Goal: Transaction & Acquisition: Purchase product/service

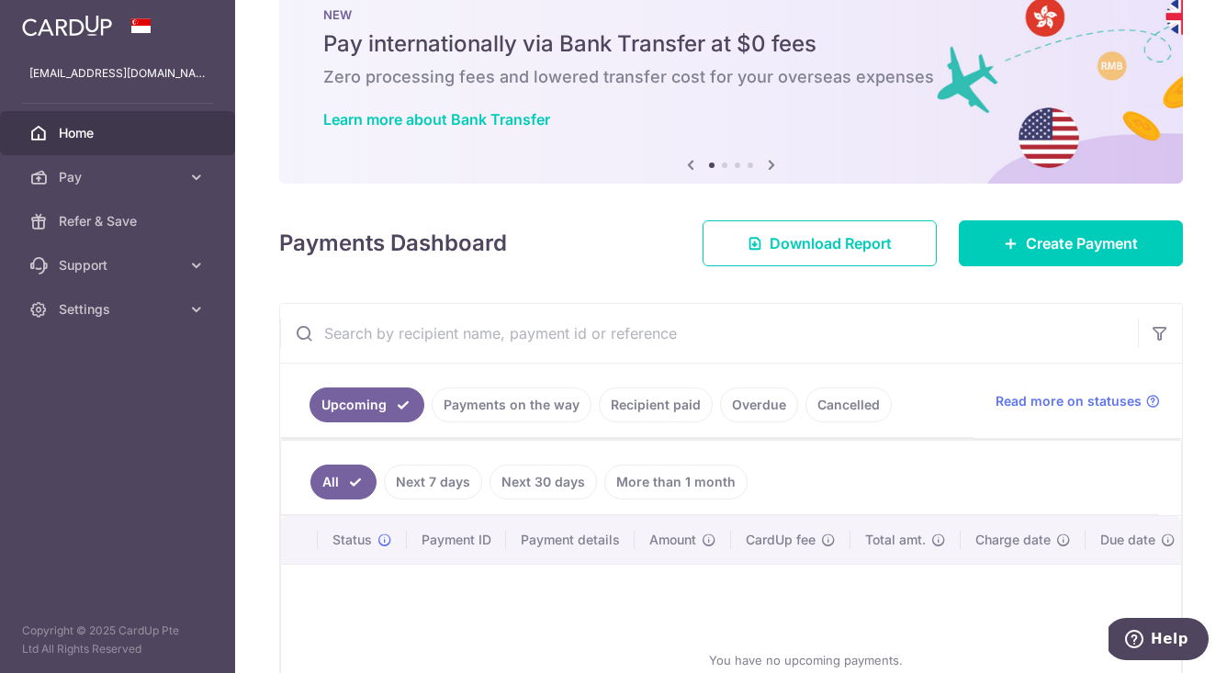
scroll to position [54, 0]
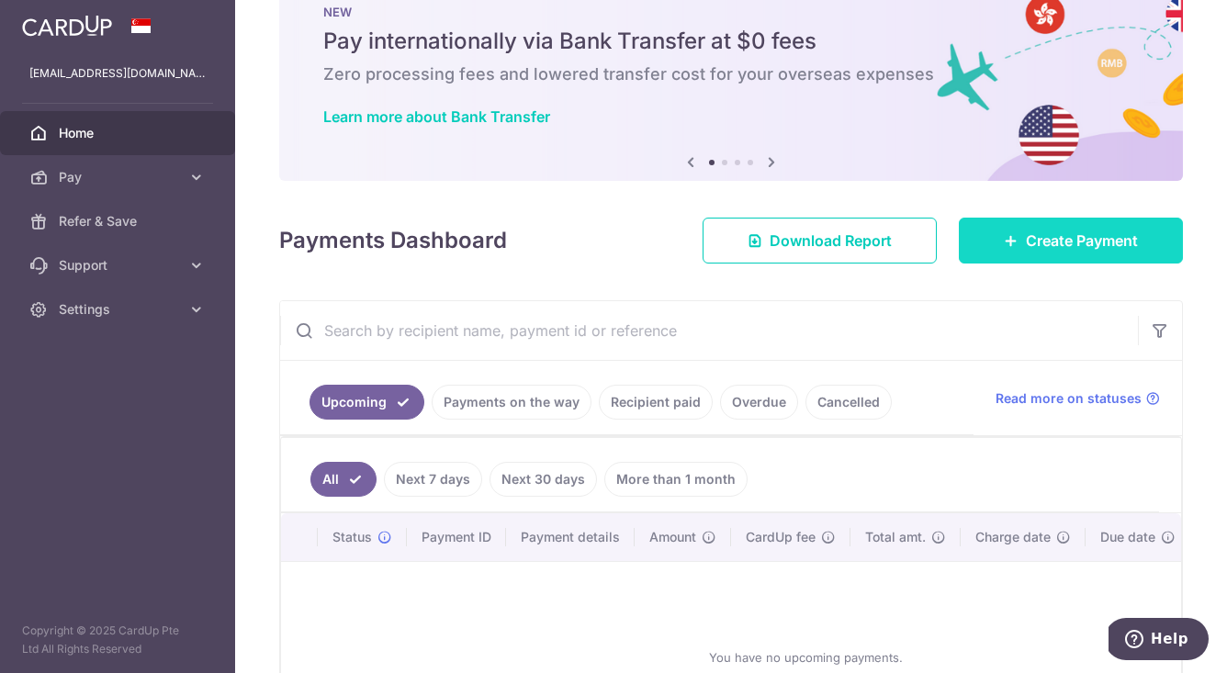
click at [1069, 238] on span "Create Payment" at bounding box center [1082, 241] width 112 height 22
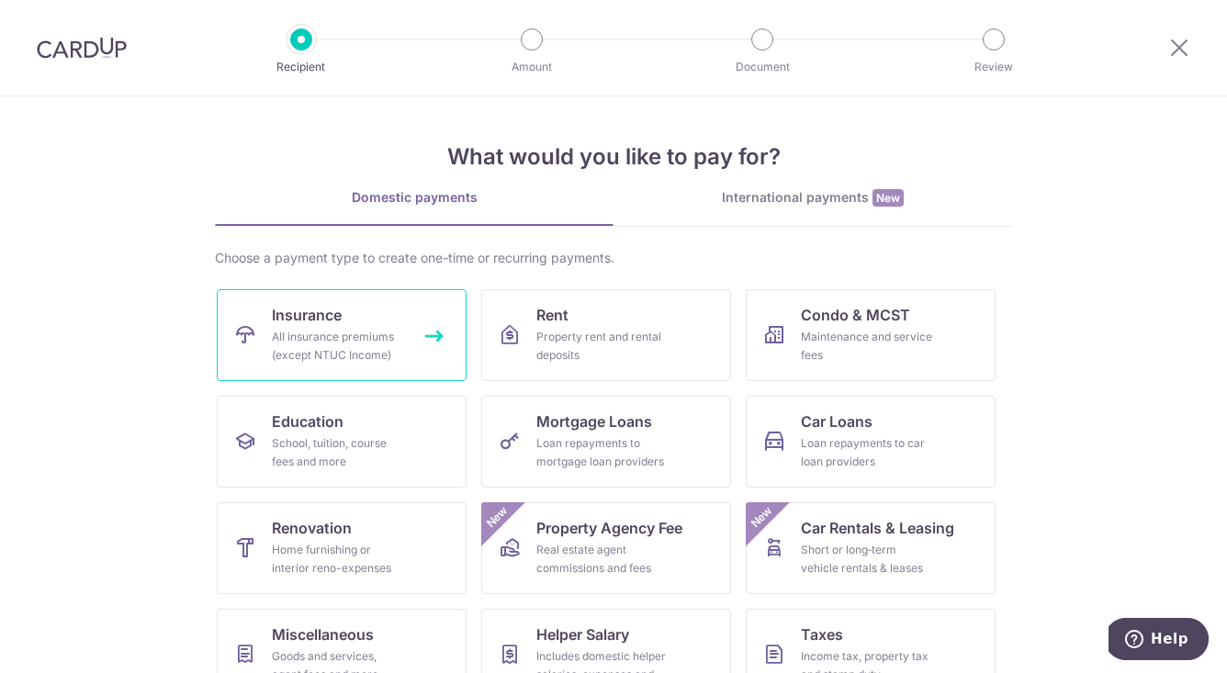
click at [367, 333] on div "All insurance premiums (except NTUC Income)" at bounding box center [338, 346] width 132 height 37
click at [342, 341] on div "All insurance premiums (except NTUC Income)" at bounding box center [338, 346] width 132 height 37
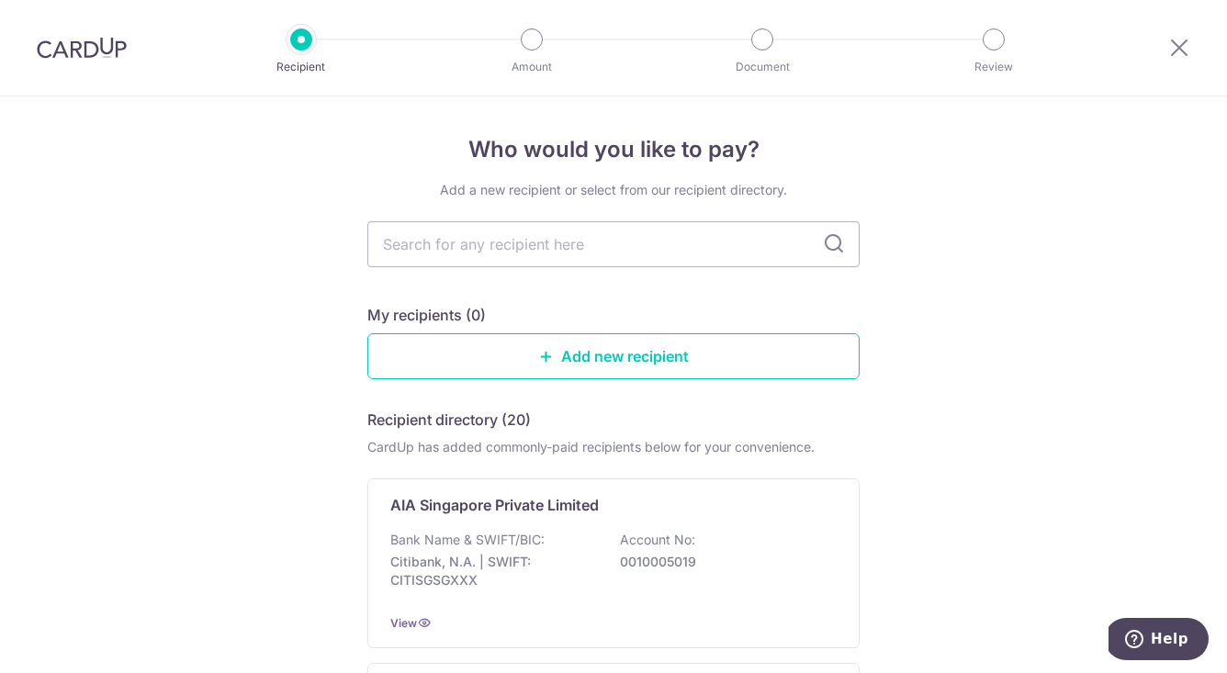
click at [827, 243] on icon at bounding box center [834, 244] width 22 height 22
click at [687, 242] on input "text" at bounding box center [613, 244] width 492 height 46
type input "will"
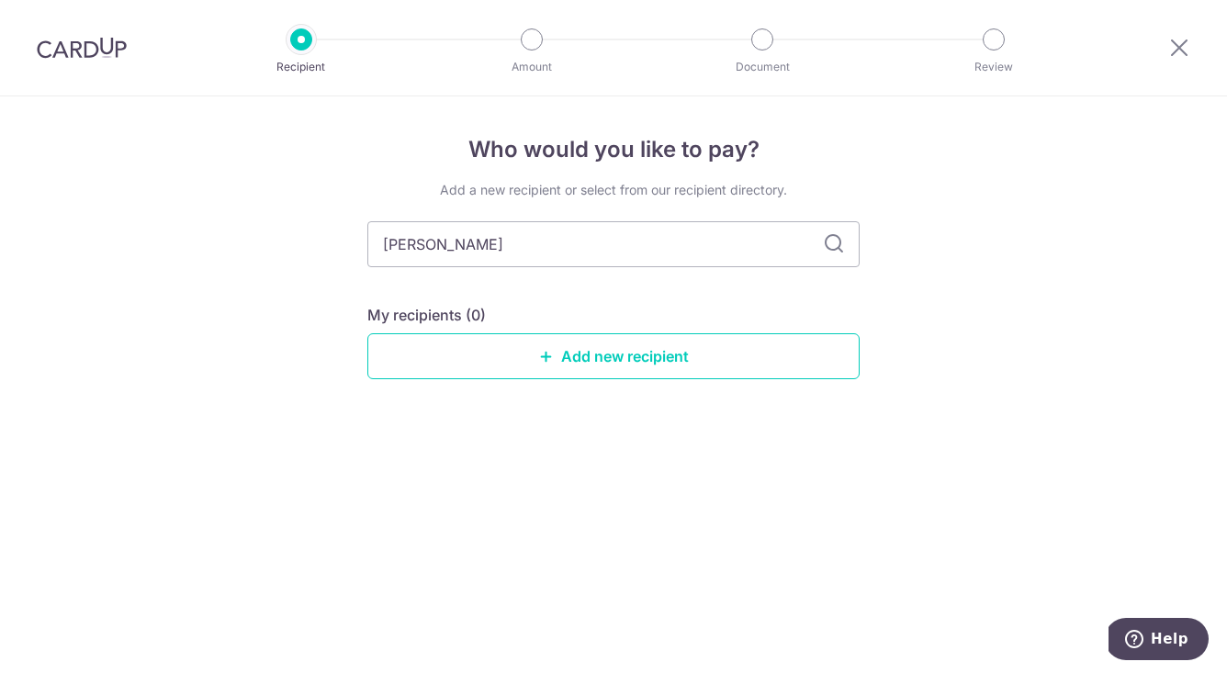
type input "will"
type input "w"
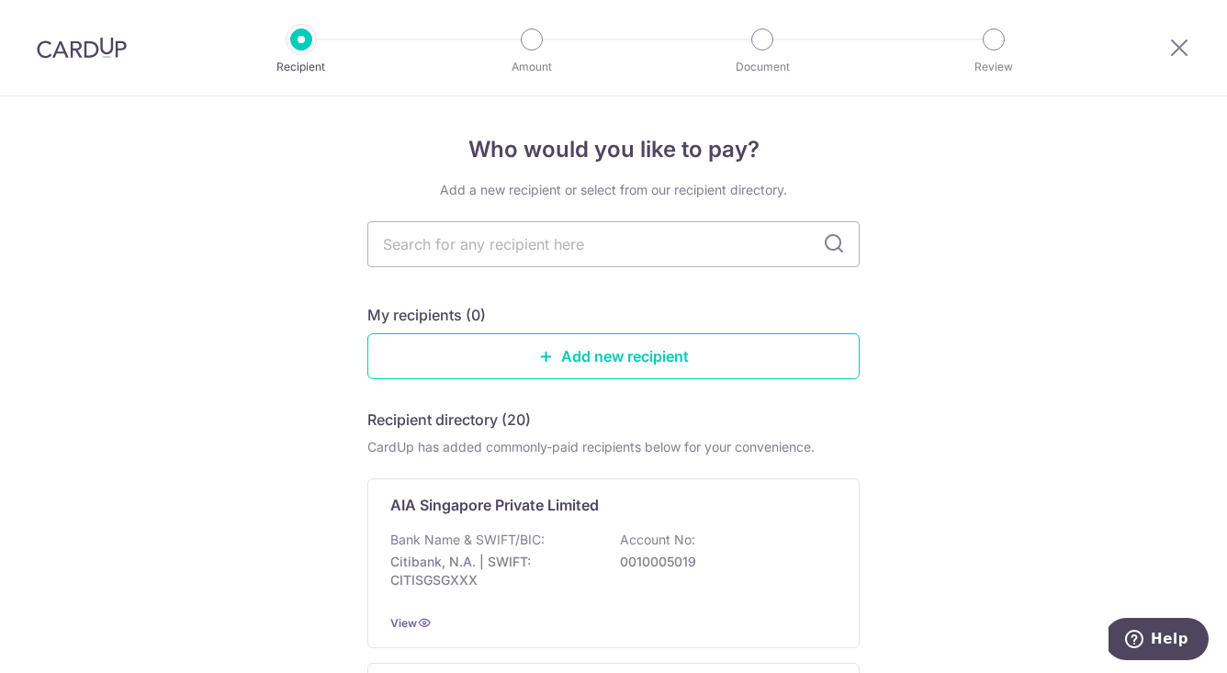
click at [828, 246] on icon at bounding box center [834, 244] width 22 height 22
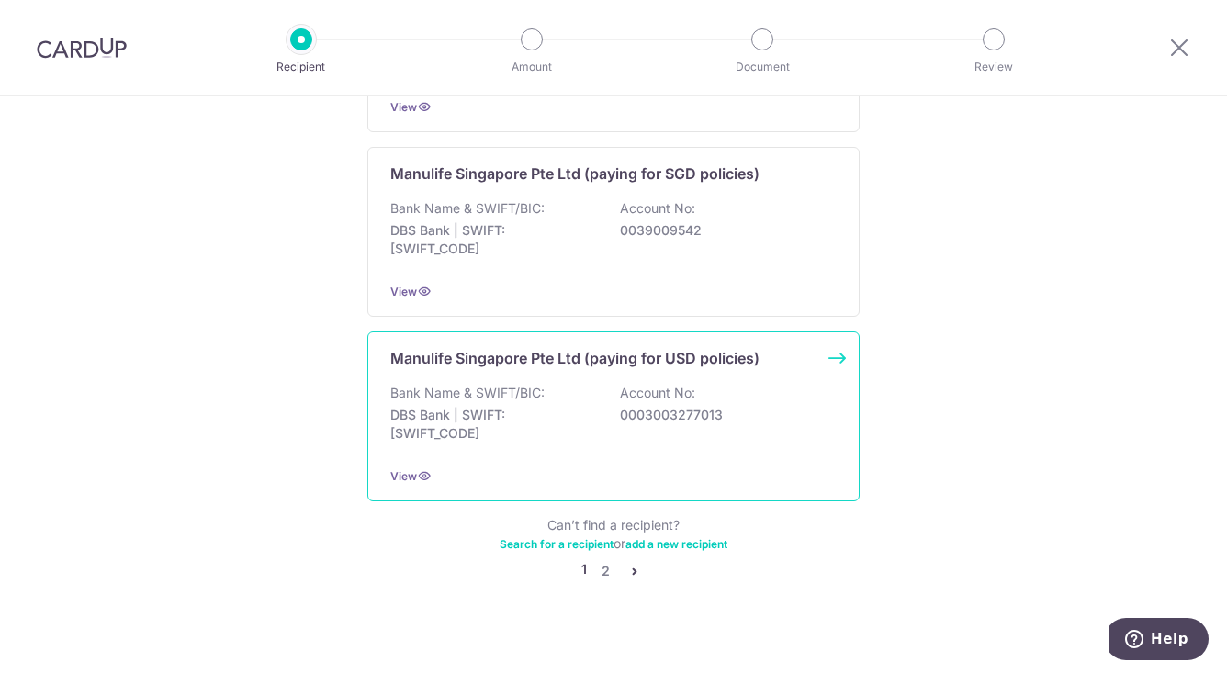
scroll to position [1835, 0]
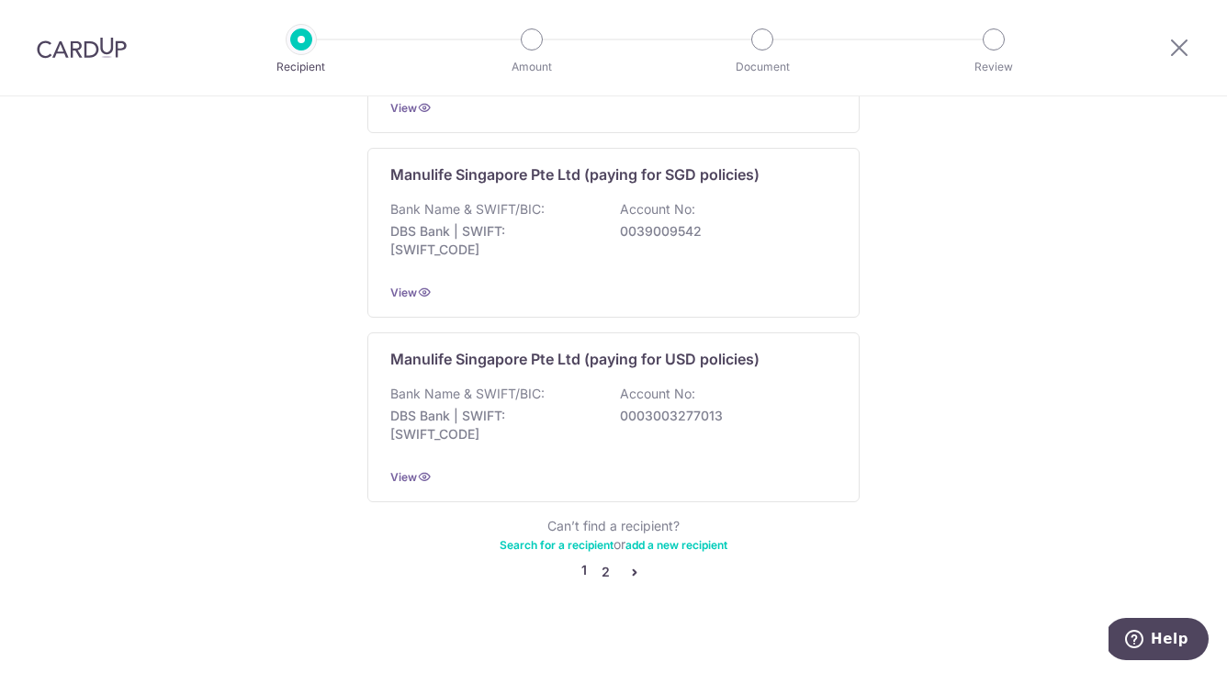
click at [601, 561] on link "2" at bounding box center [605, 572] width 22 height 22
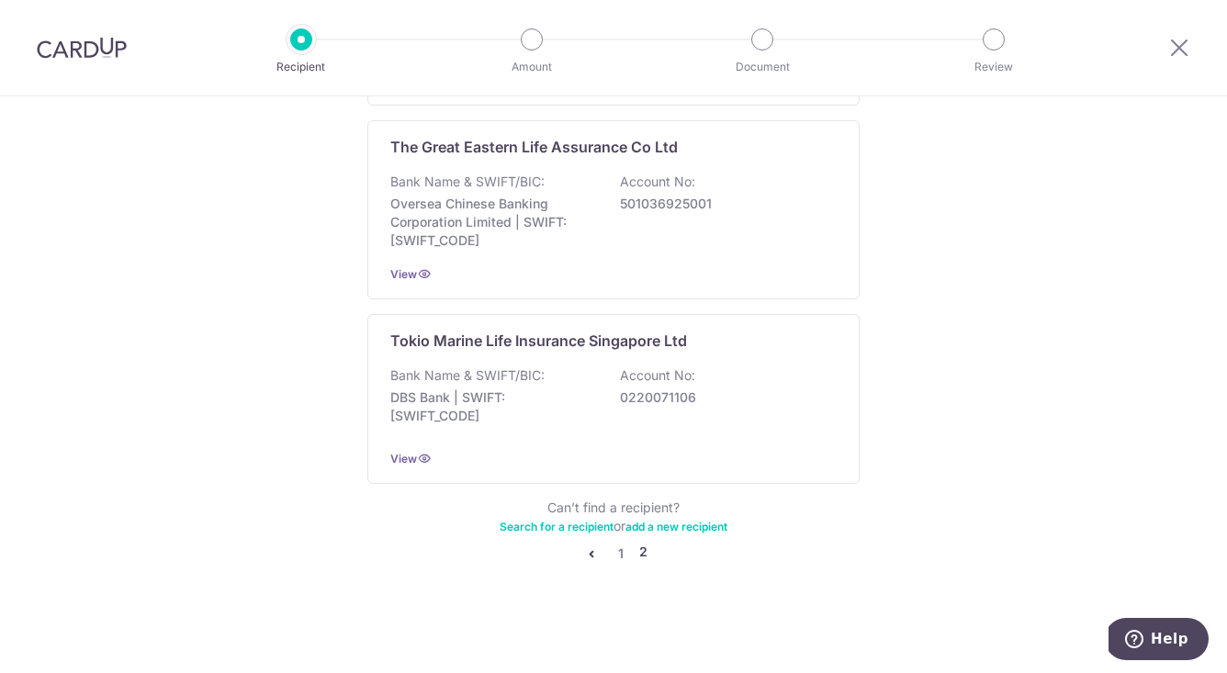
scroll to position [1844, 0]
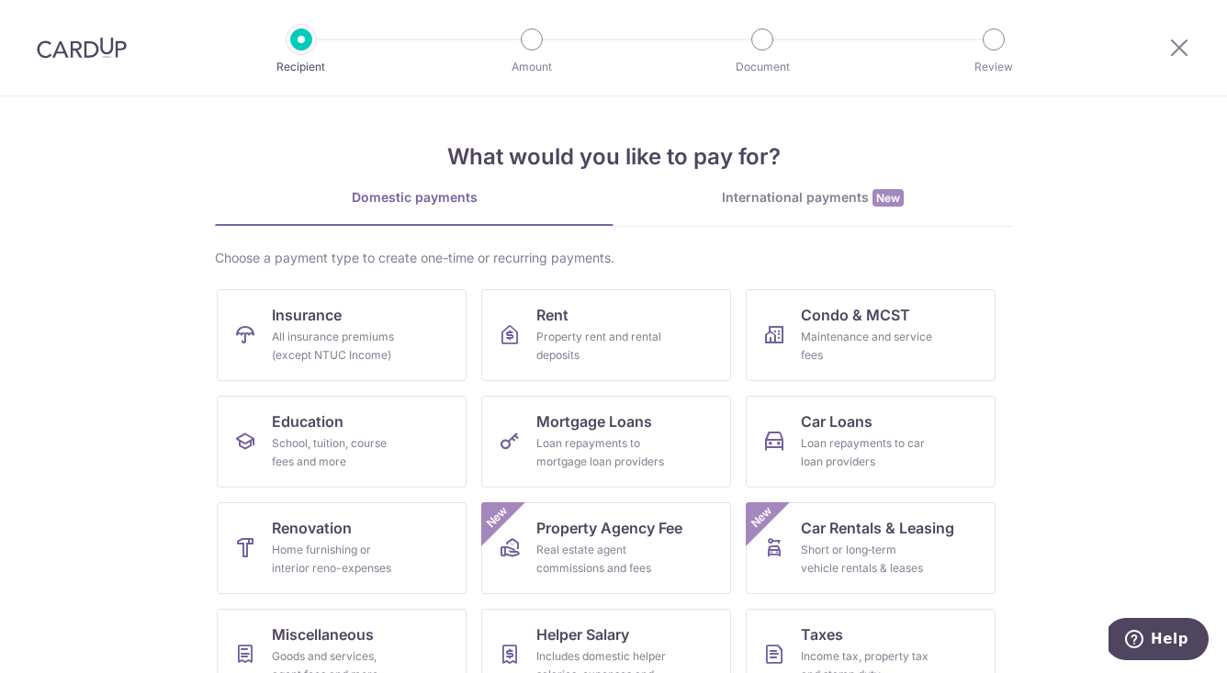
click at [788, 196] on div "International payments New" at bounding box center [813, 197] width 399 height 19
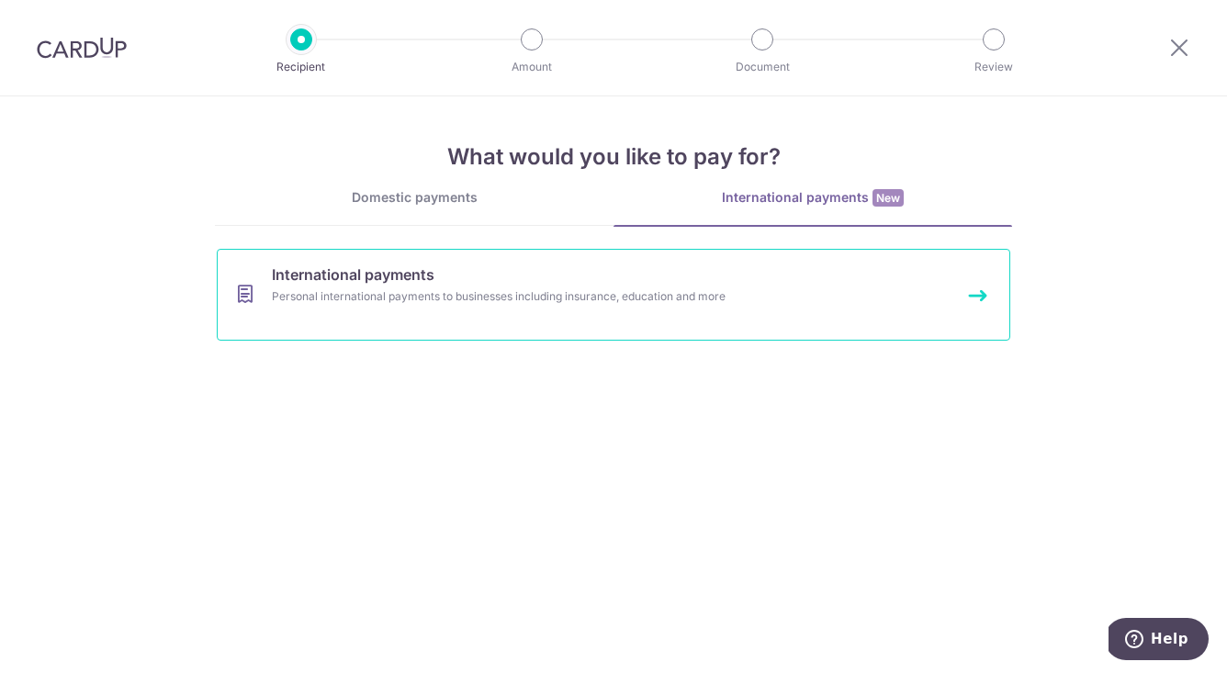
click at [545, 310] on link "International payments Personal international payments to businesses including …" at bounding box center [614, 295] width 794 height 92
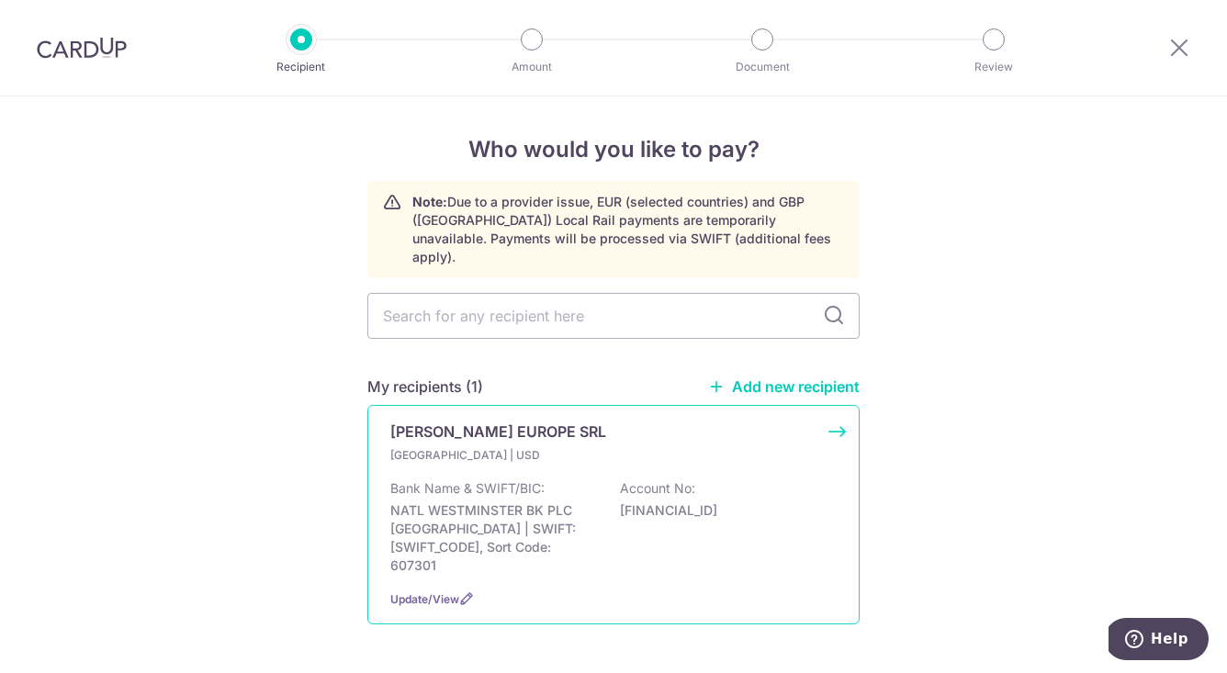
click at [522, 502] on p "NATL WESTMINSTER BK PLC LONDON | SWIFT: NWBKGB2L, Sort Code: 607301" at bounding box center [493, 538] width 206 height 73
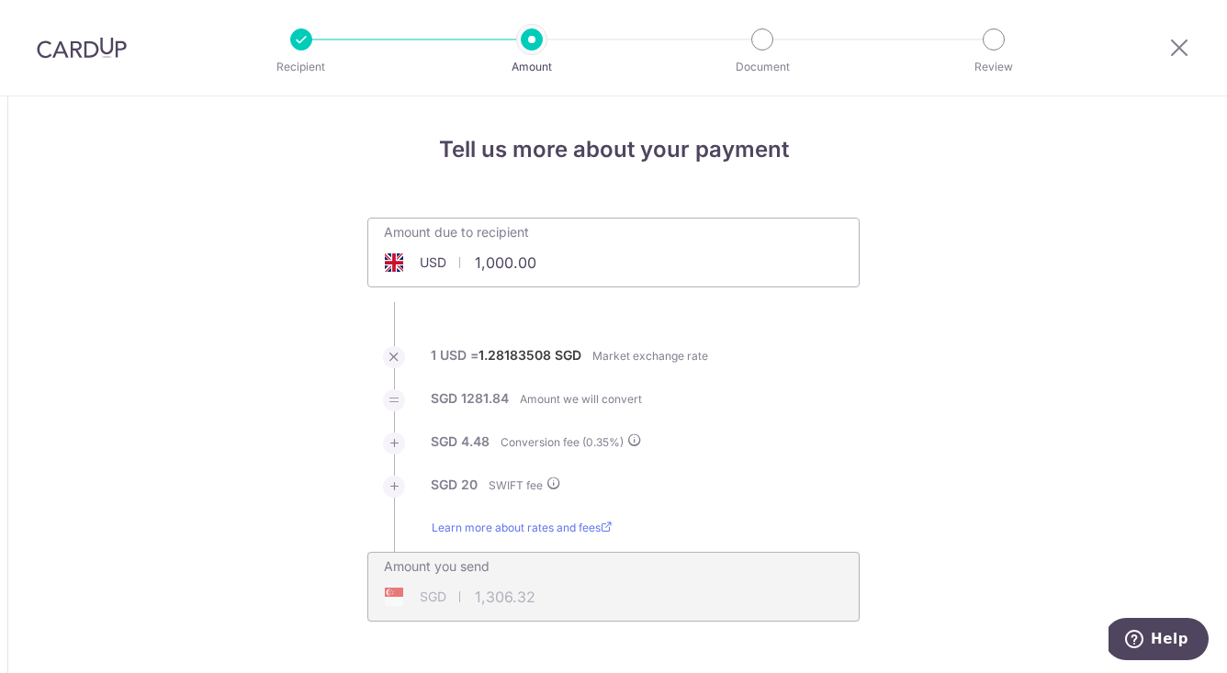
drag, startPoint x: 478, startPoint y: 264, endPoint x: 610, endPoint y: 260, distance: 132.3
click at [614, 263] on input "1,000.00" at bounding box center [510, 263] width 284 height 42
type input "1"
paste input "10,209.08"
type input "10,209.08"
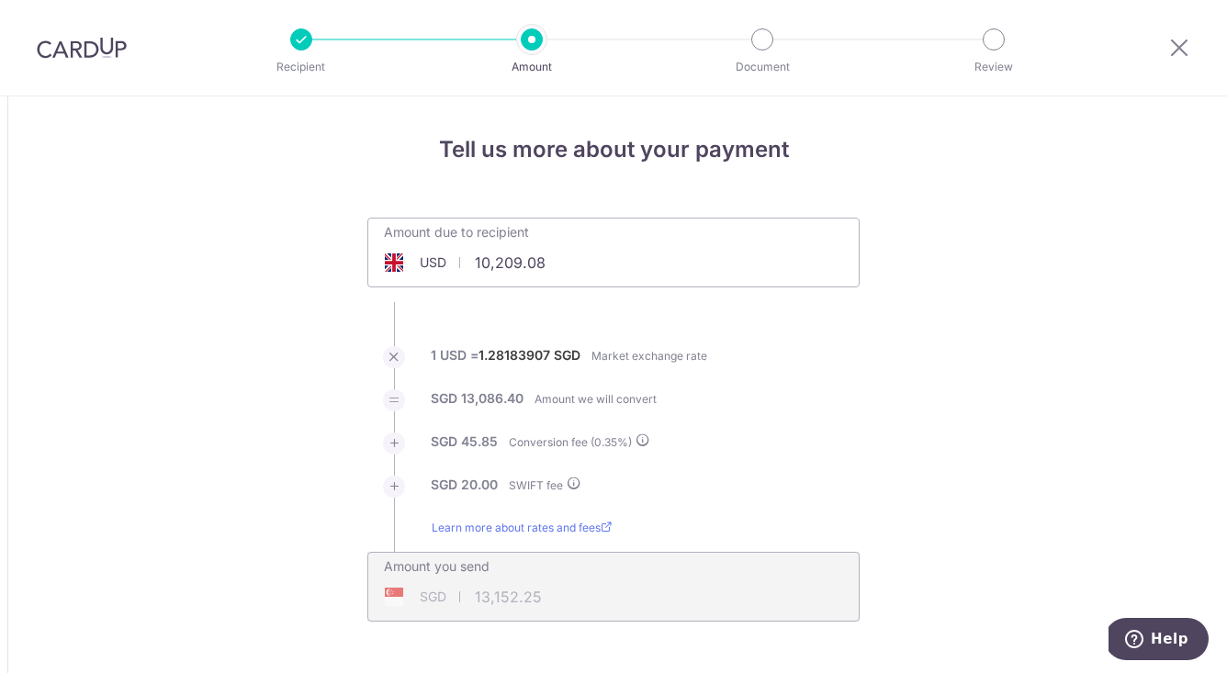
type input "13,152.22"
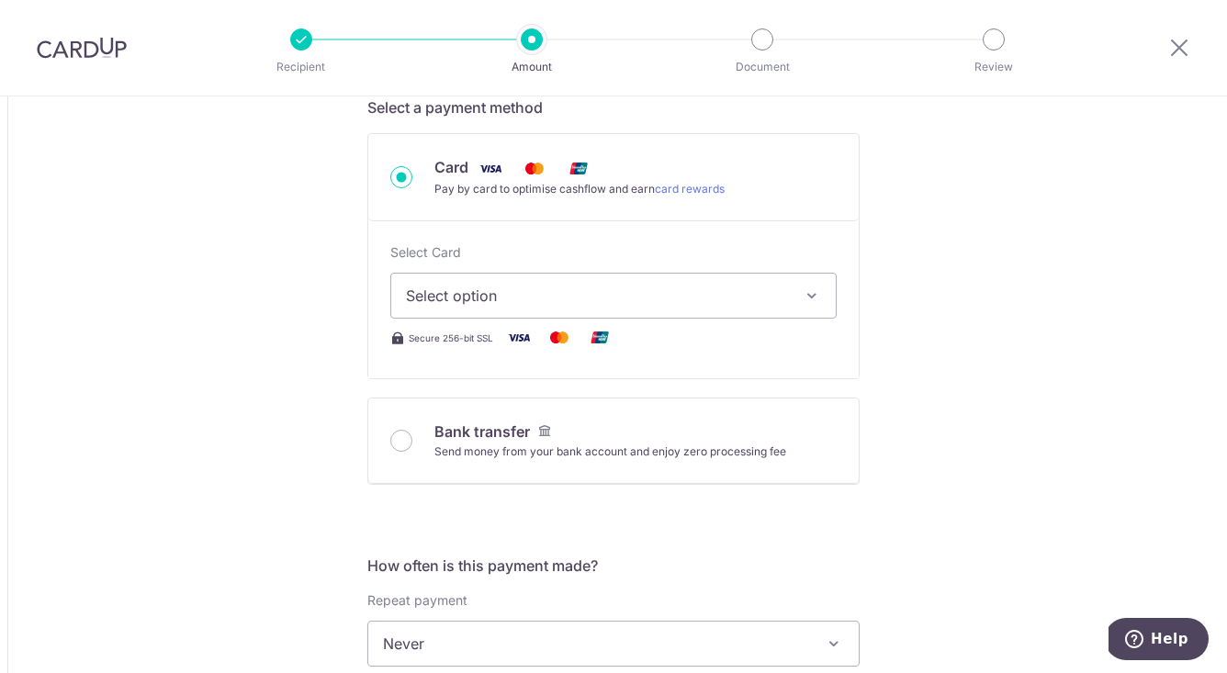
scroll to position [581, 0]
click at [573, 290] on span "Select option" at bounding box center [597, 293] width 382 height 22
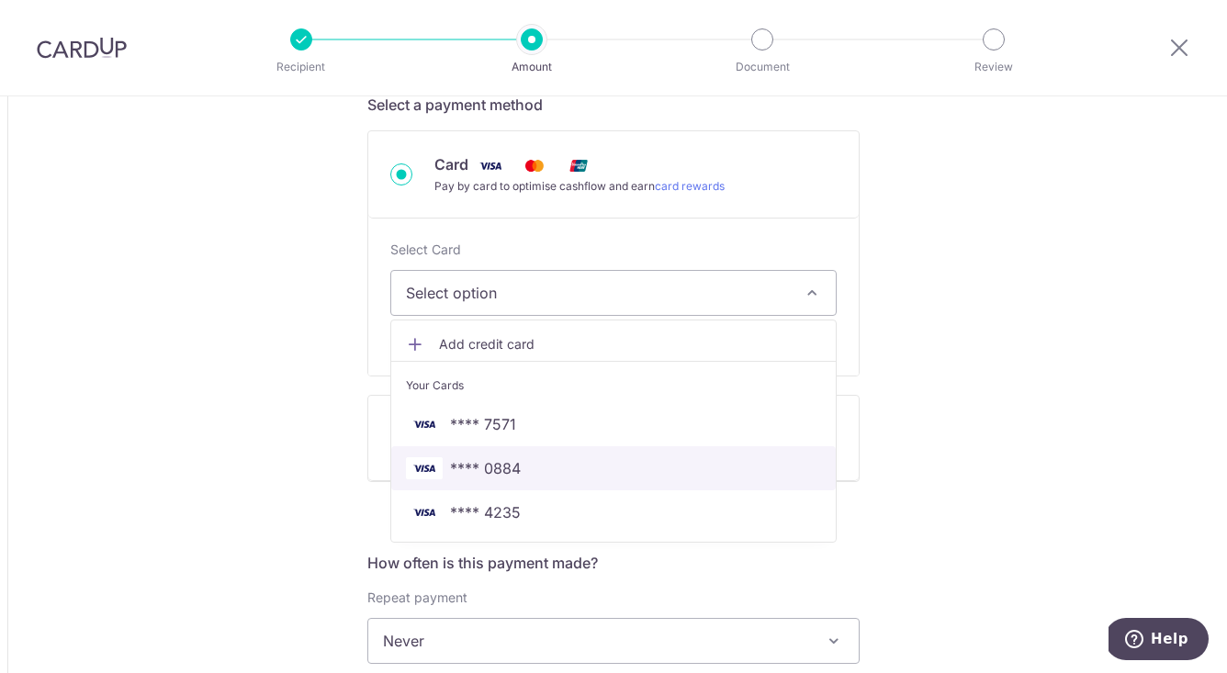
click at [511, 470] on span "**** 0884" at bounding box center [485, 468] width 71 height 22
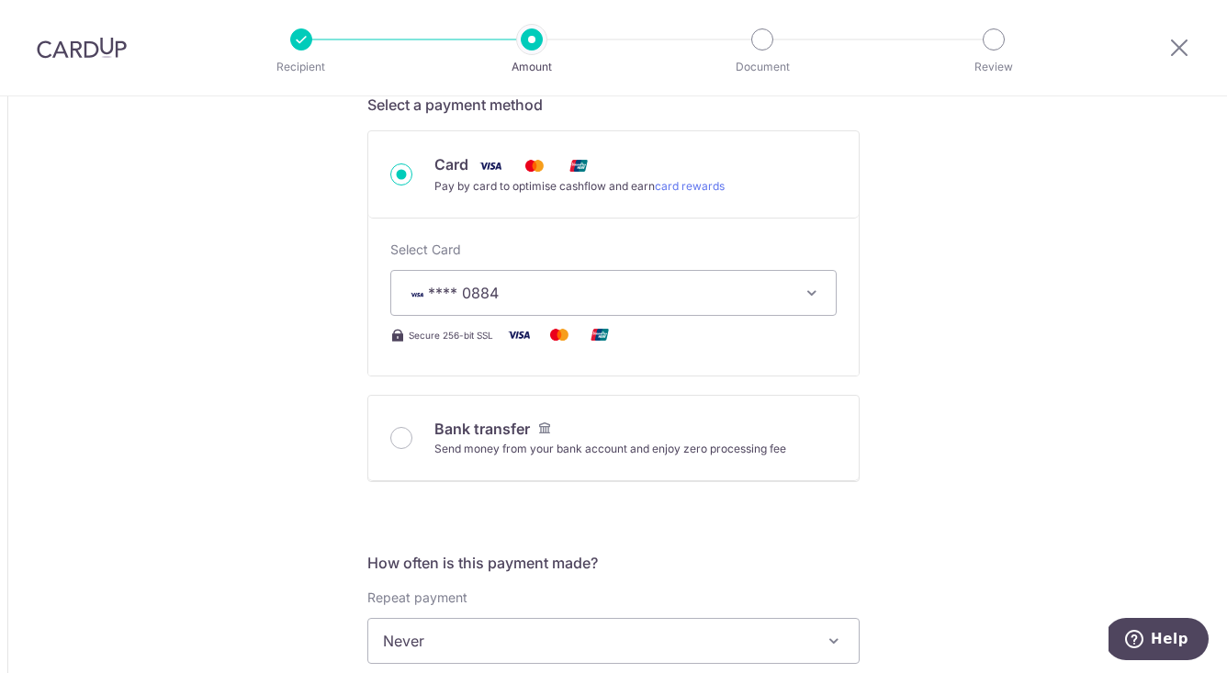
type input "10,209.08"
type input "13,151.91"
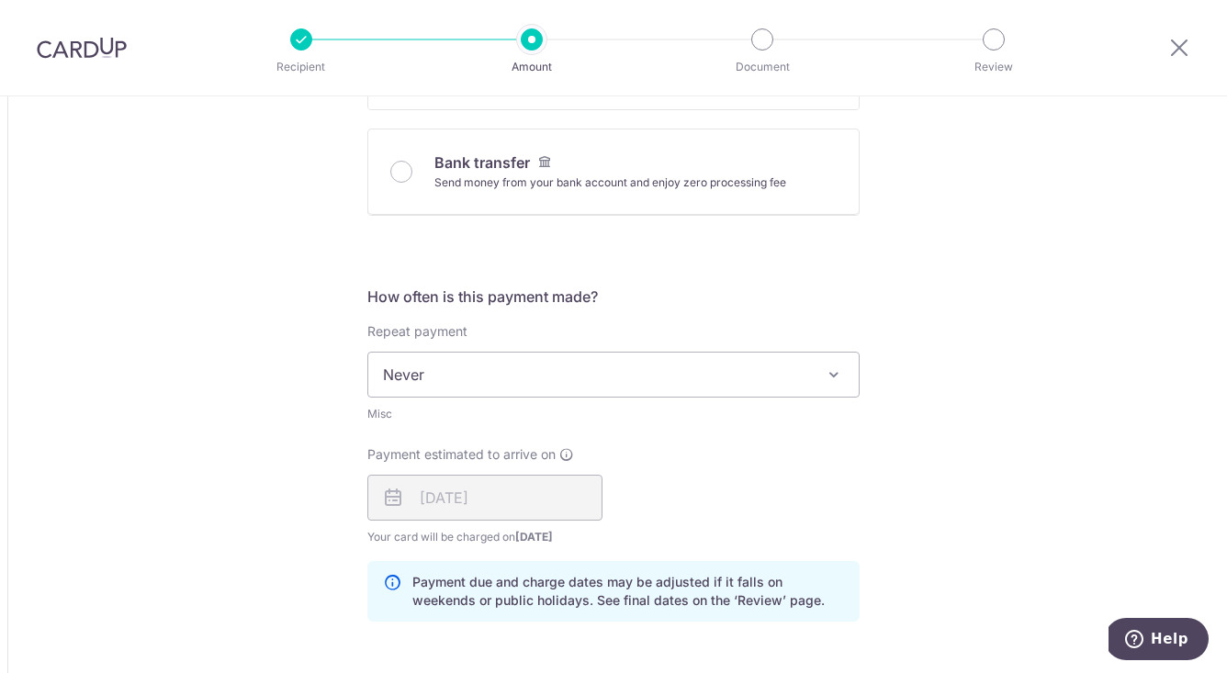
scroll to position [887, 0]
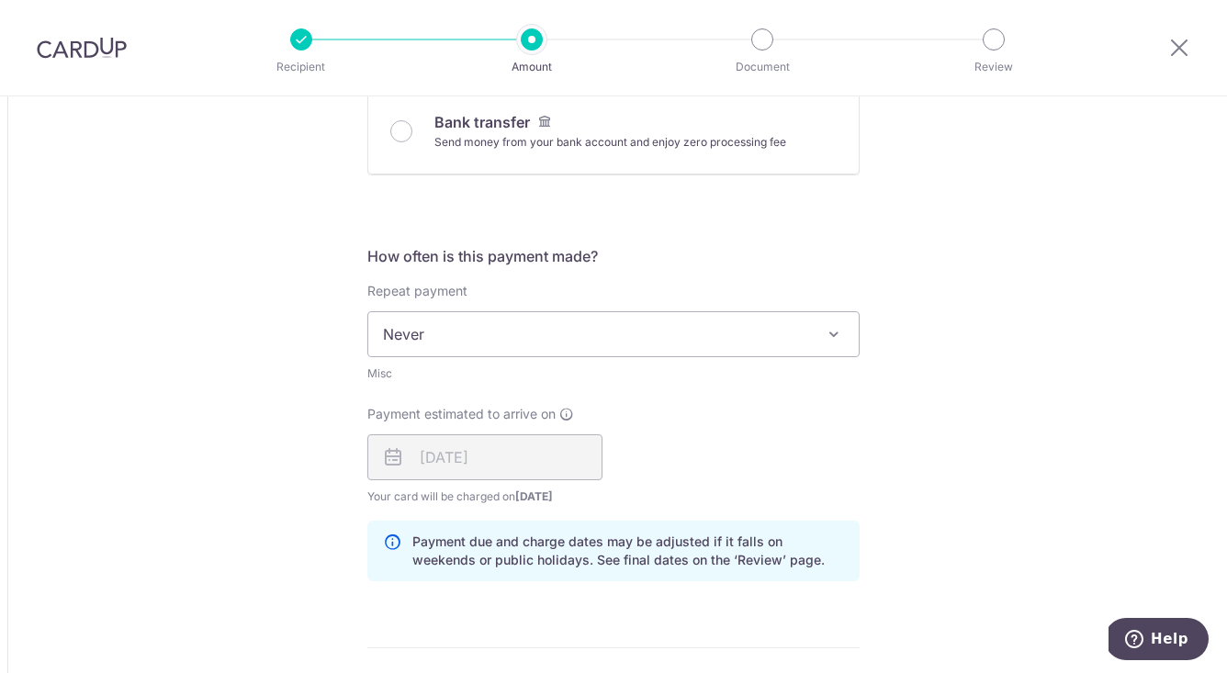
click at [550, 463] on div "18/09/2025" at bounding box center [484, 457] width 235 height 46
click at [433, 458] on div "18/09/2025" at bounding box center [484, 457] width 235 height 46
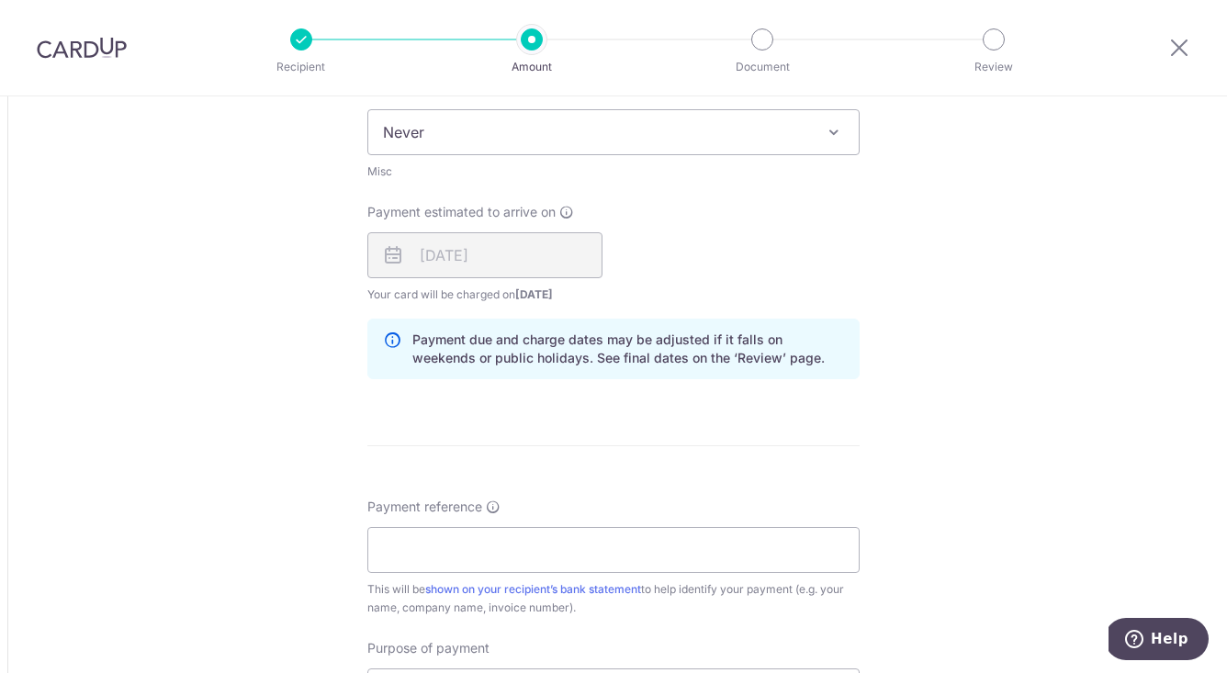
scroll to position [1129, 0]
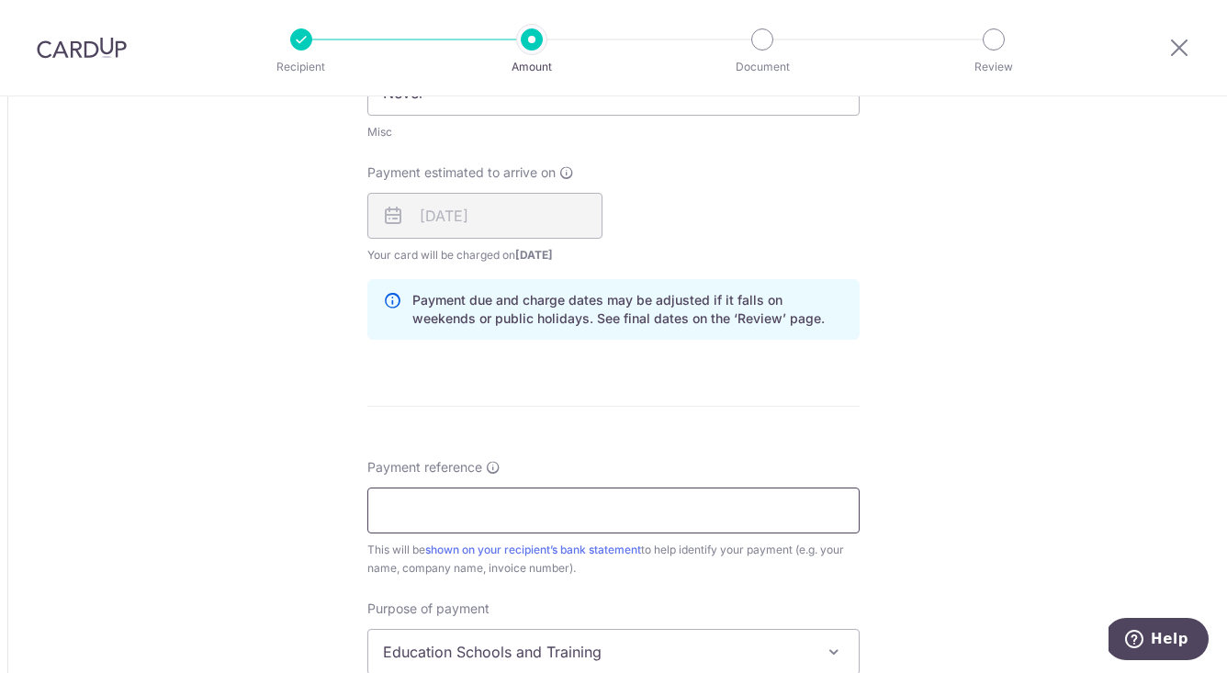
click at [654, 492] on input "Payment reference" at bounding box center [613, 511] width 492 height 46
type input "W"
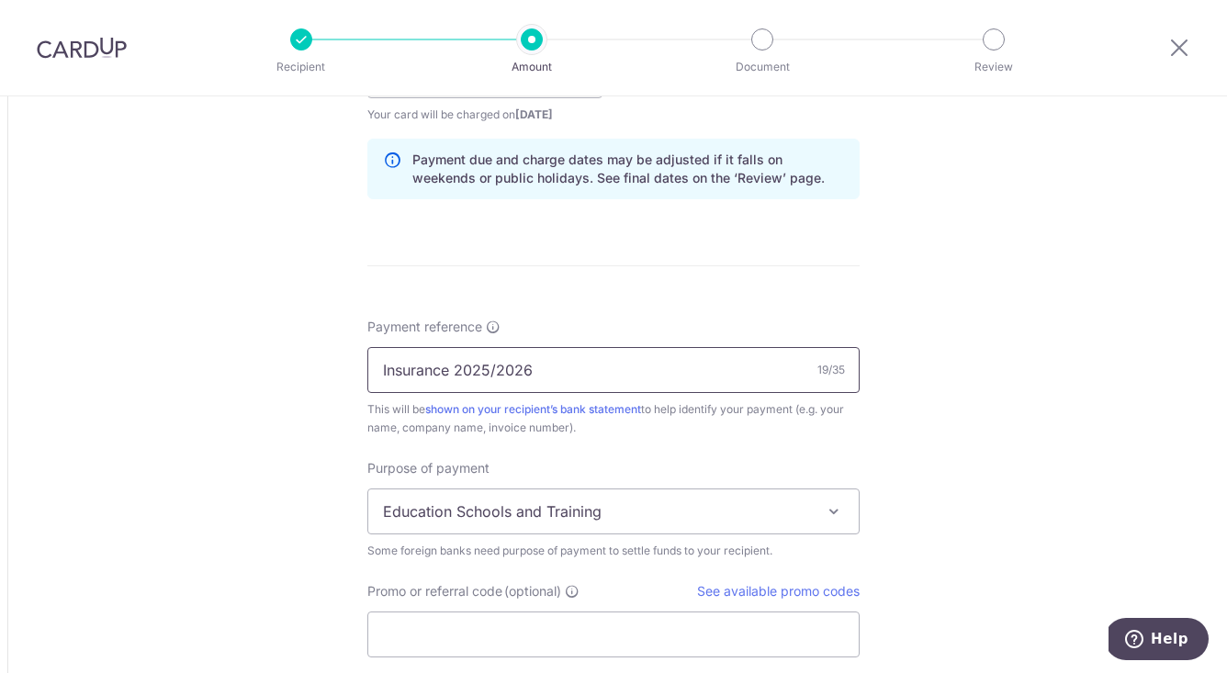
scroll to position [1360, 0]
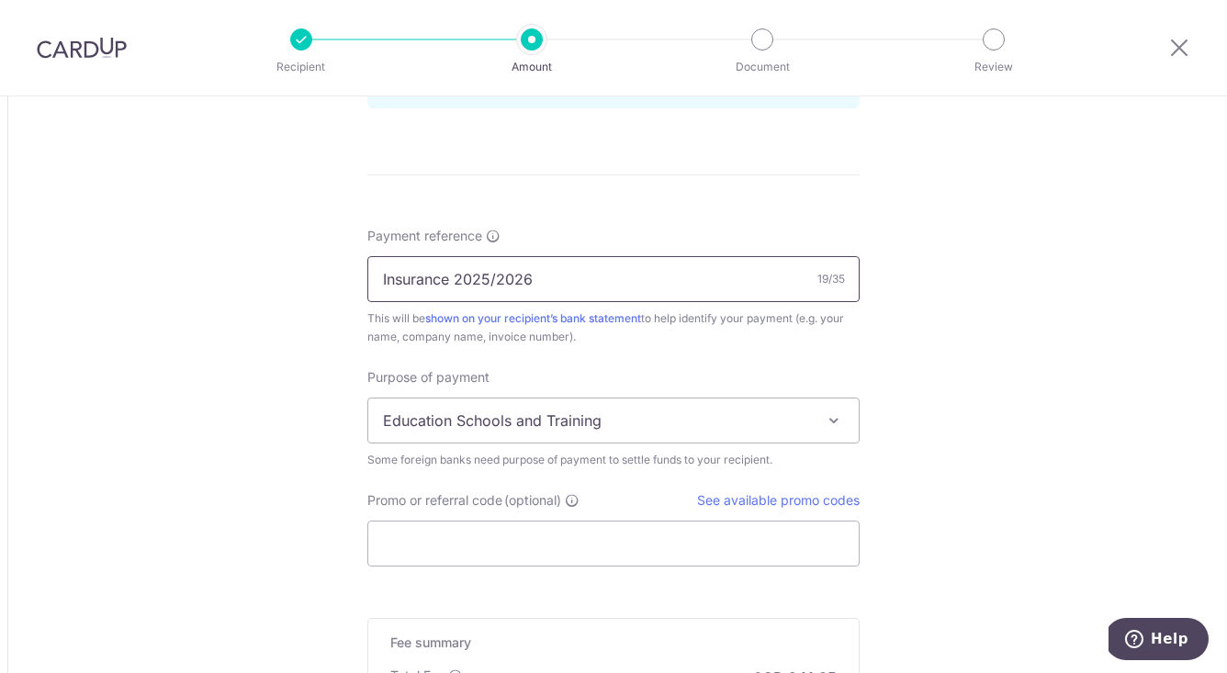
type input "Insurance 2025/2026"
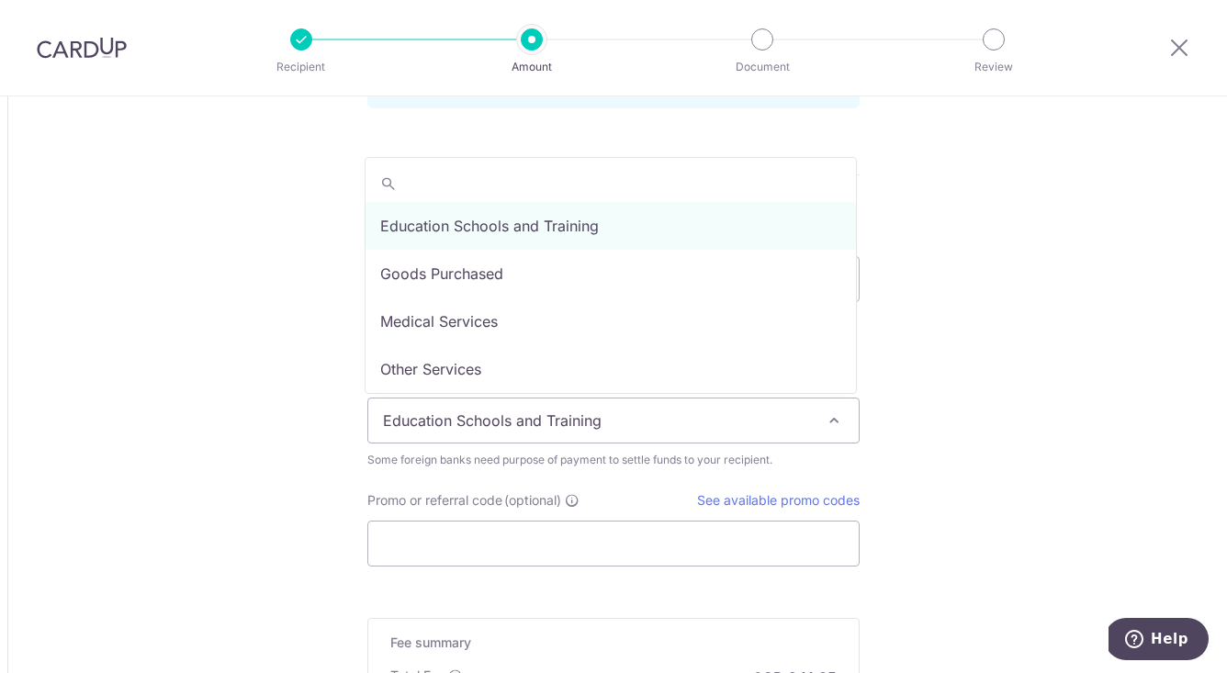
click at [718, 424] on span "Education Schools and Training" at bounding box center [613, 421] width 490 height 44
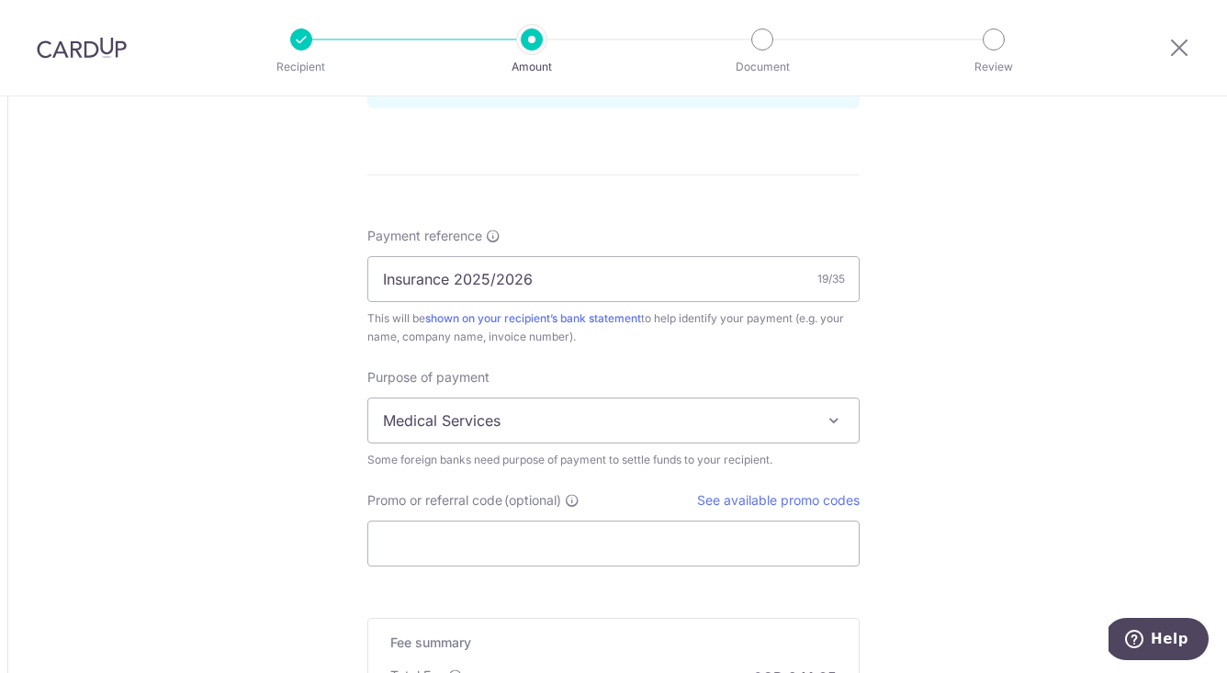
click at [525, 420] on span "Medical Services" at bounding box center [613, 421] width 490 height 44
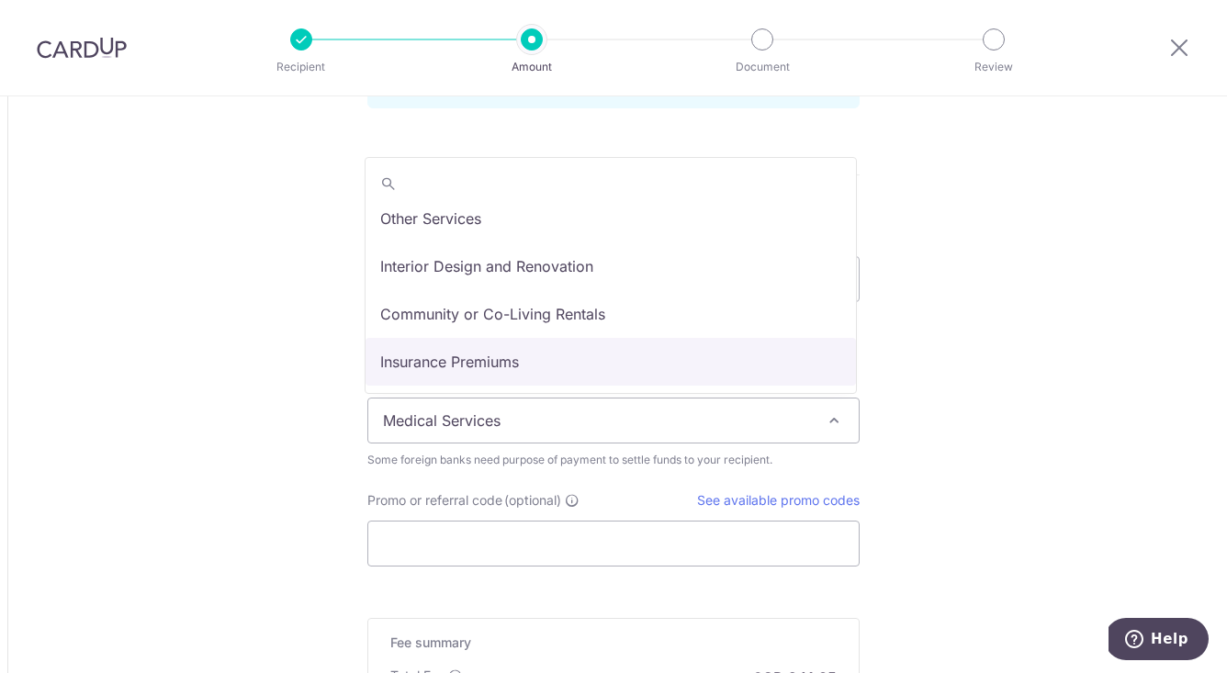
scroll to position [151, 0]
select select "Insurance Premiums"
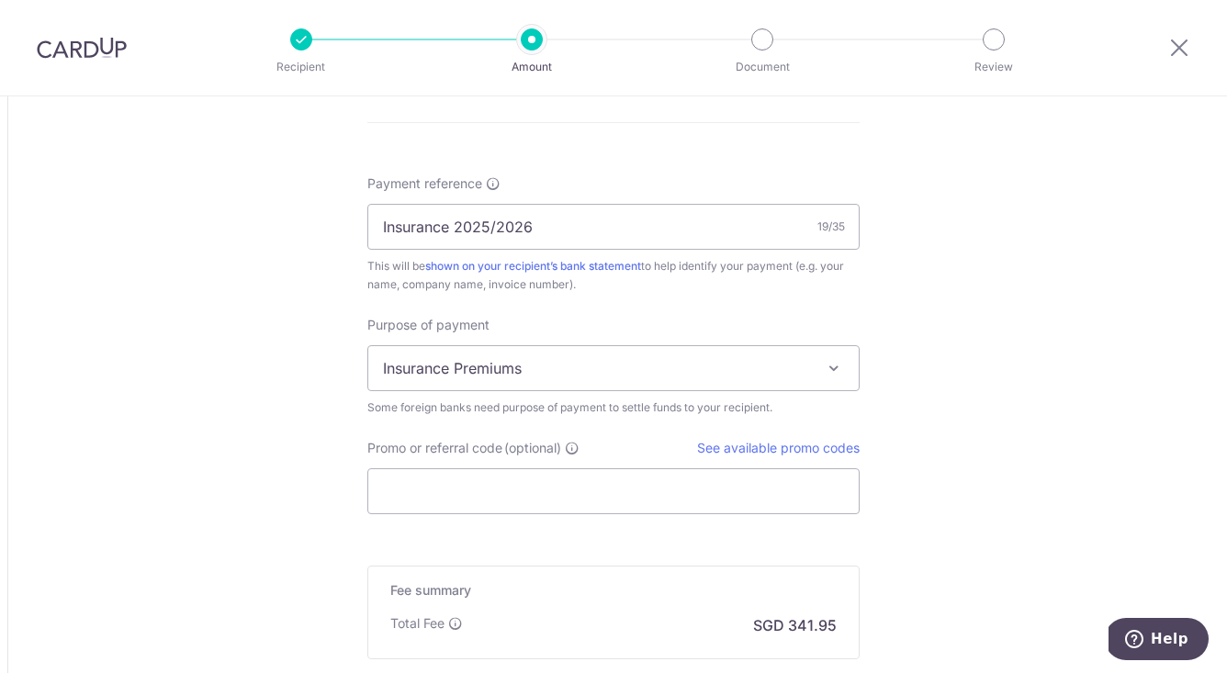
scroll to position [1414, 0]
click at [753, 454] on link "See available promo codes" at bounding box center [778, 447] width 163 height 16
click at [509, 492] on input "Promo or referral code (optional)" at bounding box center [613, 491] width 492 height 46
paste input "OFF225"
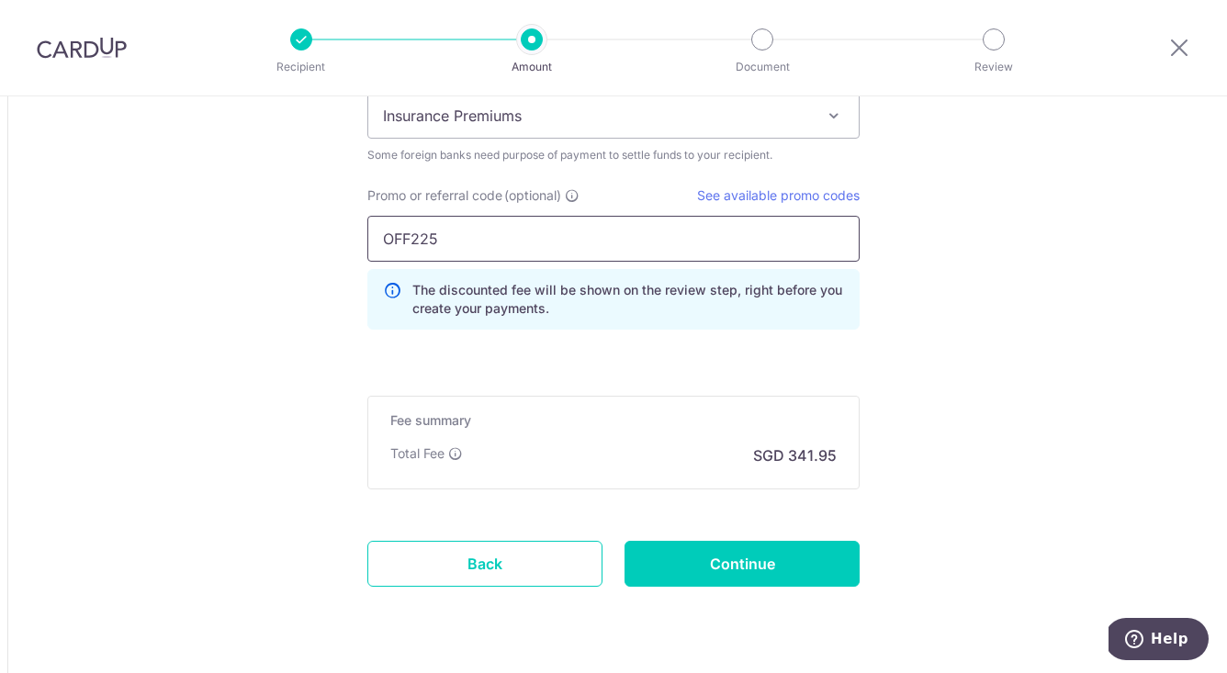
scroll to position [1667, 0]
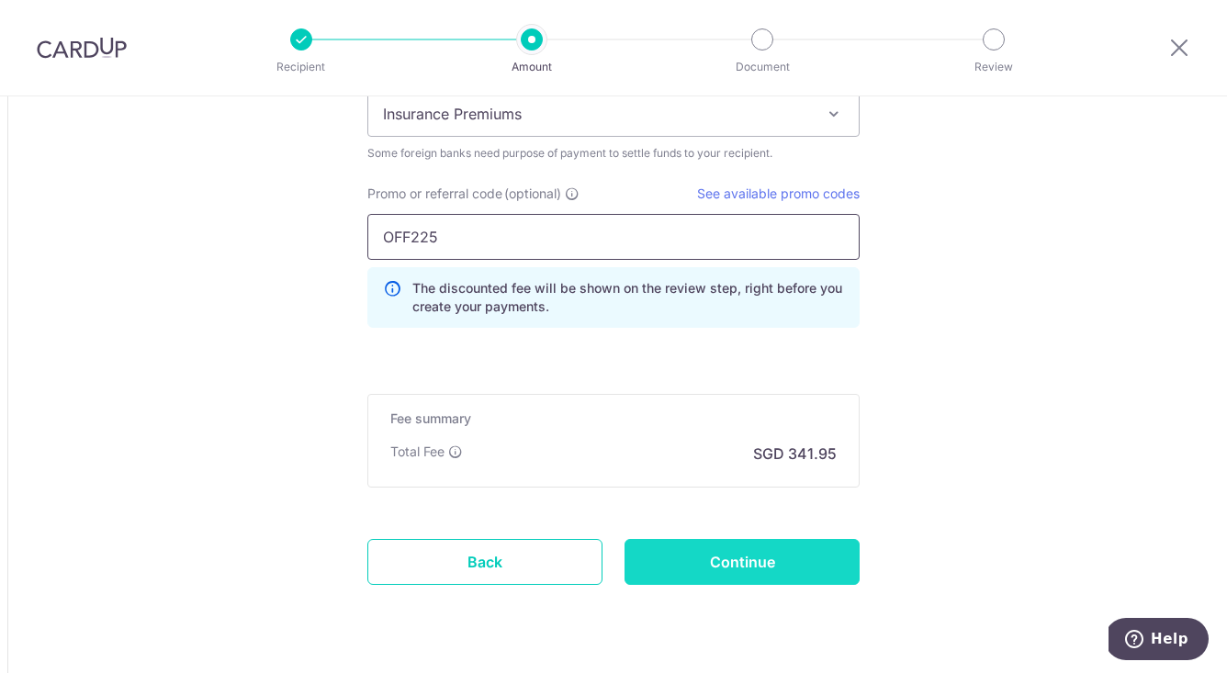
type input "OFF225"
click at [774, 567] on input "Continue" at bounding box center [742, 562] width 235 height 46
type input "Create Schedule"
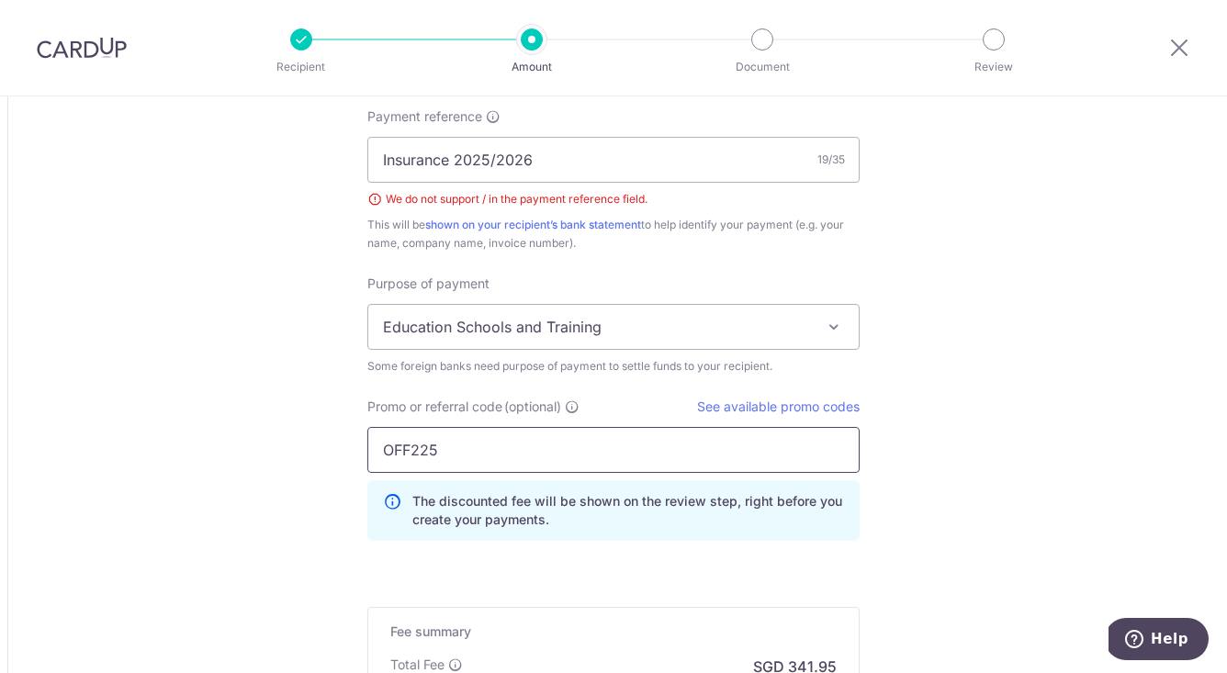
scroll to position [1473, 0]
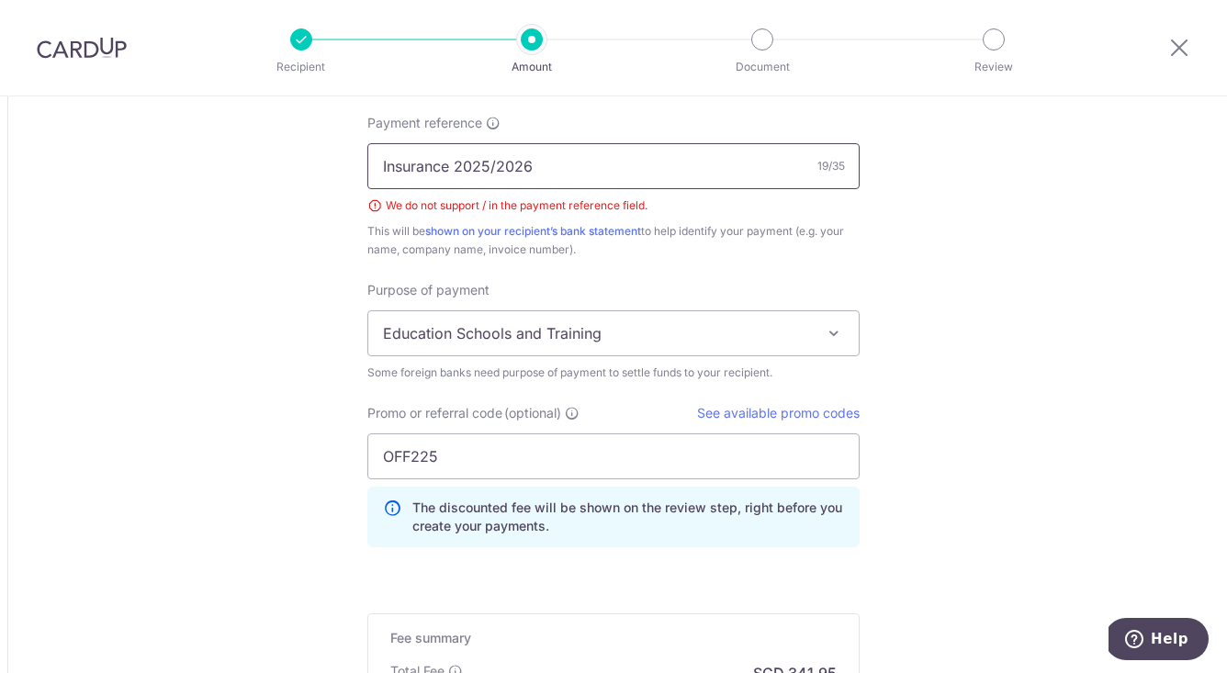
click at [495, 163] on input "Insurance 2025/2026" at bounding box center [613, 166] width 492 height 46
type input "Insurance 2025 2026"
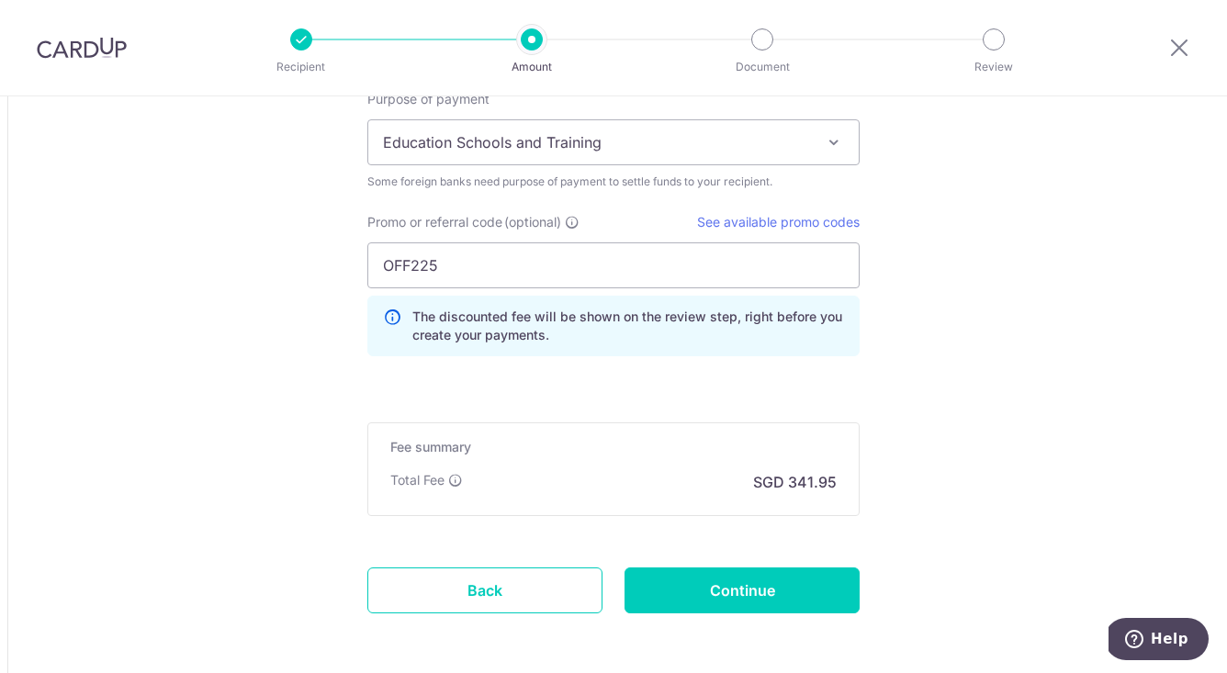
scroll to position [1667, 0]
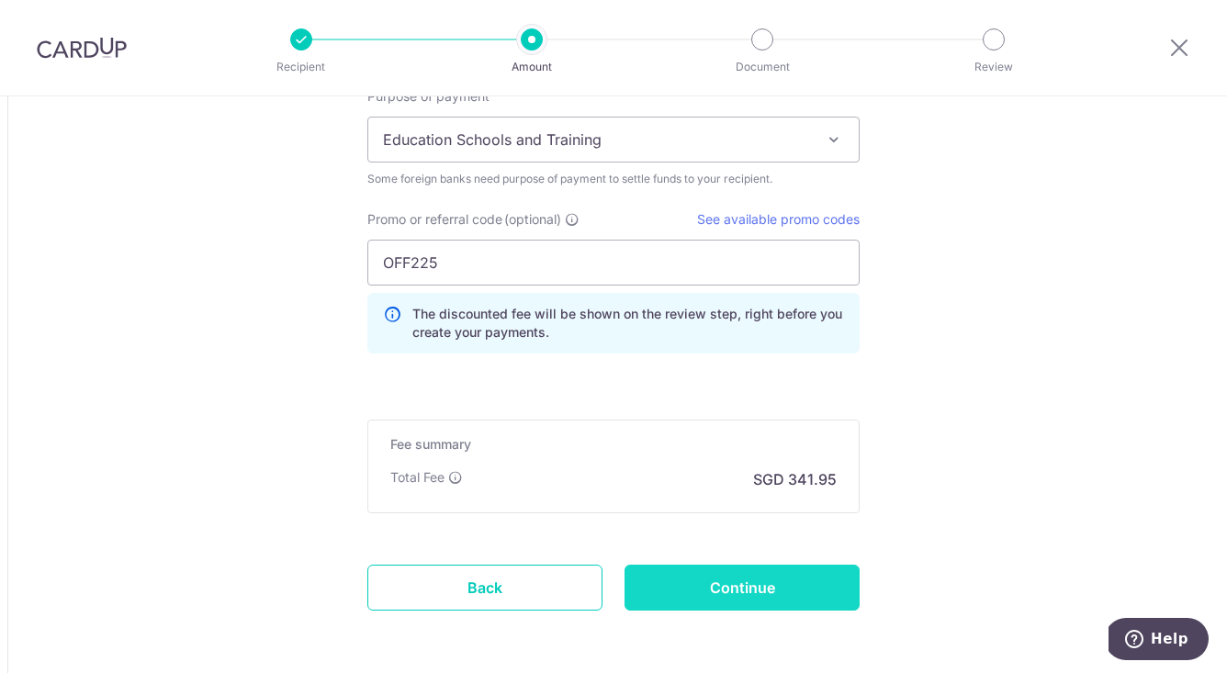
click at [761, 598] on input "Continue" at bounding box center [742, 588] width 235 height 46
type input "Create Schedule"
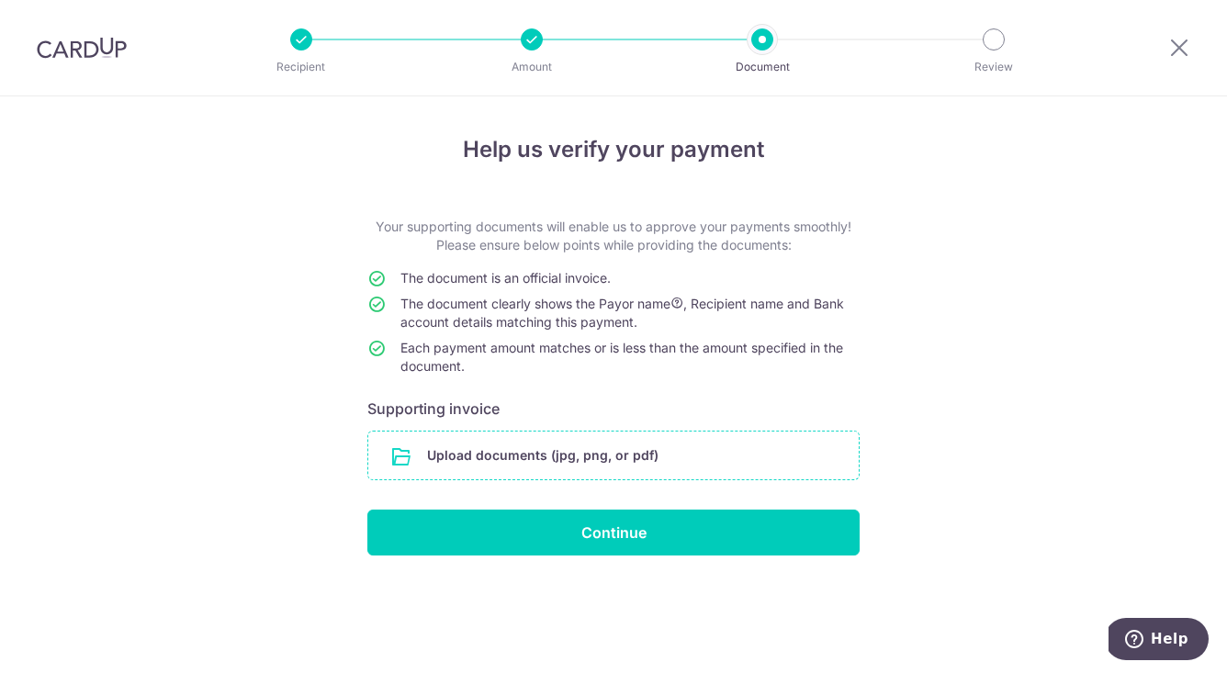
click at [405, 451] on input "file" at bounding box center [613, 456] width 490 height 48
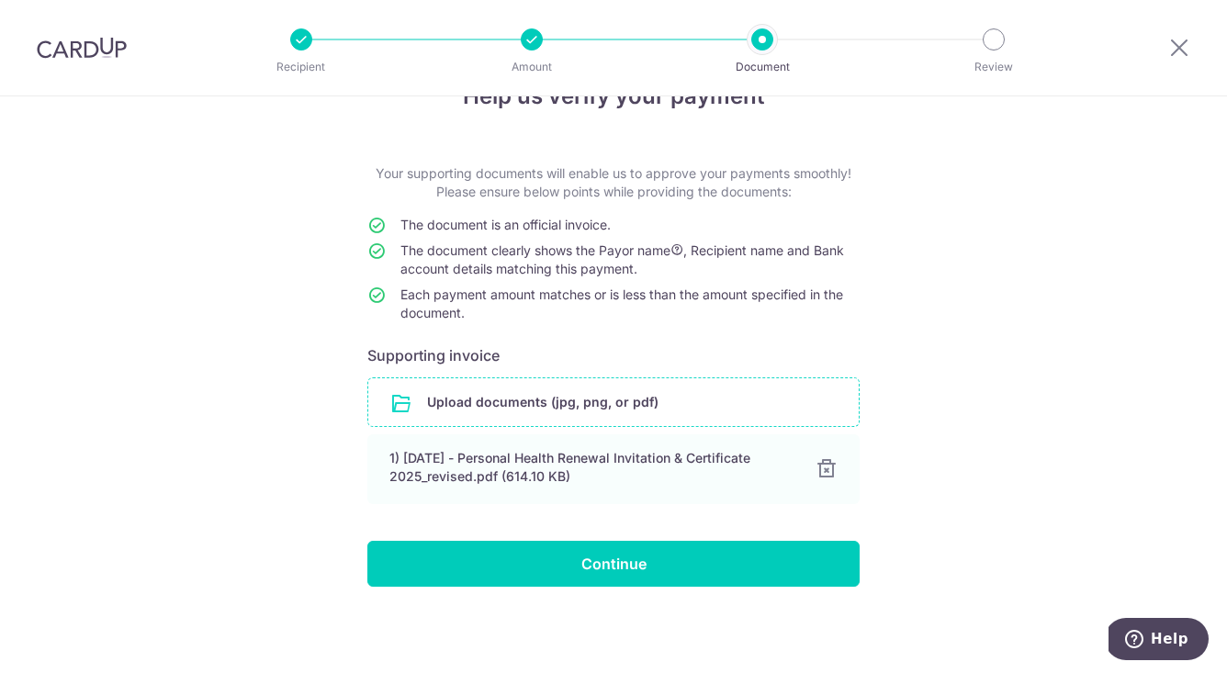
scroll to position [53, 0]
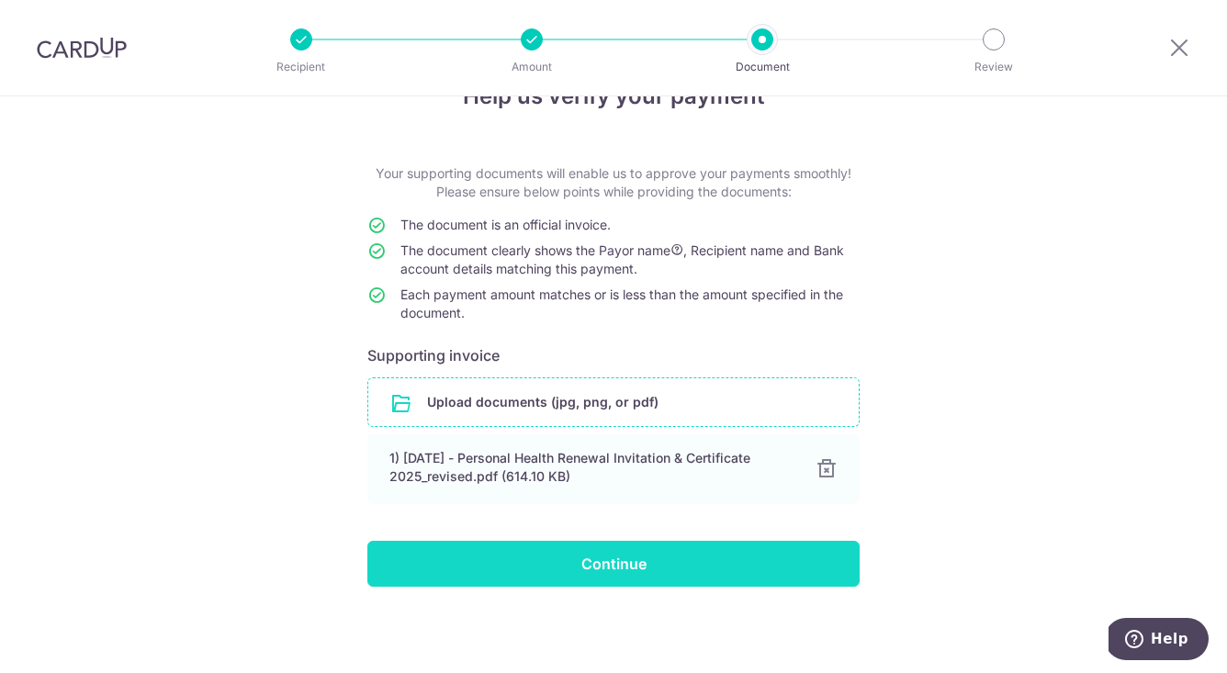
click at [571, 562] on input "Continue" at bounding box center [613, 564] width 492 height 46
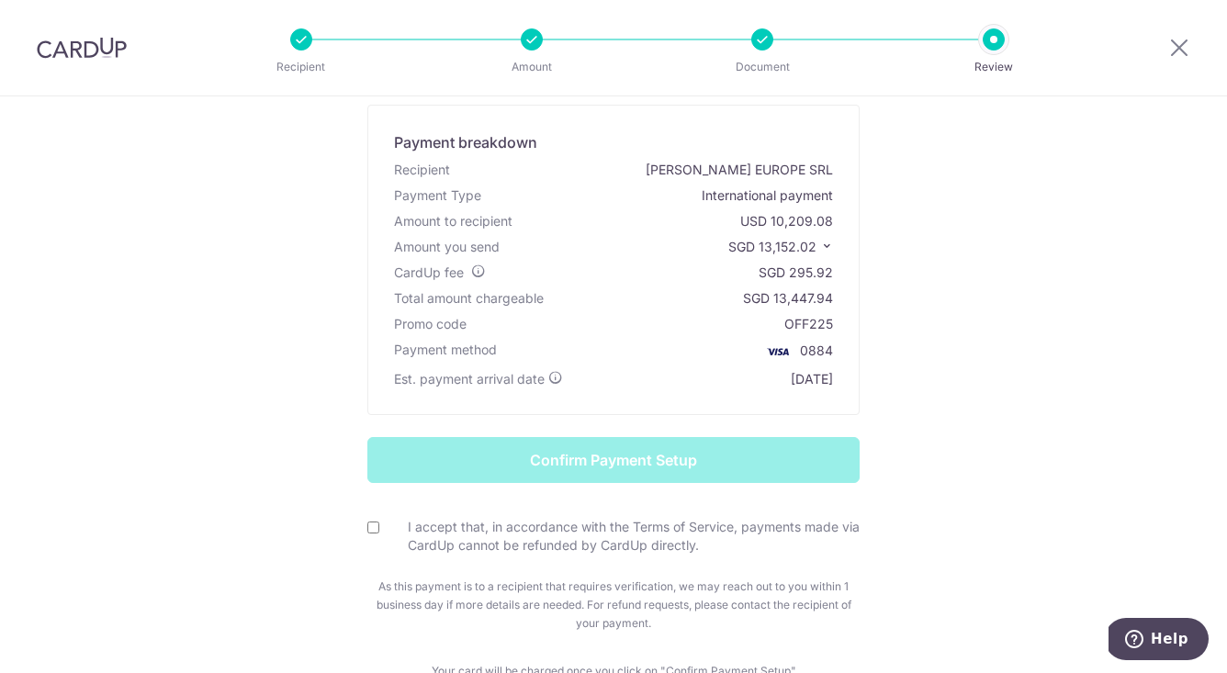
scroll to position [100, 0]
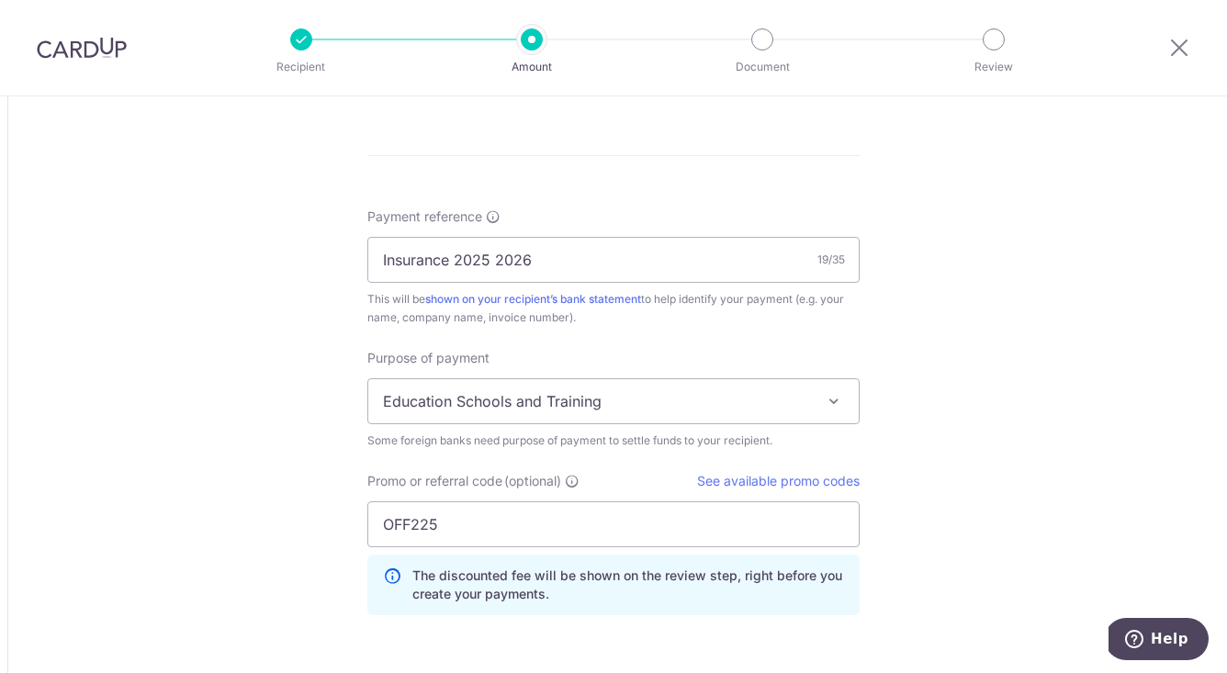
scroll to position [1385, 0]
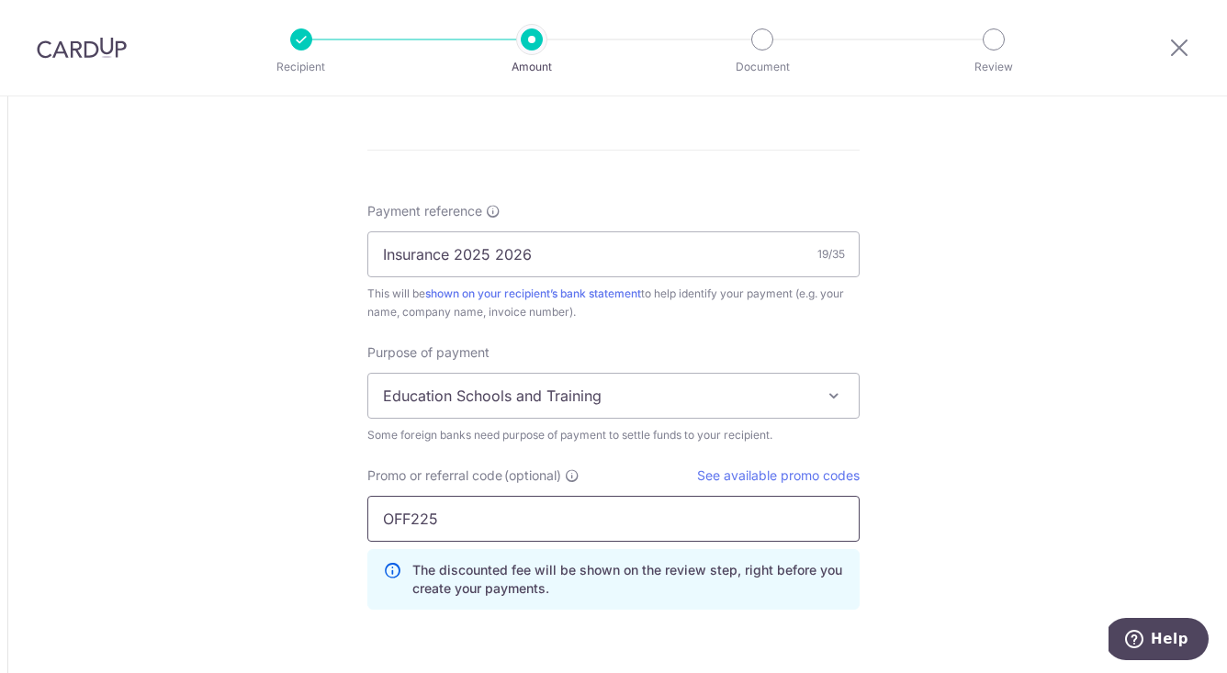
drag, startPoint x: 455, startPoint y: 525, endPoint x: 287, endPoint y: 522, distance: 168.1
paste input "GLOBE18"
type input "GLOBE185"
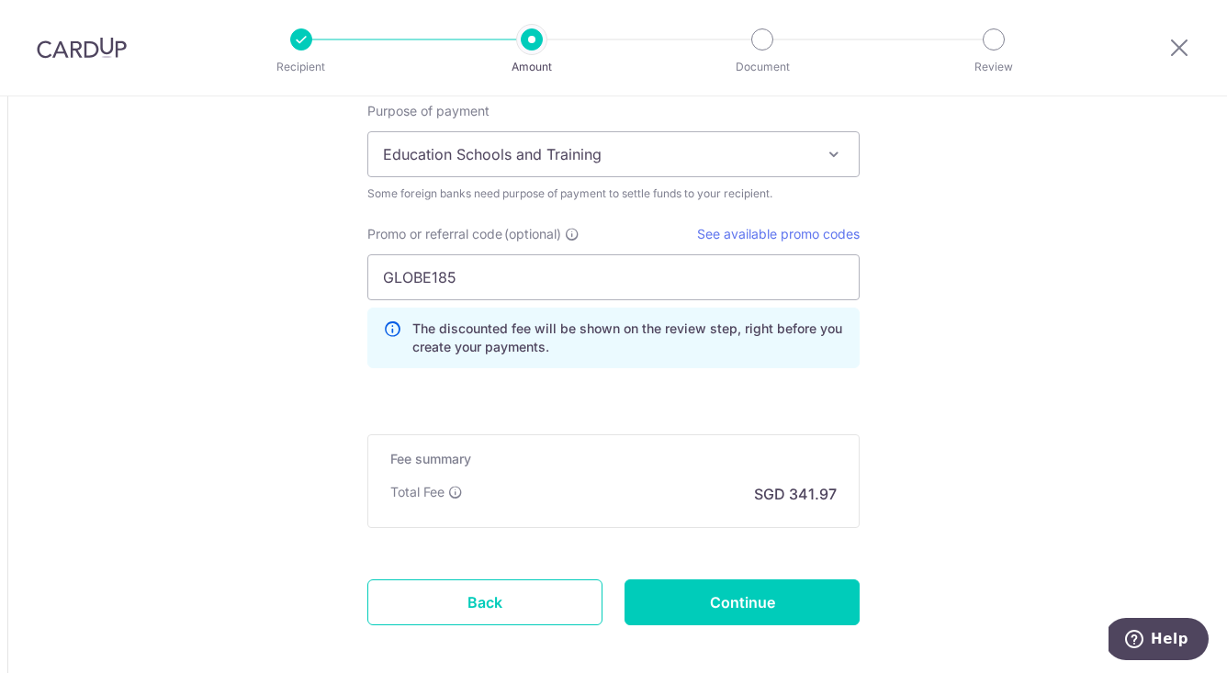
scroll to position [1629, 0]
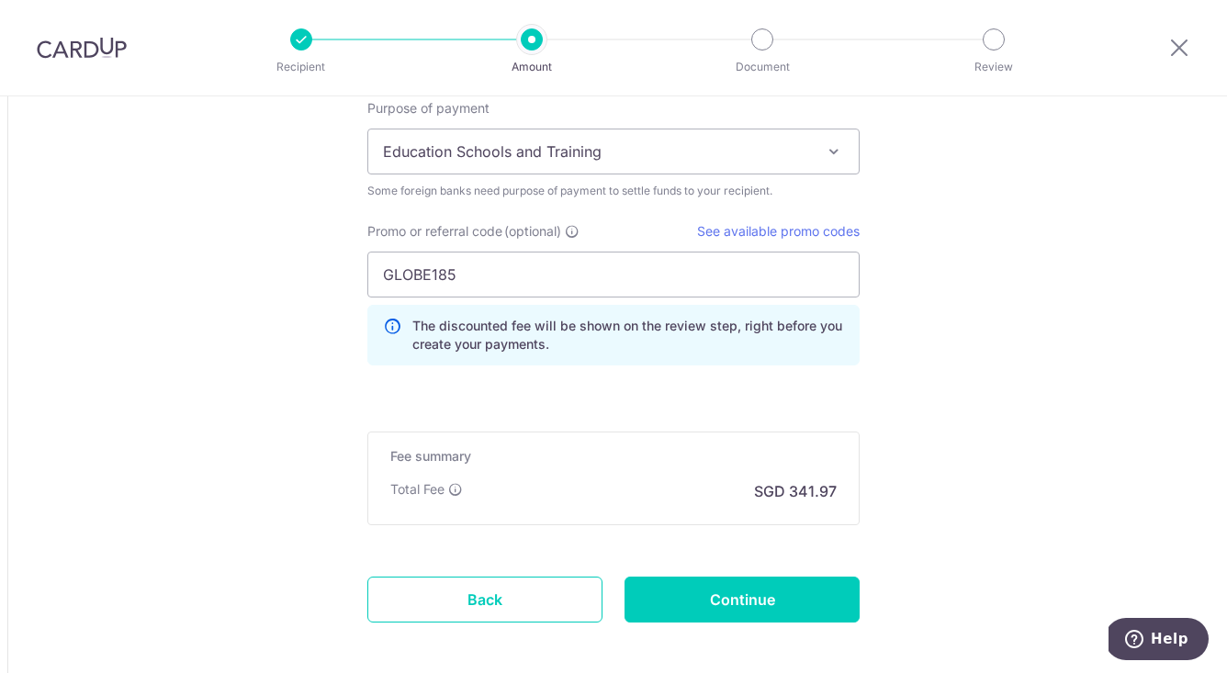
click at [774, 600] on input "Continue" at bounding box center [742, 600] width 235 height 46
type input "Update Schedule"
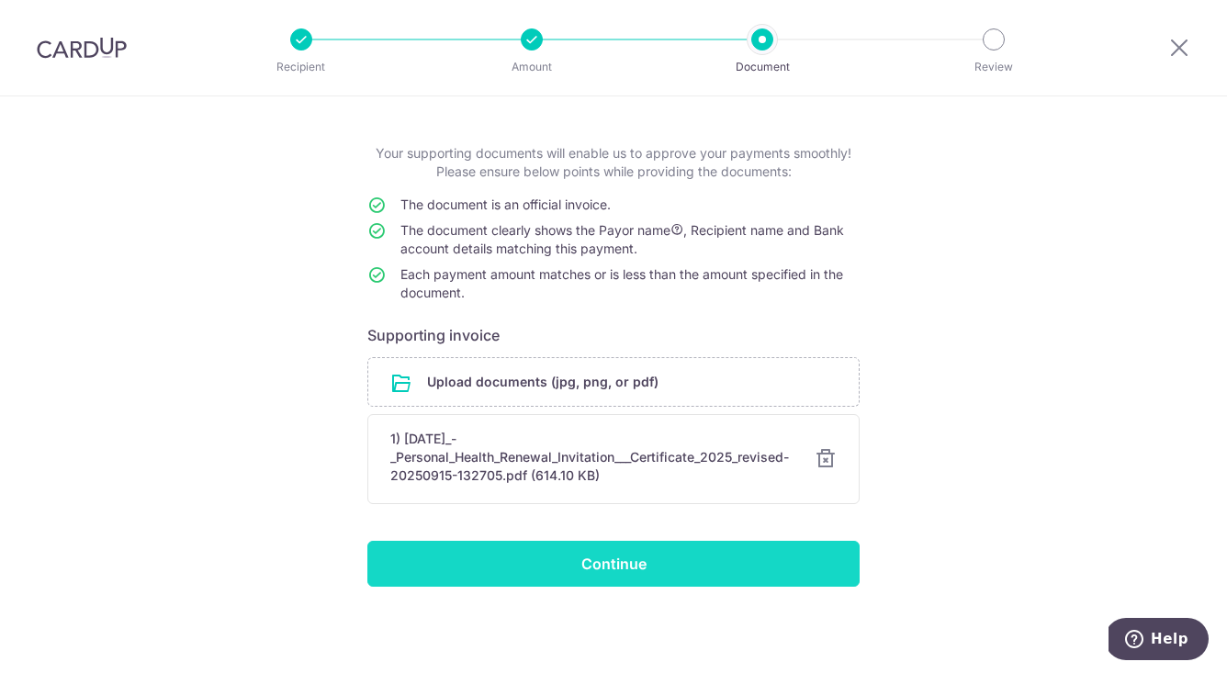
scroll to position [73, 0]
click at [727, 563] on input "Continue" at bounding box center [613, 564] width 492 height 46
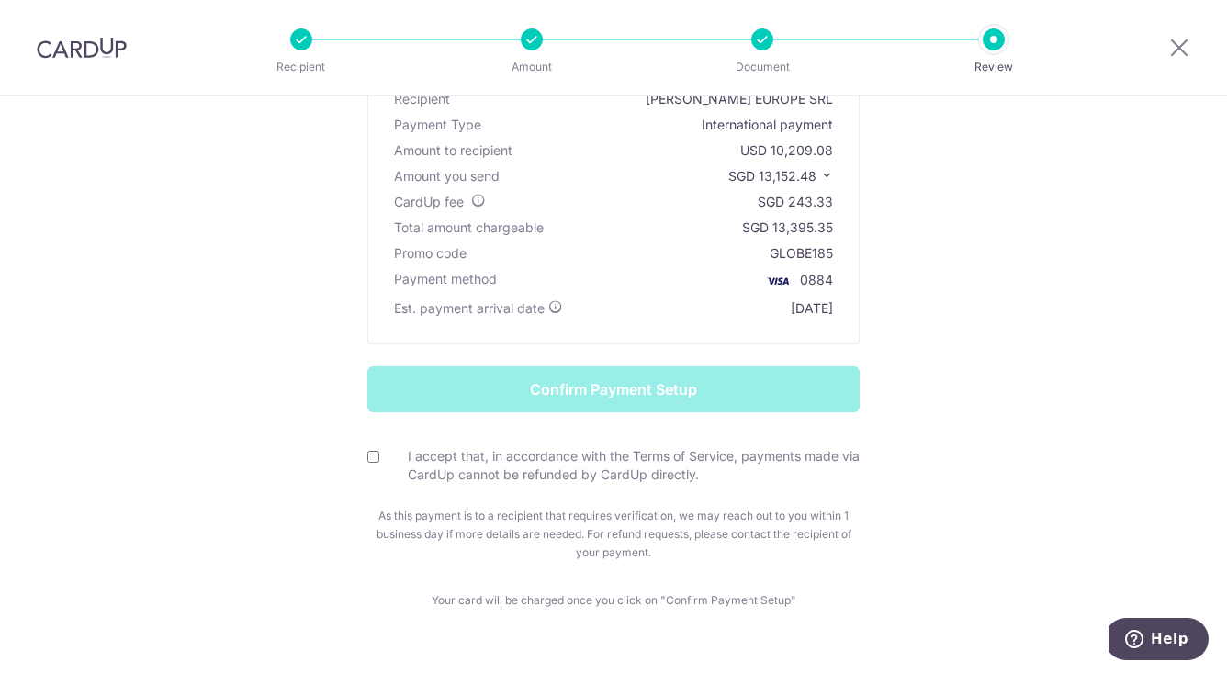
scroll to position [194, 0]
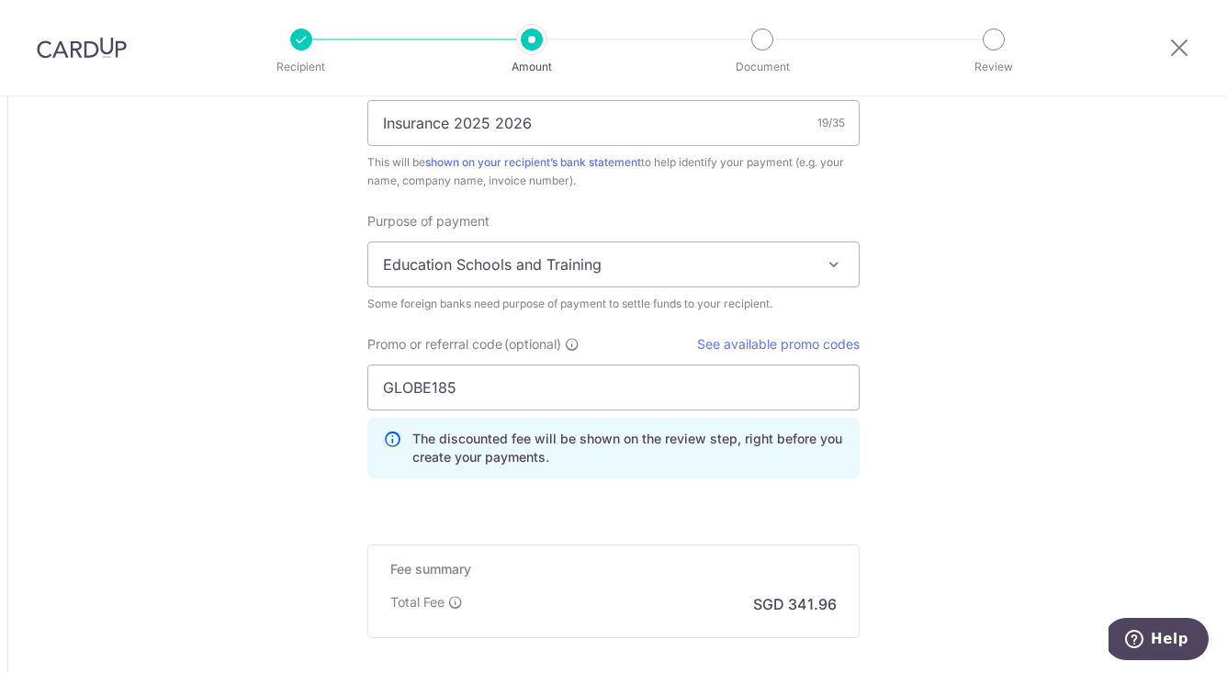
scroll to position [1539, 0]
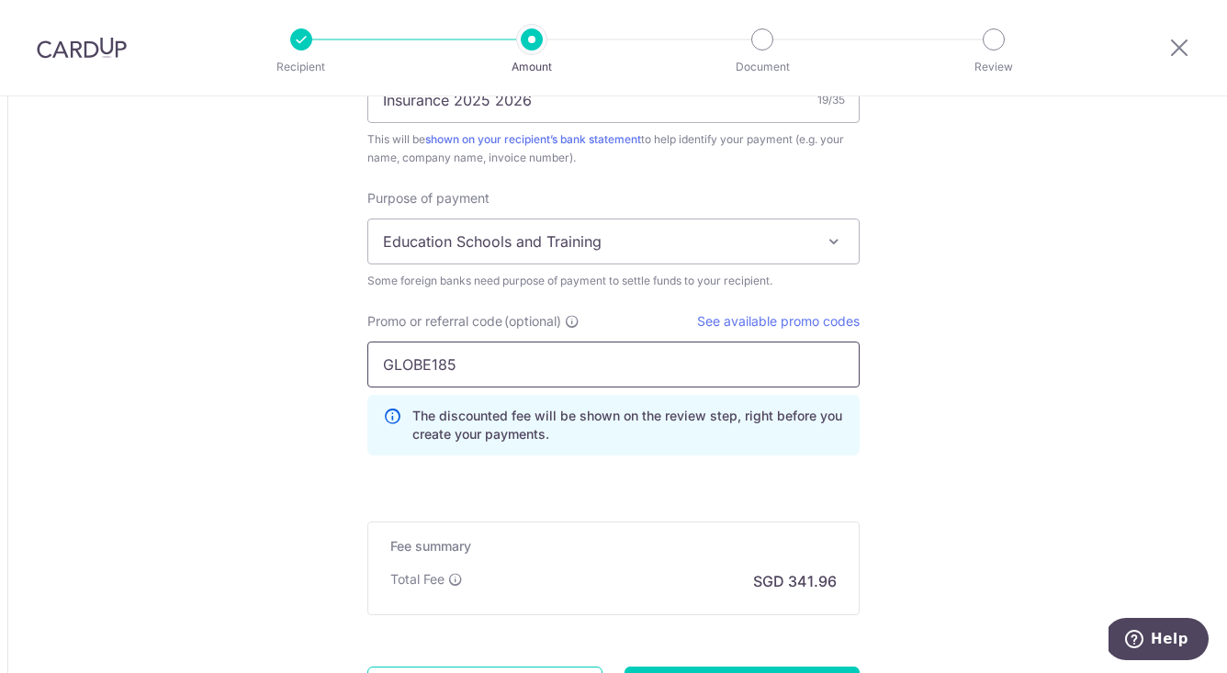
drag, startPoint x: 485, startPoint y: 378, endPoint x: 297, endPoint y: 373, distance: 188.4
paste input "OFF22"
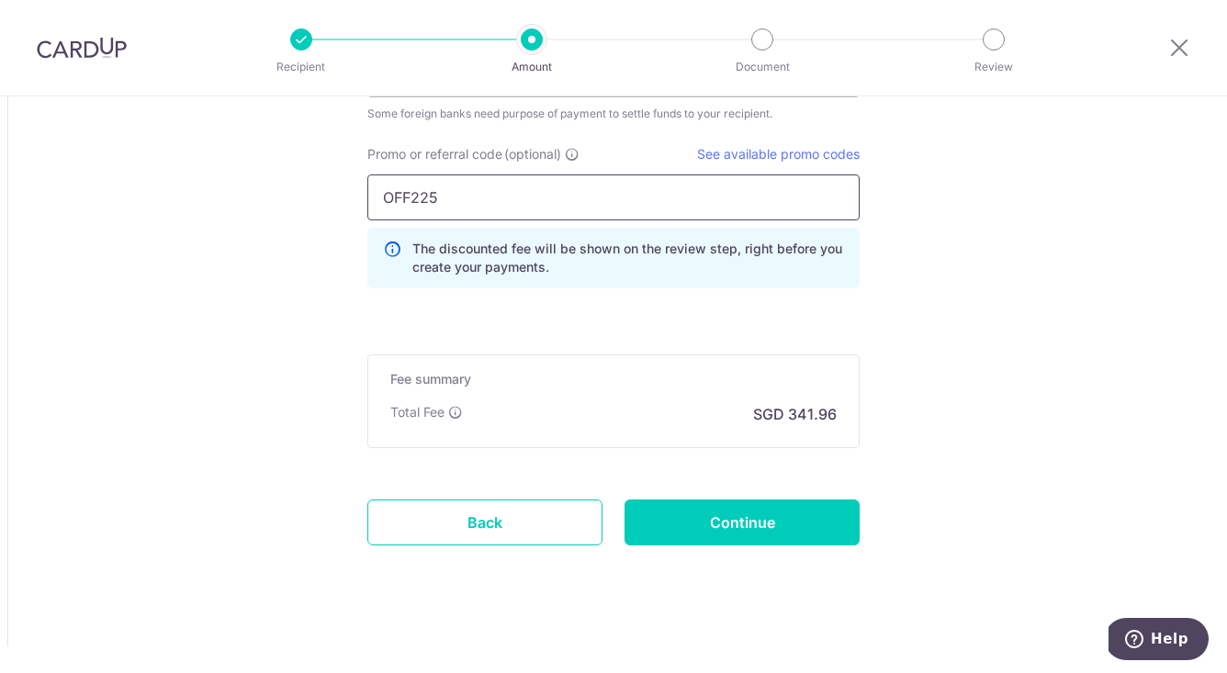
scroll to position [1715, 0]
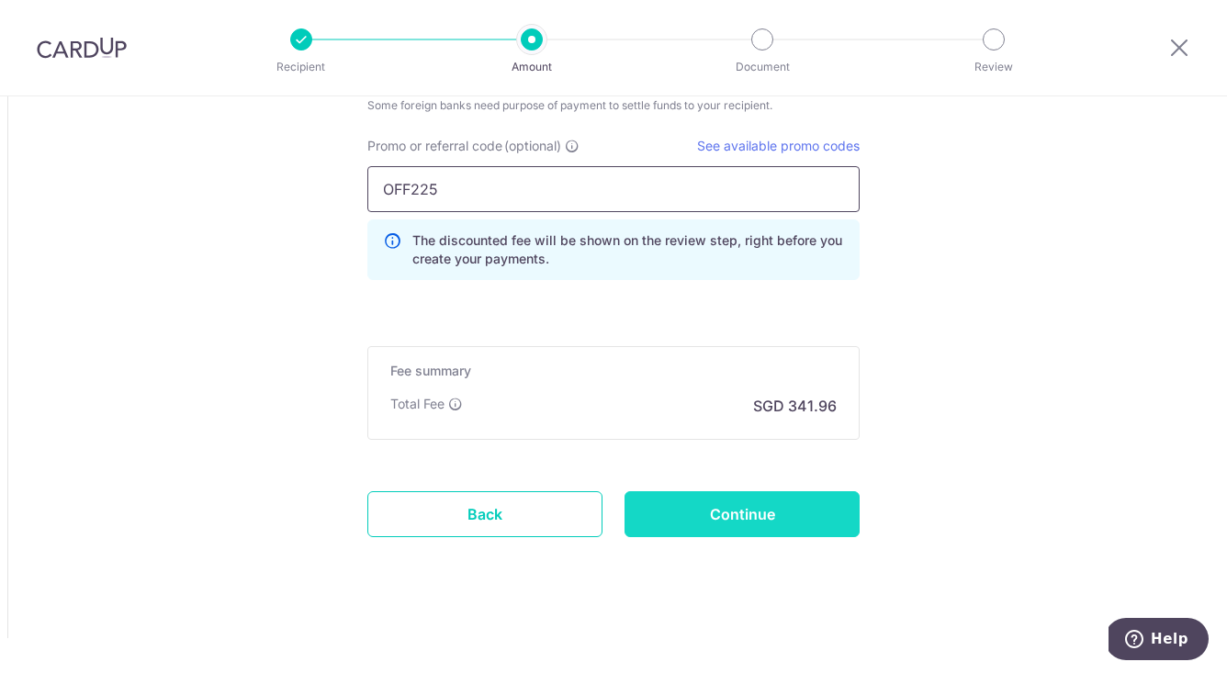
type input "OFF225"
click at [689, 515] on input "Continue" at bounding box center [742, 514] width 235 height 46
type input "Update Schedule"
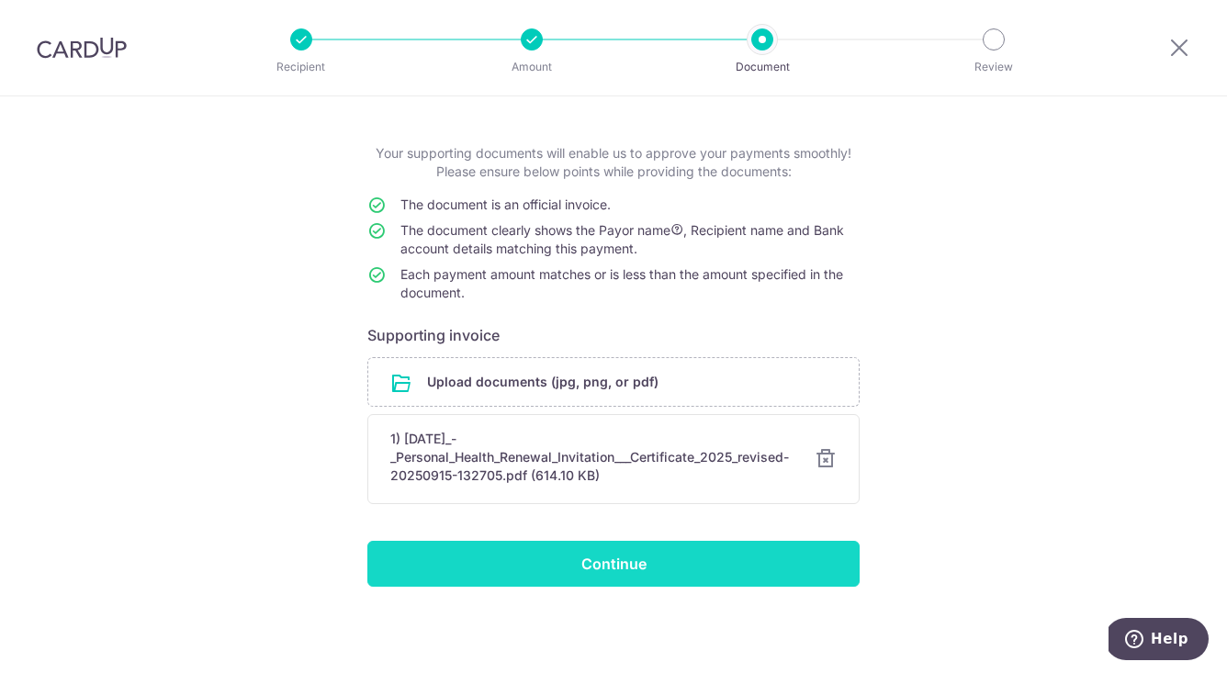
scroll to position [73, 0]
click at [652, 562] on input "Continue" at bounding box center [613, 564] width 492 height 46
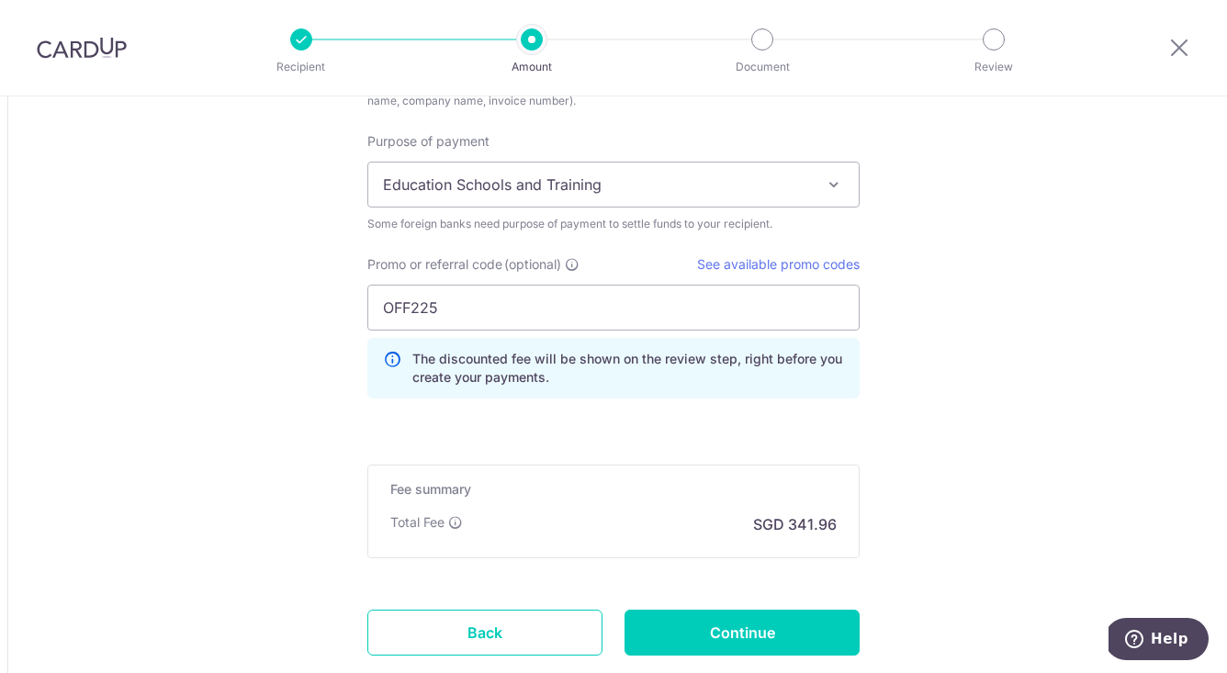
scroll to position [1619, 0]
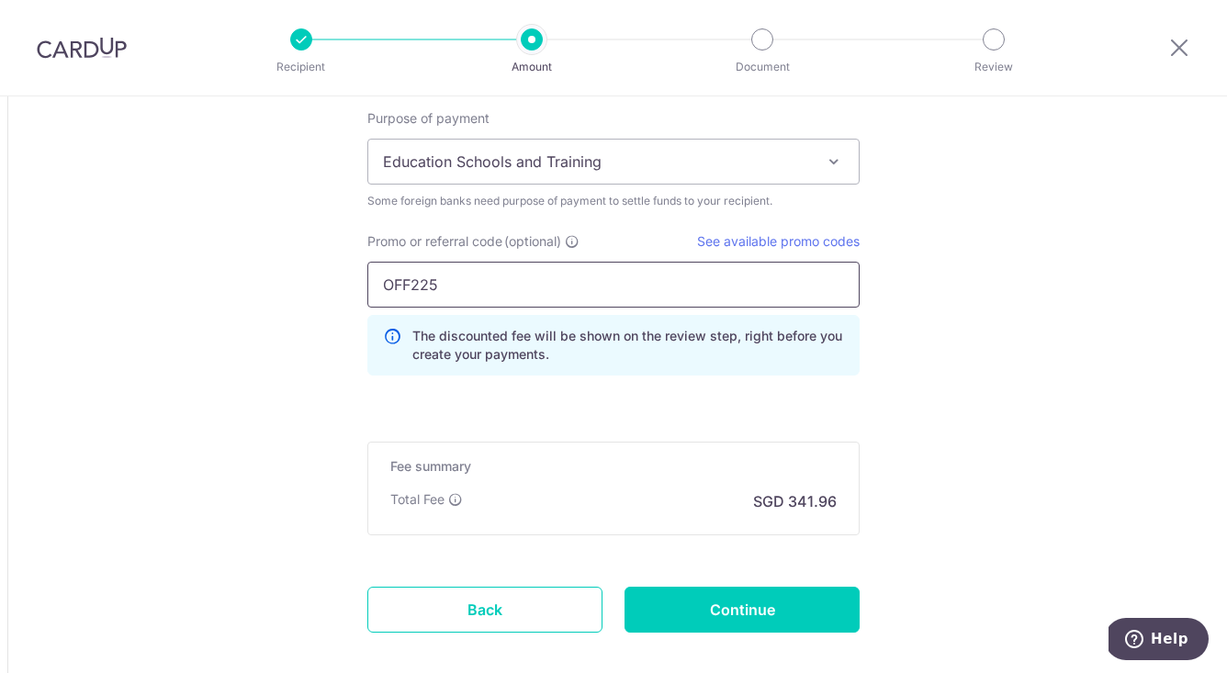
drag, startPoint x: 464, startPoint y: 277, endPoint x: 265, endPoint y: 268, distance: 199.5
paste input "GLOBE18"
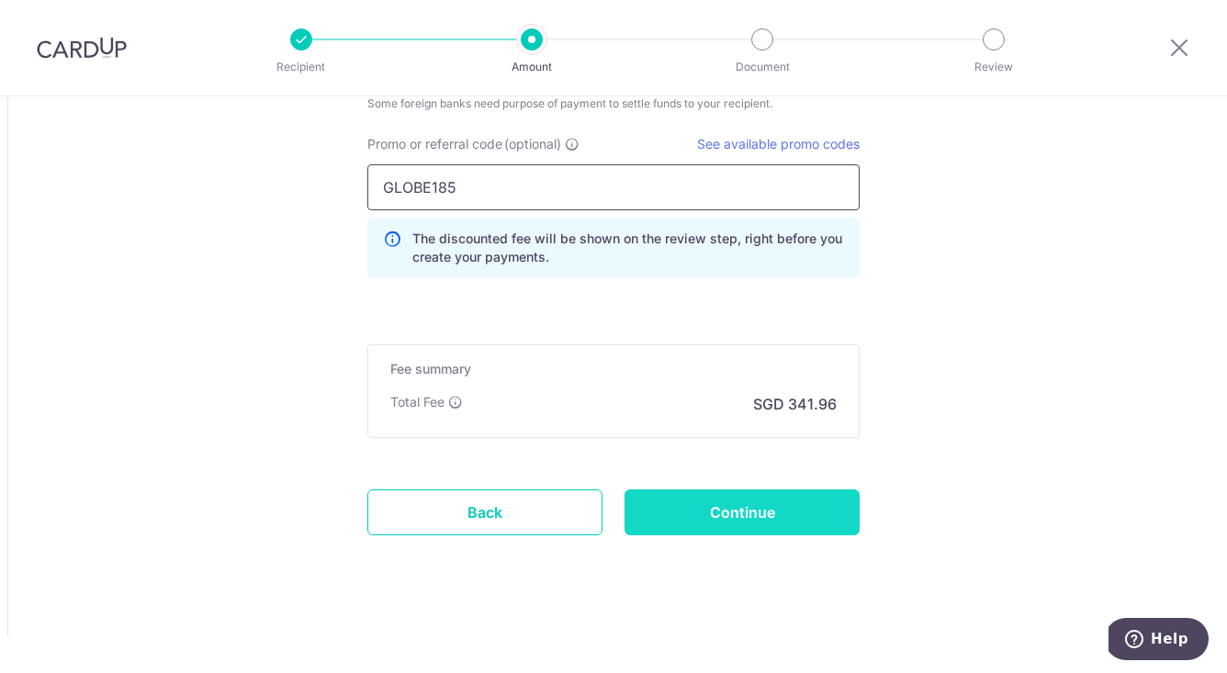
scroll to position [1717, 0]
type input "GLOBE185"
click at [716, 502] on input "Continue" at bounding box center [742, 513] width 235 height 46
type input "Update Schedule"
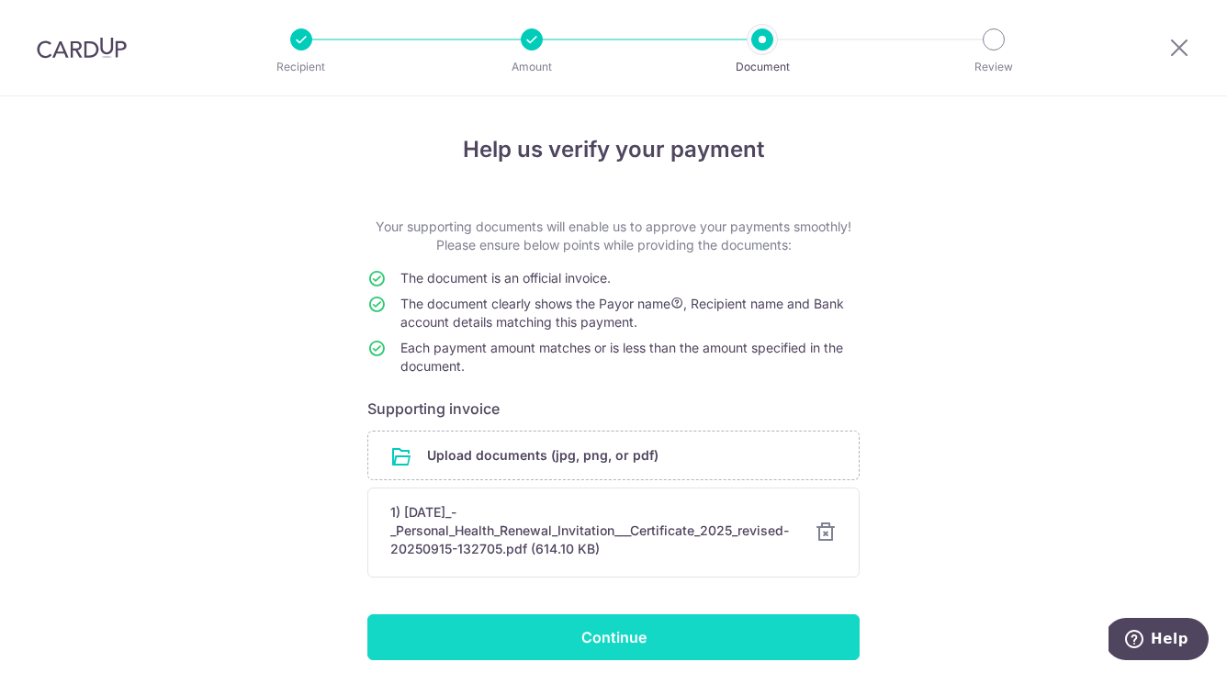
click at [681, 646] on input "Continue" at bounding box center [613, 638] width 492 height 46
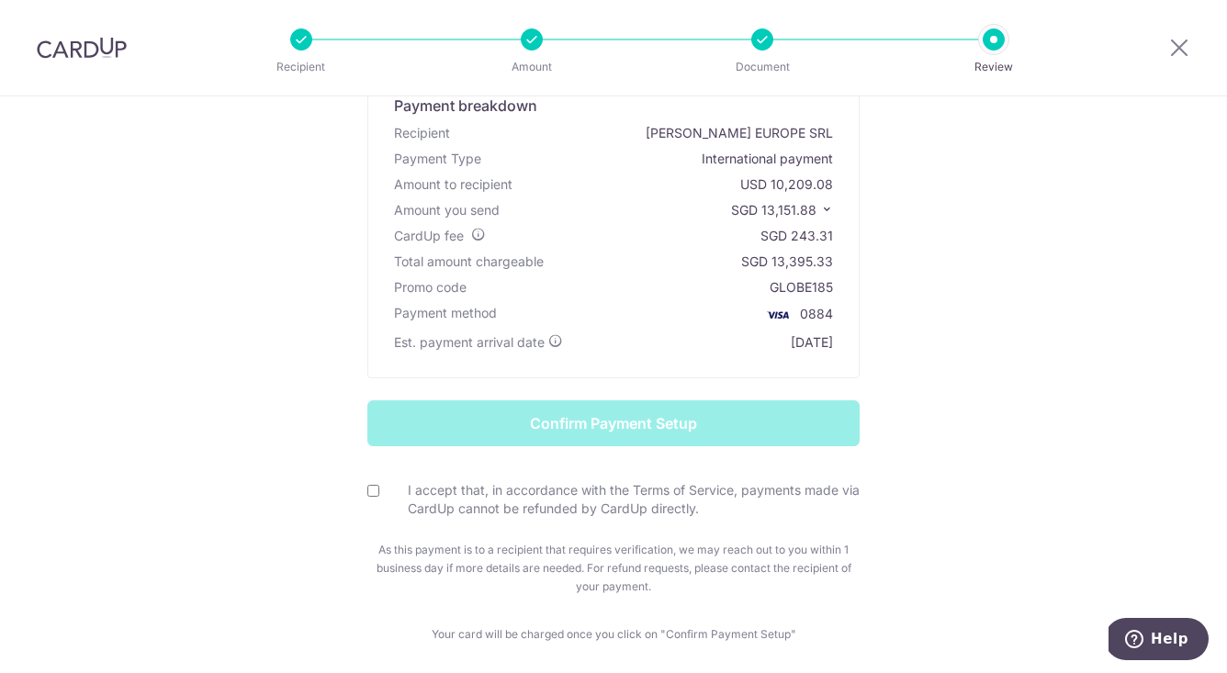
scroll to position [154, 0]
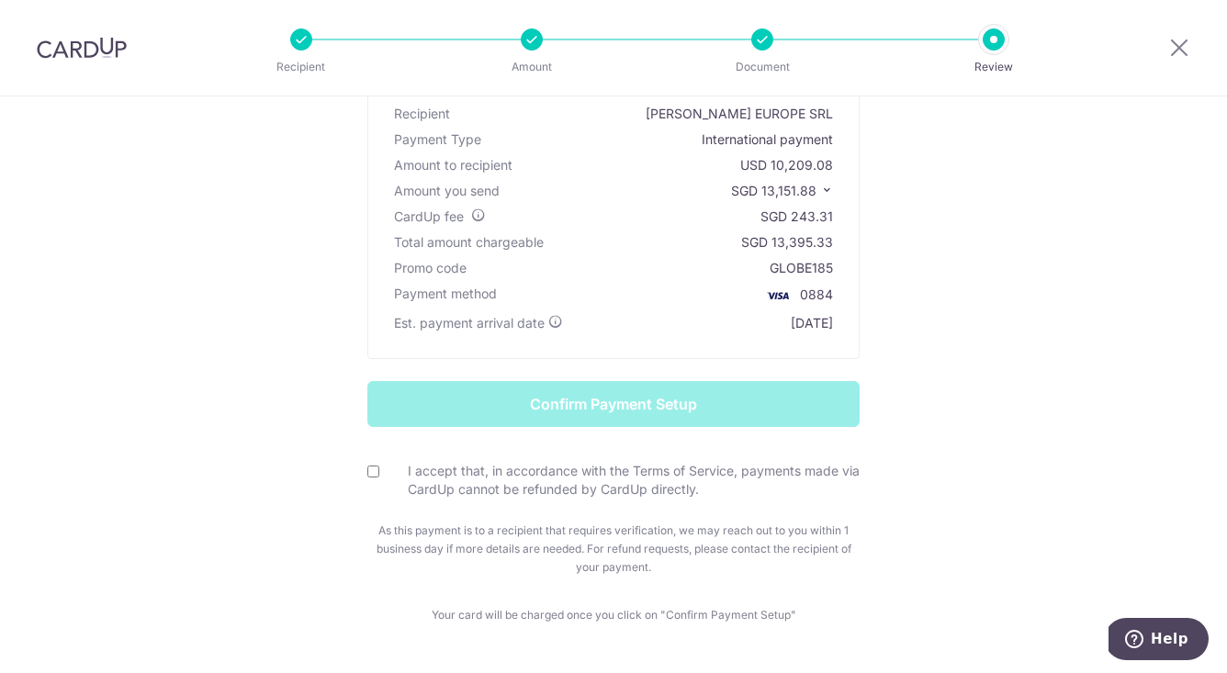
click at [370, 469] on input "I accept that, in accordance with the Terms of Service, payments made via CardU…" at bounding box center [373, 472] width 12 height 12
checkbox input "true"
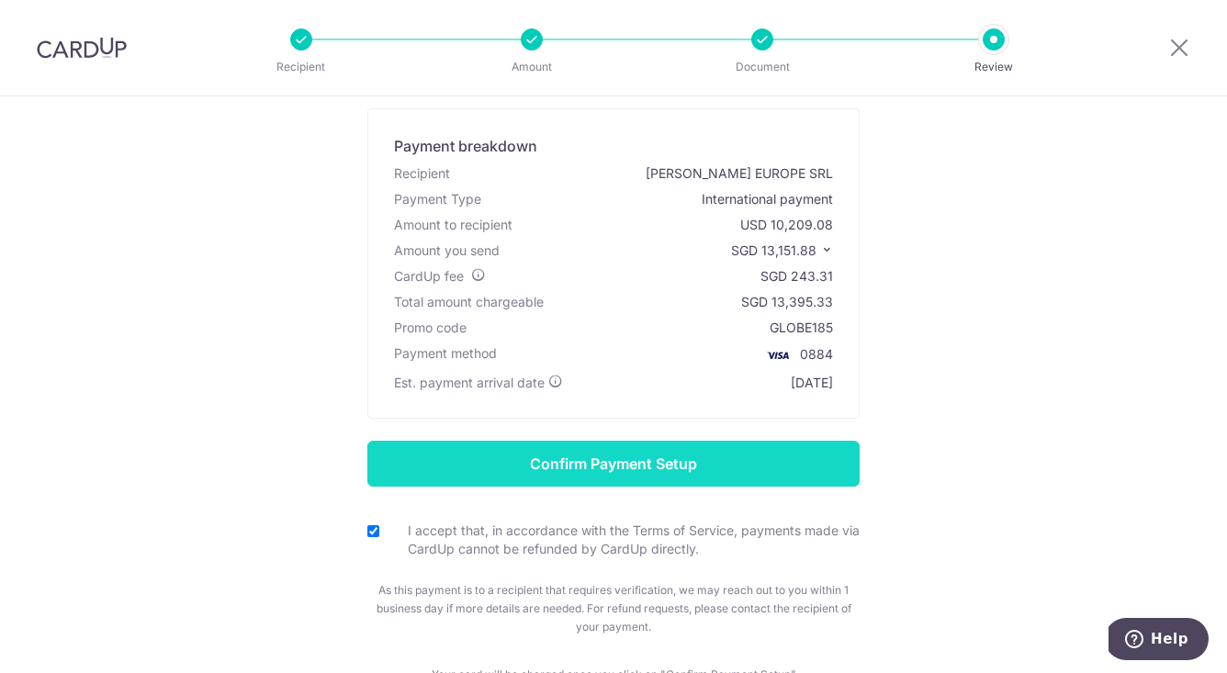
scroll to position [83, 0]
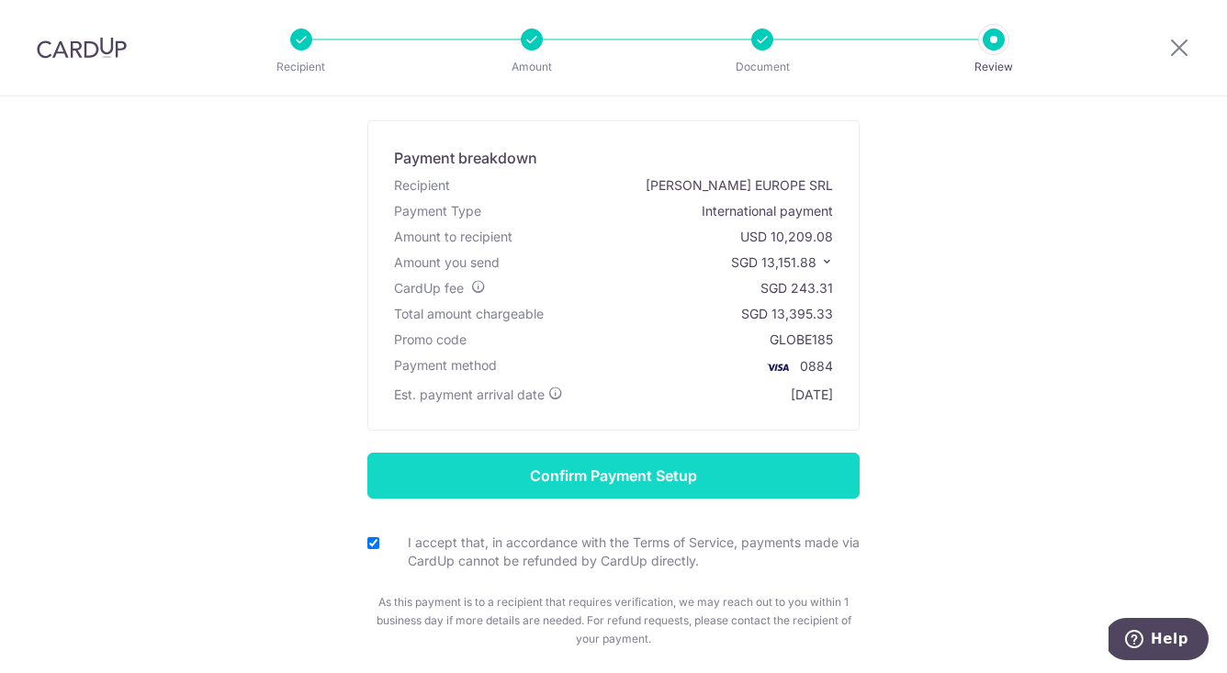
click at [586, 472] on input "Confirm Payment Setup" at bounding box center [613, 476] width 492 height 46
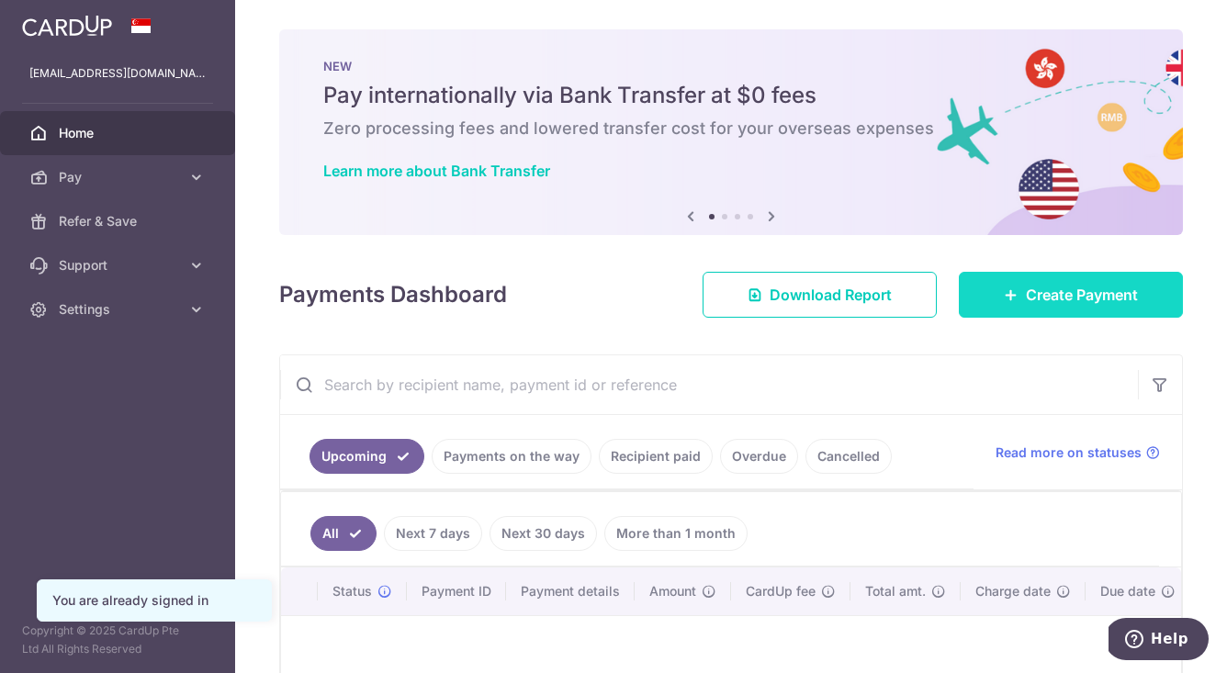
click at [1012, 302] on link "Create Payment" at bounding box center [1071, 295] width 224 height 46
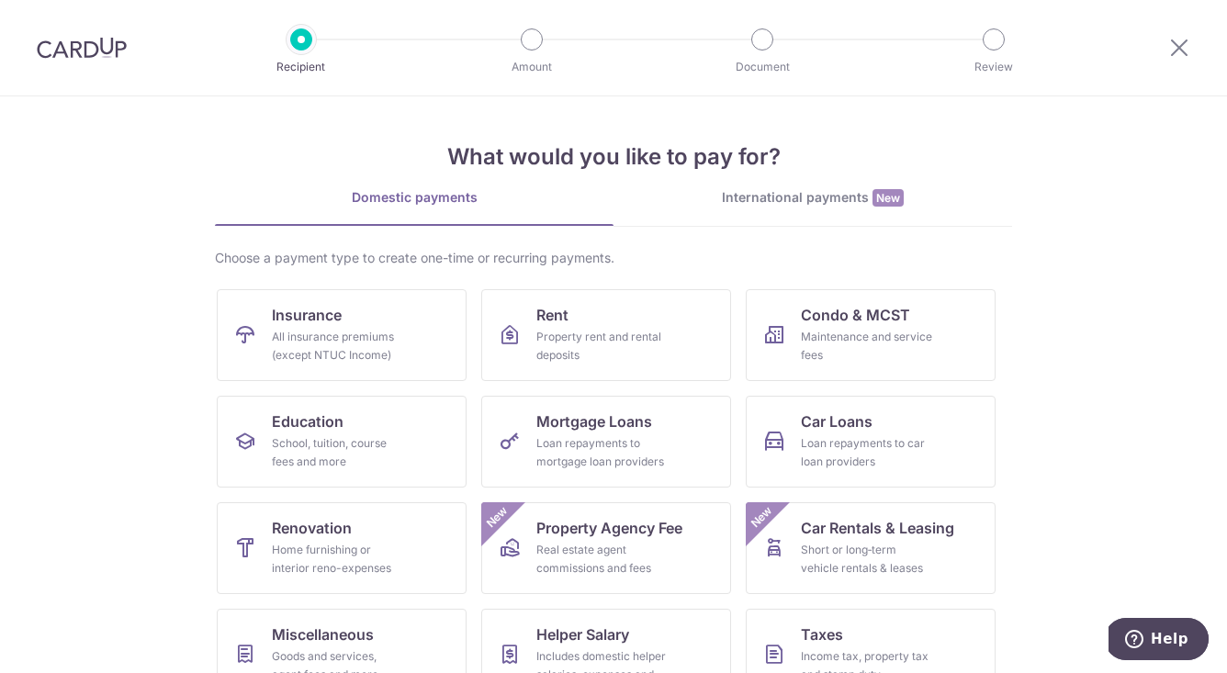
click at [772, 200] on div "International payments New" at bounding box center [813, 197] width 399 height 19
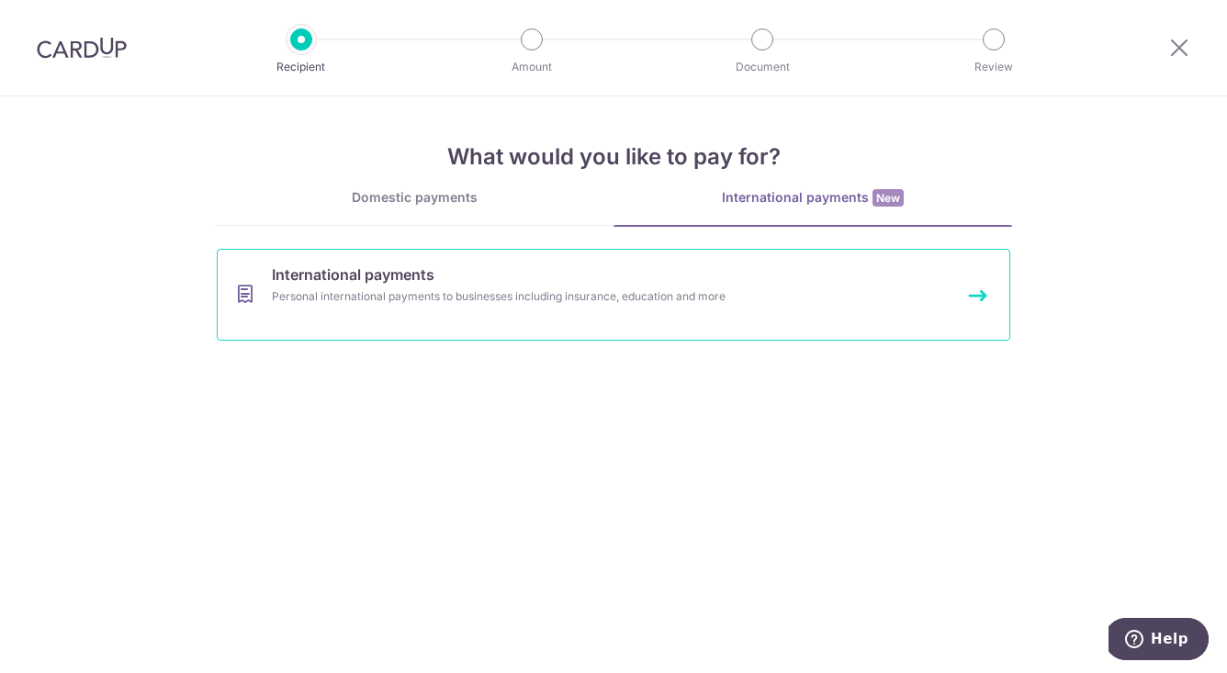
click at [652, 288] on div "Personal international payments to businesses including insurance, education an…" at bounding box center [589, 297] width 635 height 18
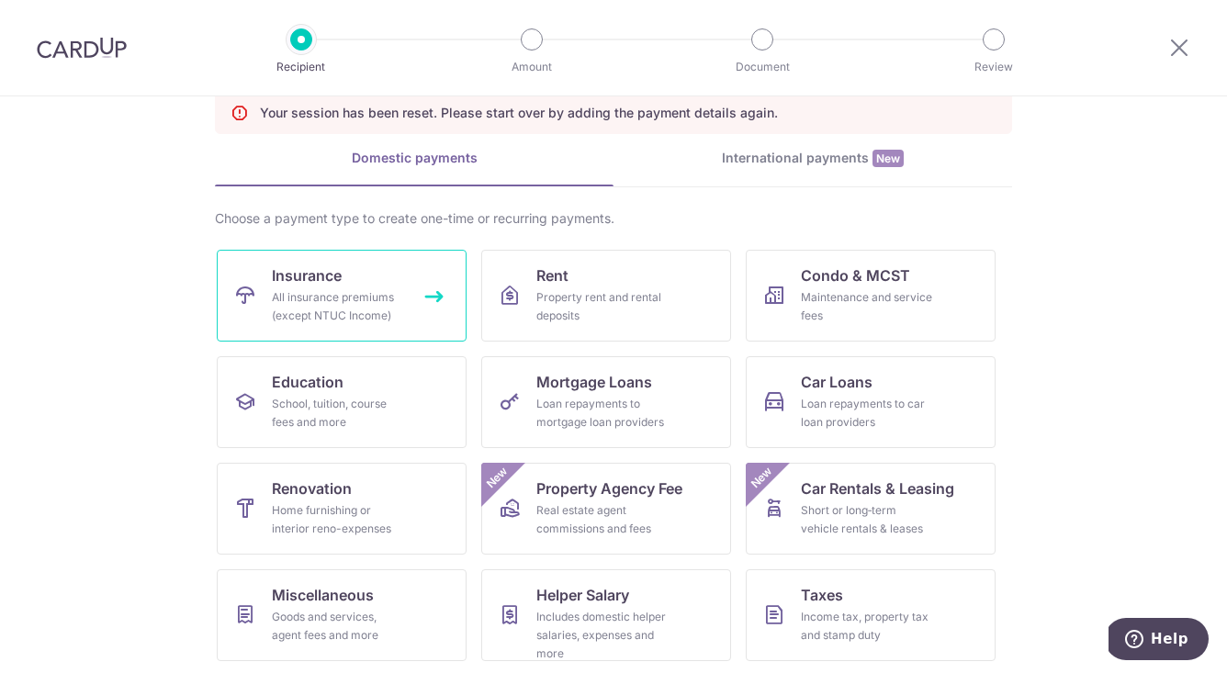
scroll to position [100, 0]
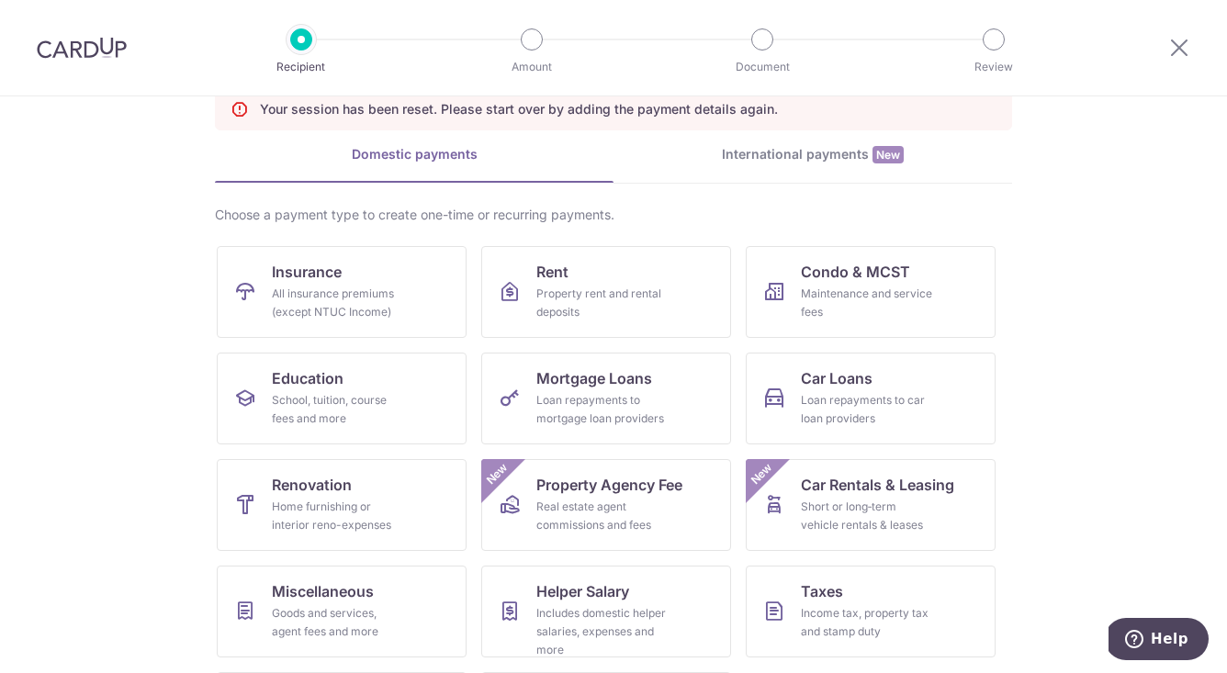
click at [805, 156] on div "International payments New" at bounding box center [813, 154] width 399 height 19
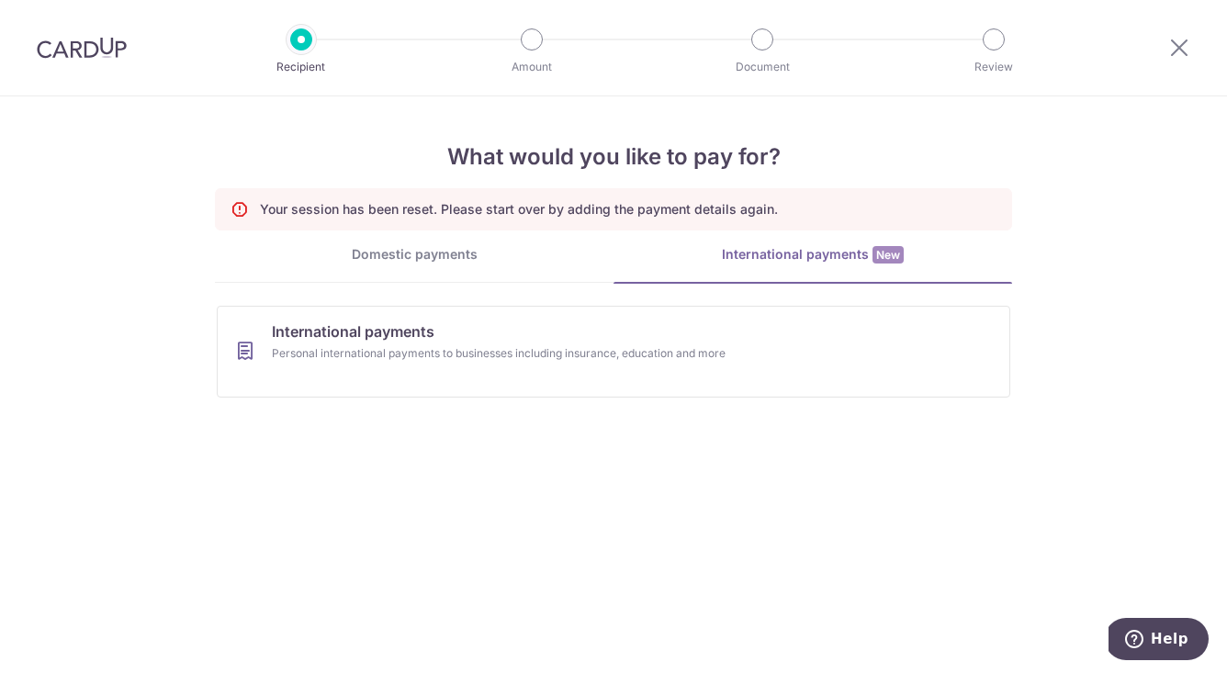
scroll to position [0, 0]
click at [387, 366] on link "International payments Personal international payments to businesses including …" at bounding box center [614, 352] width 794 height 92
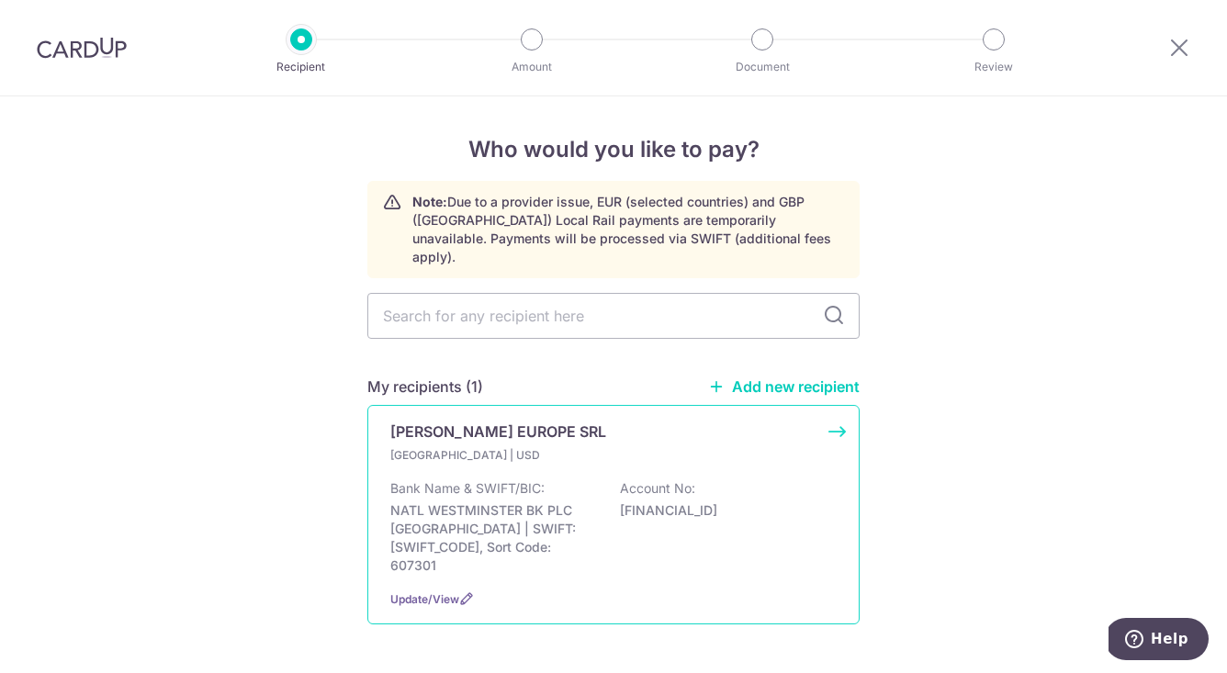
click at [512, 479] on p "Bank Name & SWIFT/BIC:" at bounding box center [467, 488] width 154 height 18
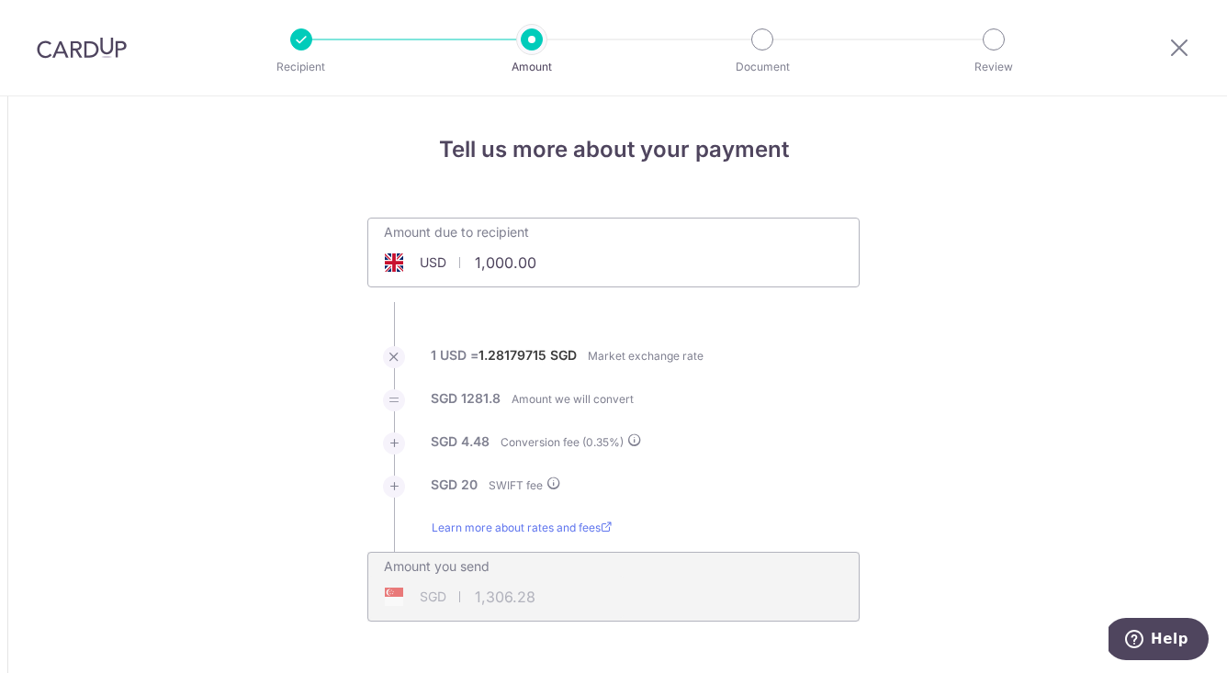
drag, startPoint x: 587, startPoint y: 262, endPoint x: 378, endPoint y: 262, distance: 208.5
click at [380, 262] on div "USD 1,000.00 1000" at bounding box center [510, 263] width 284 height 42
paste input "USD10,209.08"
type input "1,306.28"
type input "1,700.31"
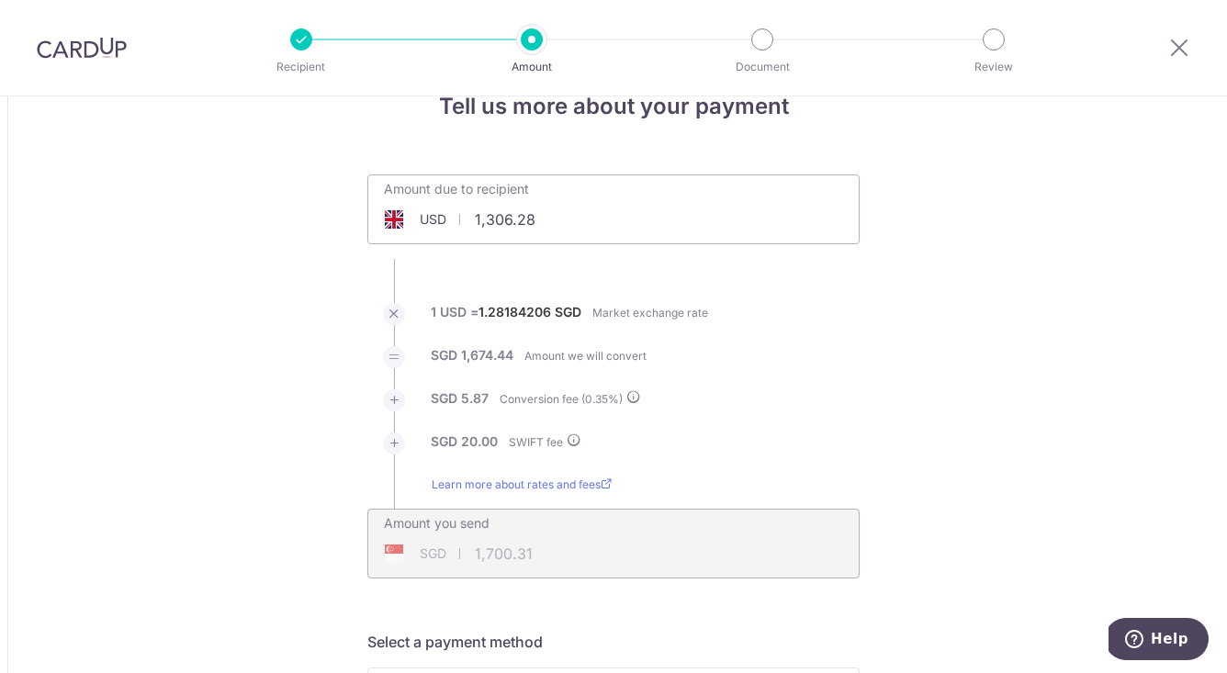
scroll to position [49, 0]
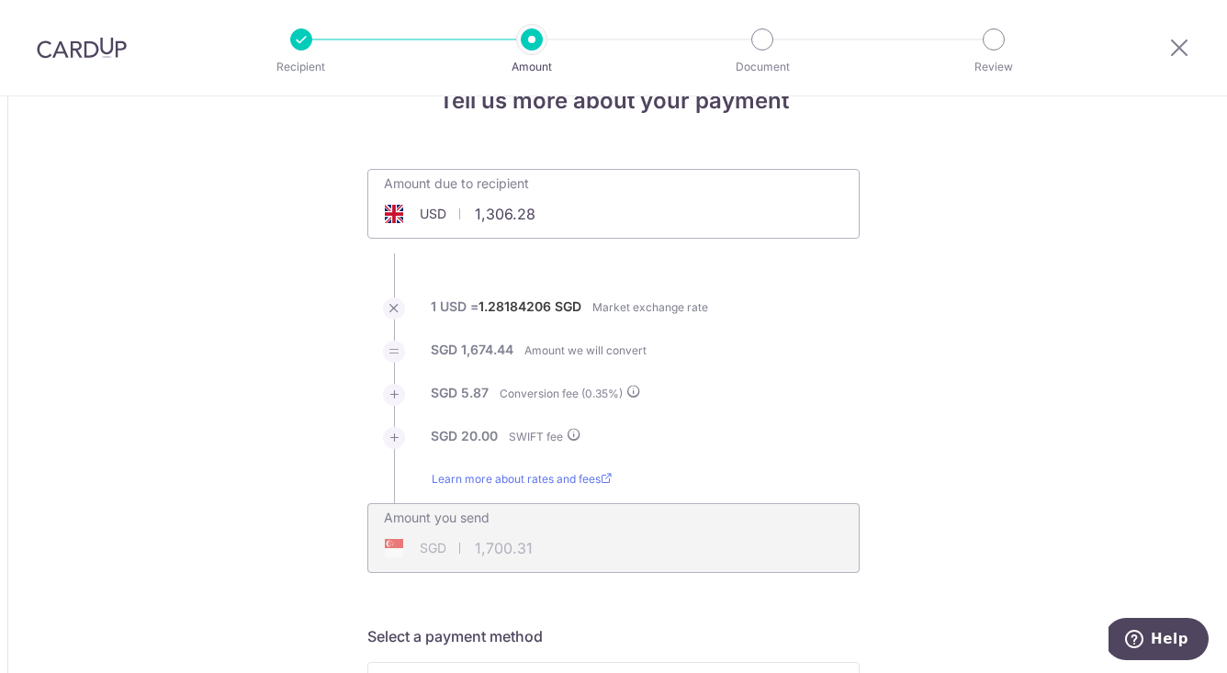
click at [564, 227] on input "1,306.28" at bounding box center [510, 214] width 284 height 42
drag, startPoint x: 476, startPoint y: 218, endPoint x: 659, endPoint y: 215, distance: 182.8
click at [659, 215] on div "Amount due to recipient USD 1,306.28 1306.28" at bounding box center [613, 204] width 492 height 70
type input "1"
paste input "USD10,209.08"
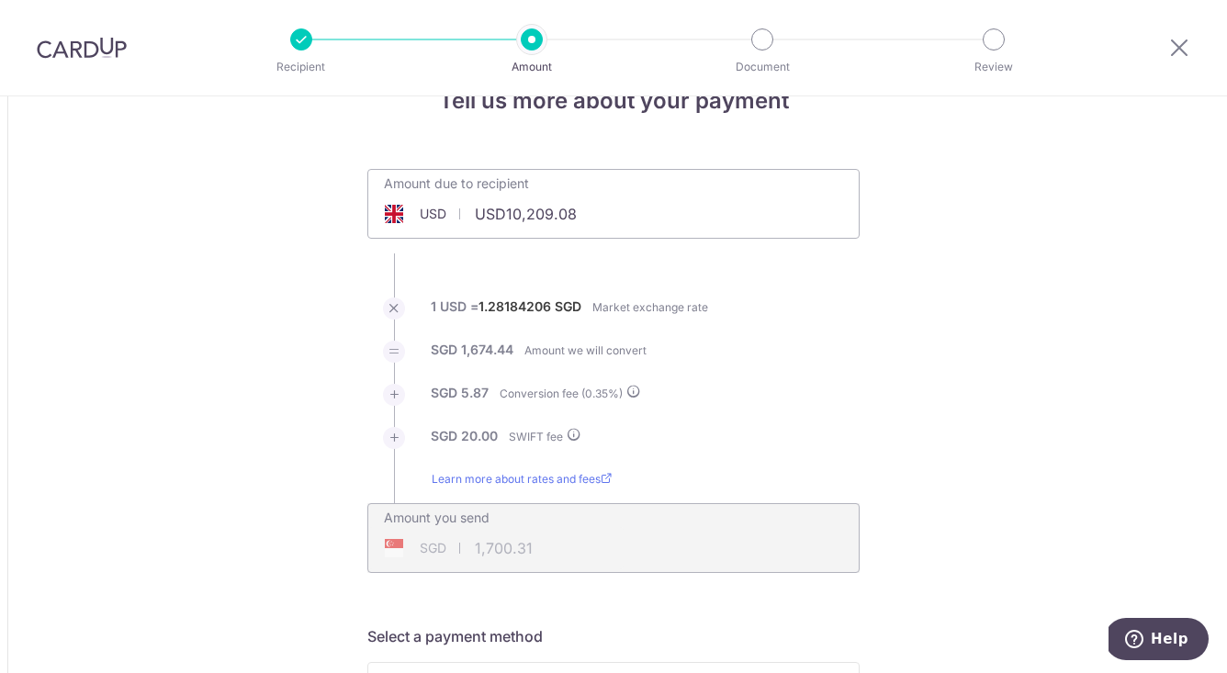
click at [502, 209] on input "USD10,209.08" at bounding box center [510, 214] width 284 height 42
click button "Add Card" at bounding box center [0, 0] width 0 height 0
type input "10,209.08"
type input "13,152.49"
drag, startPoint x: 964, startPoint y: 385, endPoint x: 914, endPoint y: 370, distance: 51.7
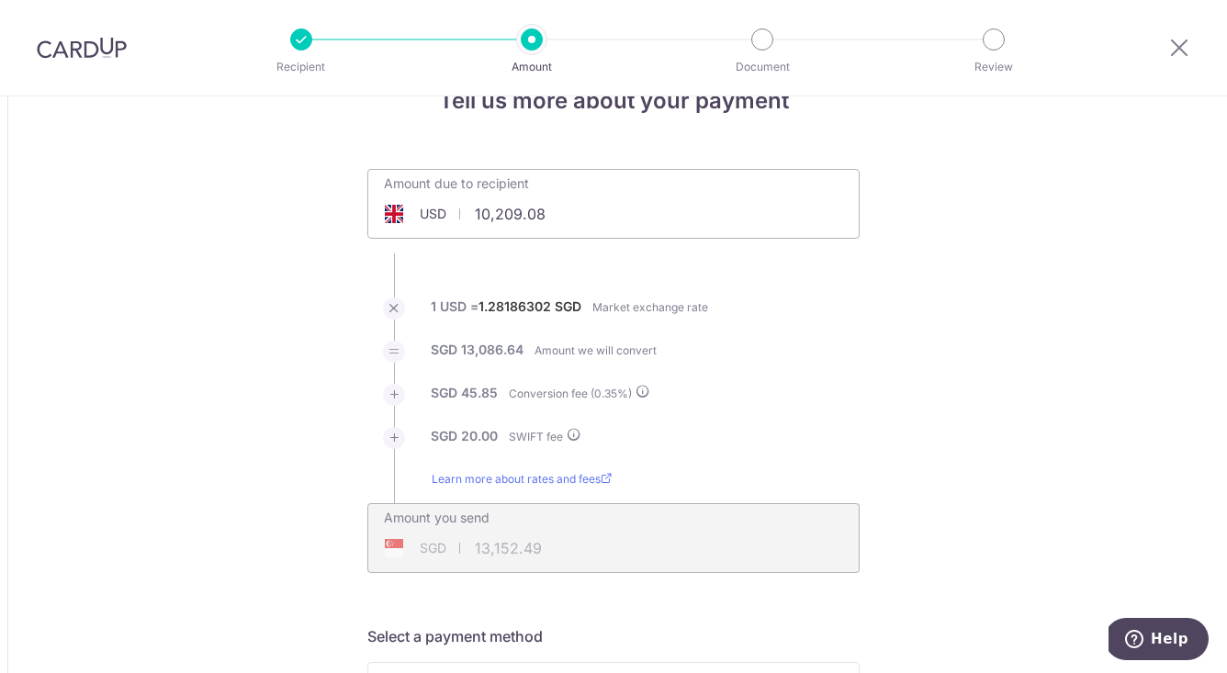
click at [693, 197] on div "Amount due to recipient USD 10,209.08 10209.08" at bounding box center [613, 191] width 490 height 43
click at [617, 211] on input "10,209.08" at bounding box center [510, 214] width 284 height 42
click at [572, 217] on input "10,209.08" at bounding box center [510, 214] width 284 height 42
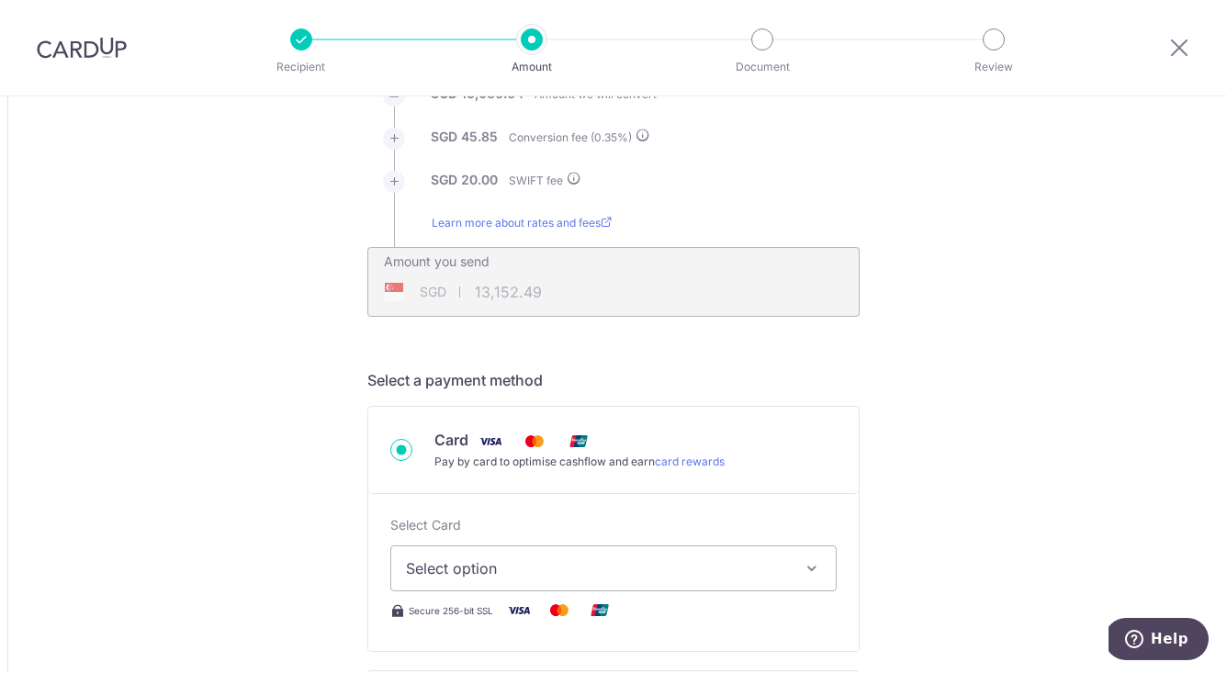
scroll to position [384, 0]
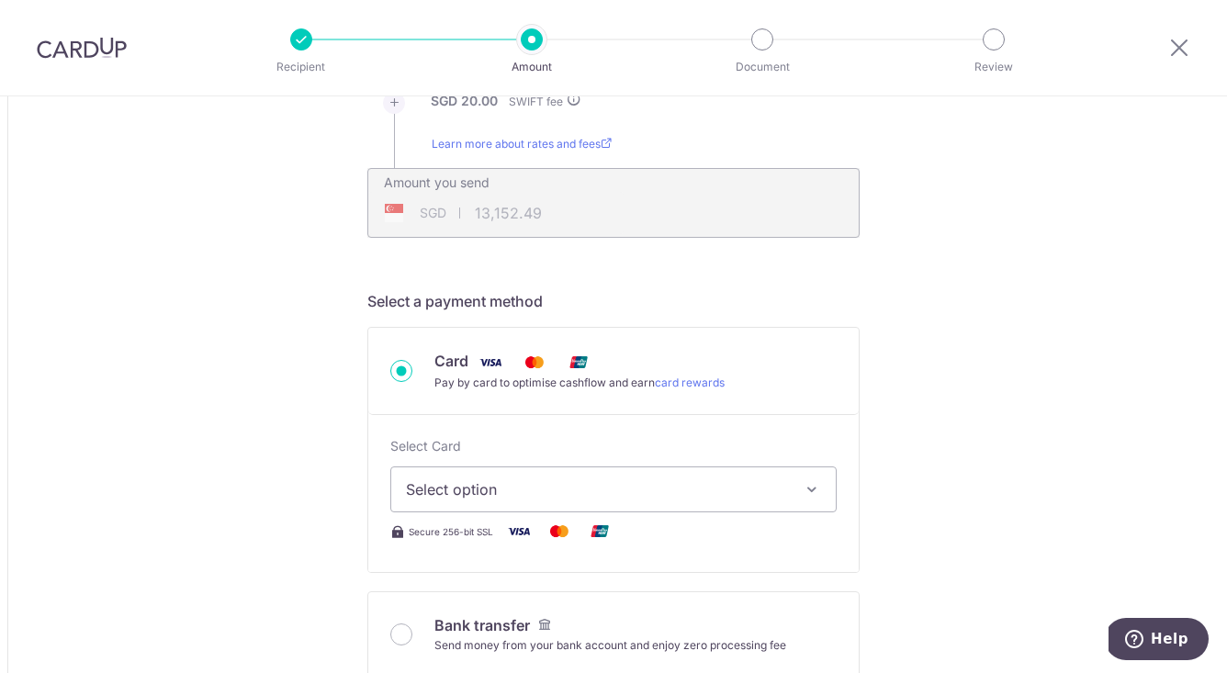
type input "10,209.08"
type input "13,152.23"
drag, startPoint x: 653, startPoint y: 502, endPoint x: 516, endPoint y: 523, distance: 138.3
click at [653, 502] on button "Select option" at bounding box center [613, 490] width 446 height 46
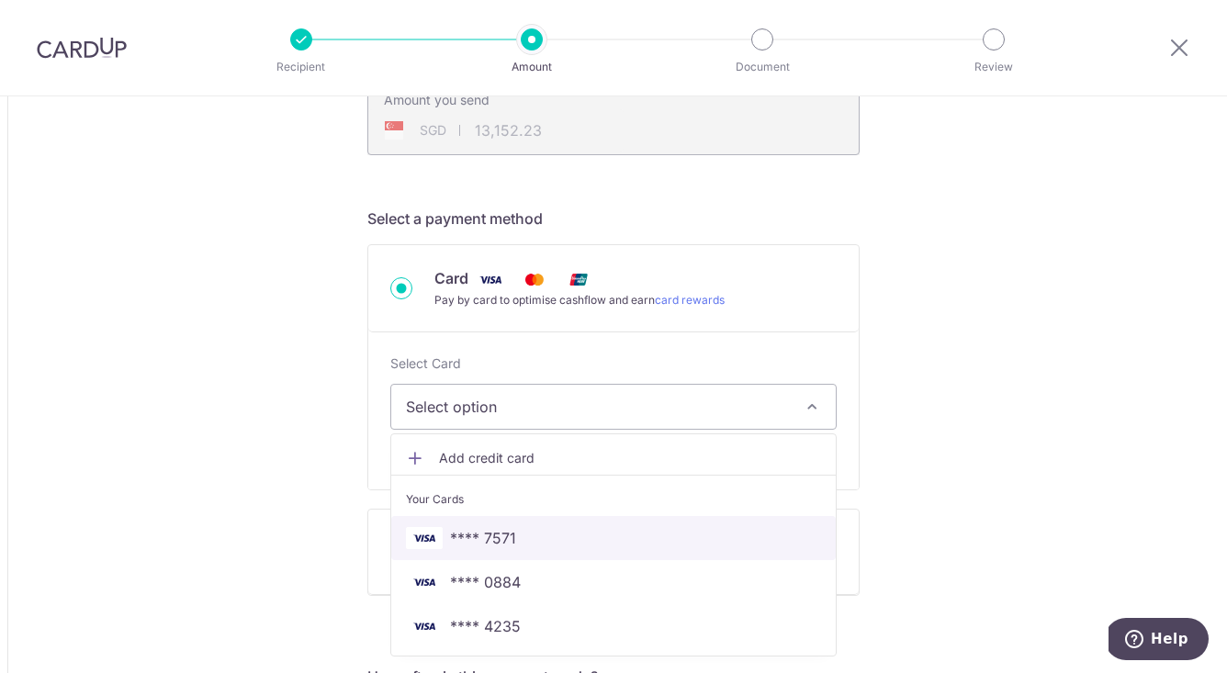
scroll to position [471, 0]
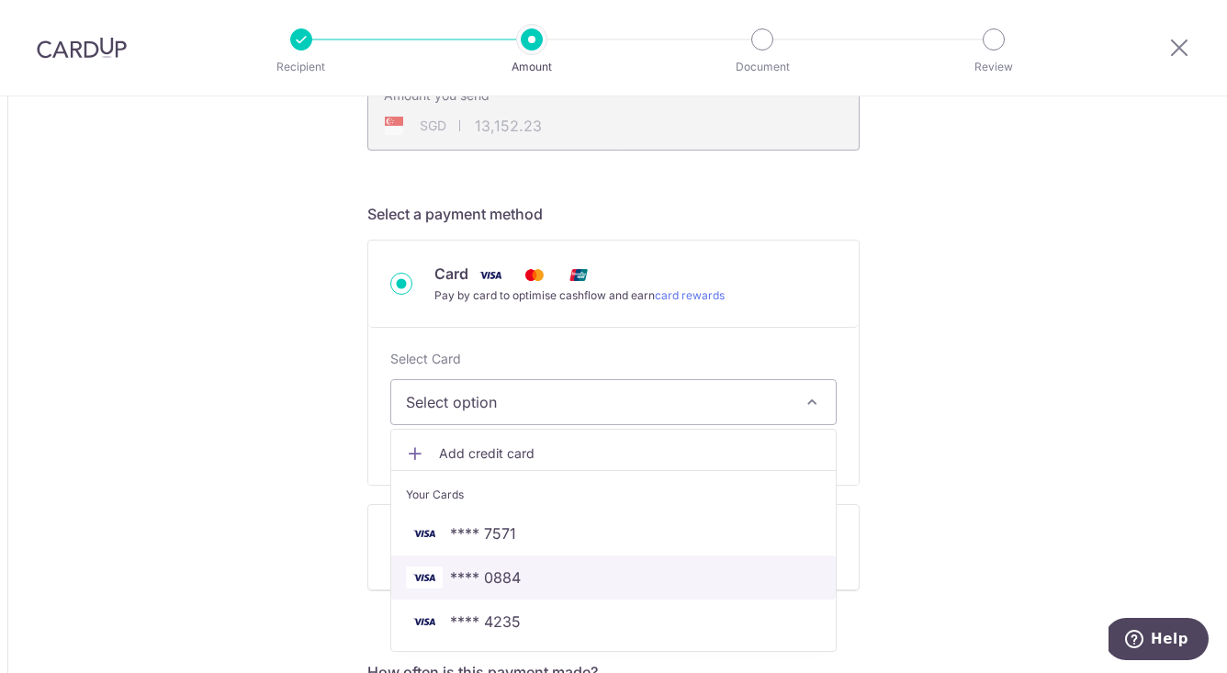
click at [502, 577] on span "**** 0884" at bounding box center [485, 578] width 71 height 22
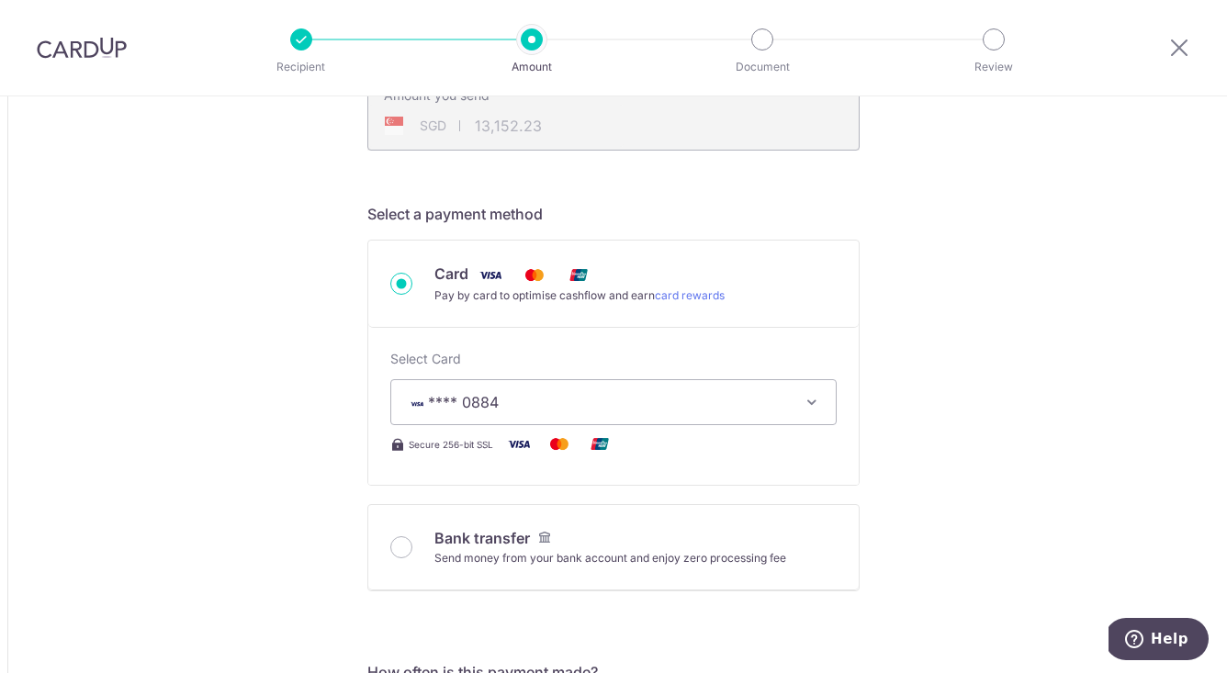
type input "10,209.08"
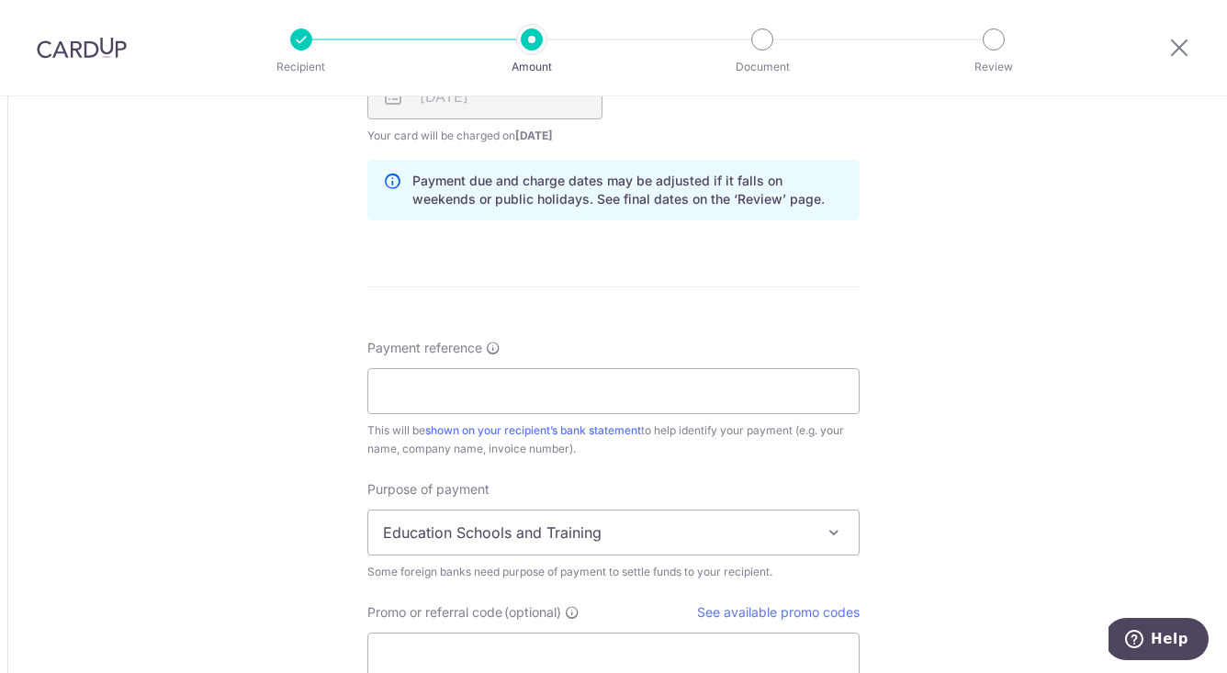
scroll to position [1279, 0]
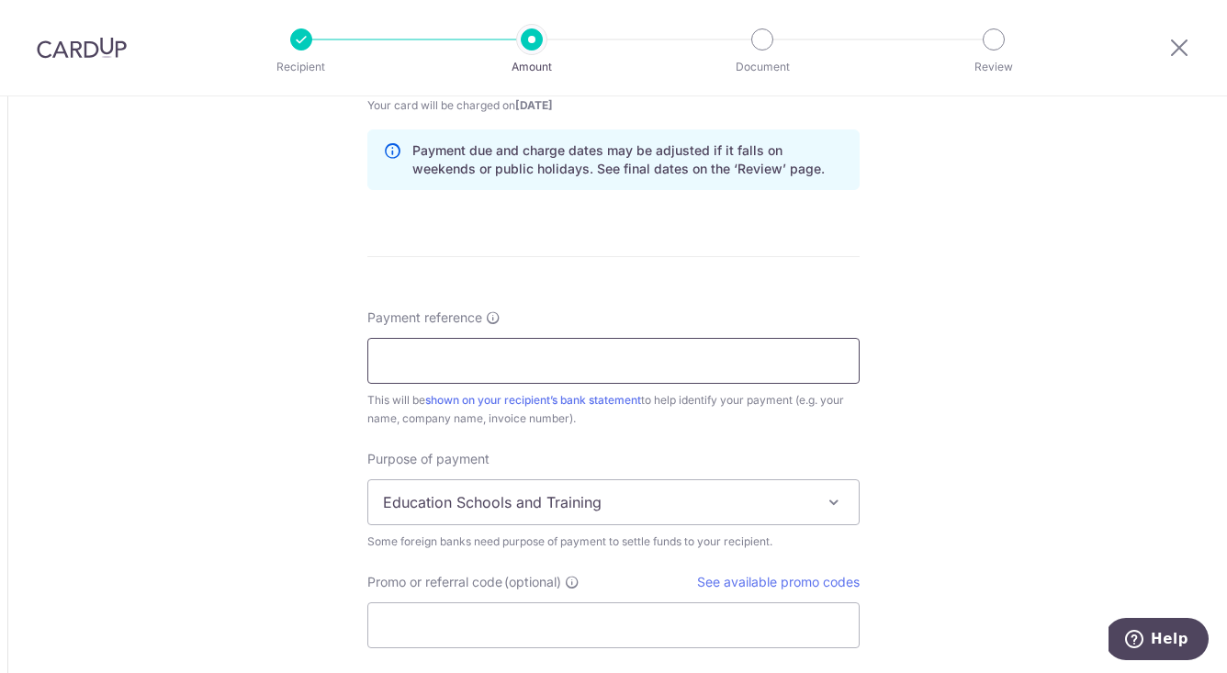
click at [680, 369] on input "Payment reference" at bounding box center [613, 361] width 492 height 46
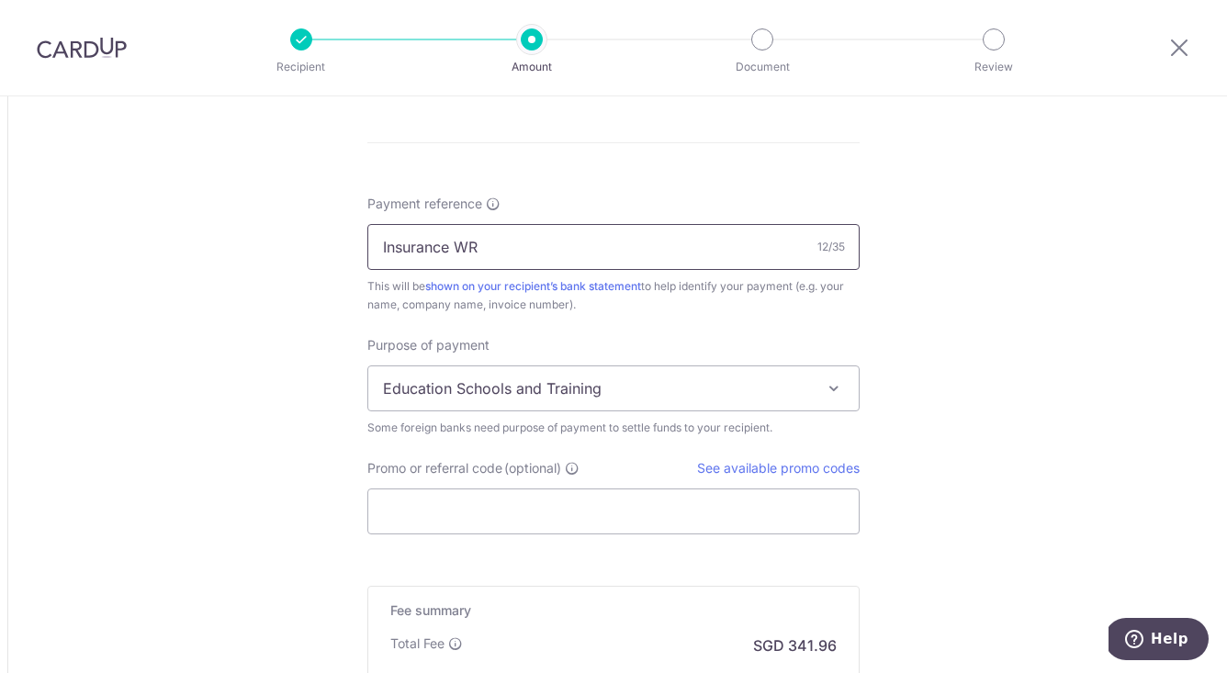
scroll to position [1457, 0]
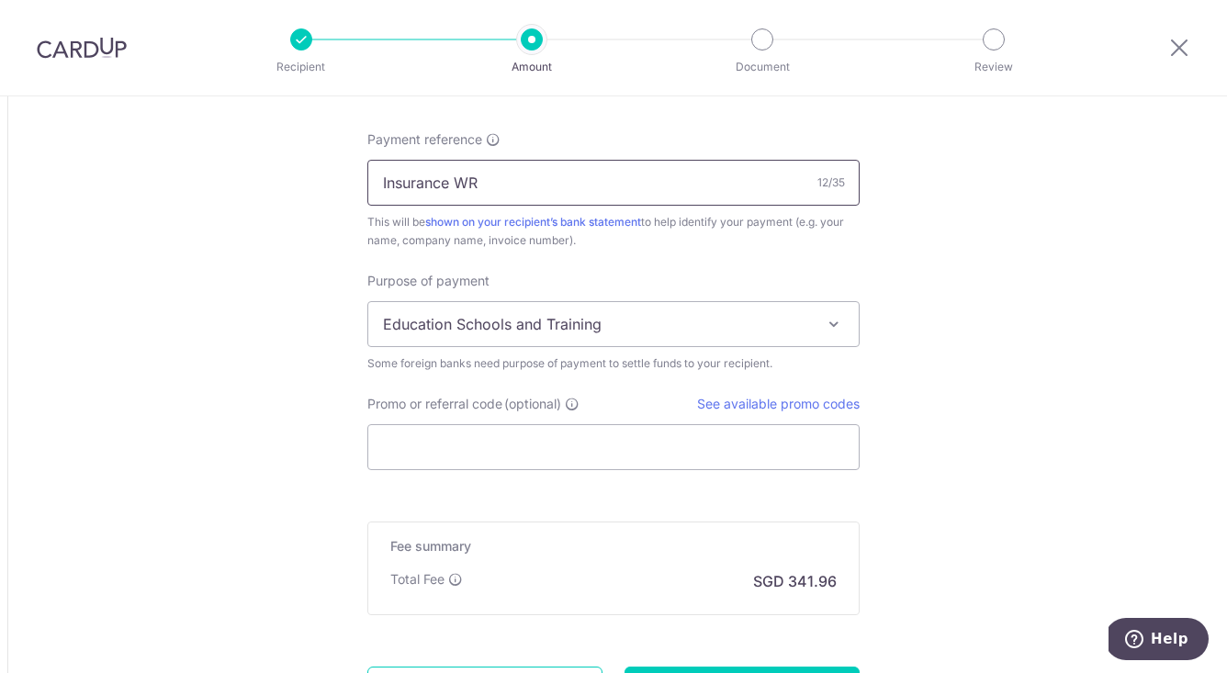
type input "Insurance WR"
click at [754, 323] on span "Education Schools and Training" at bounding box center [613, 324] width 490 height 44
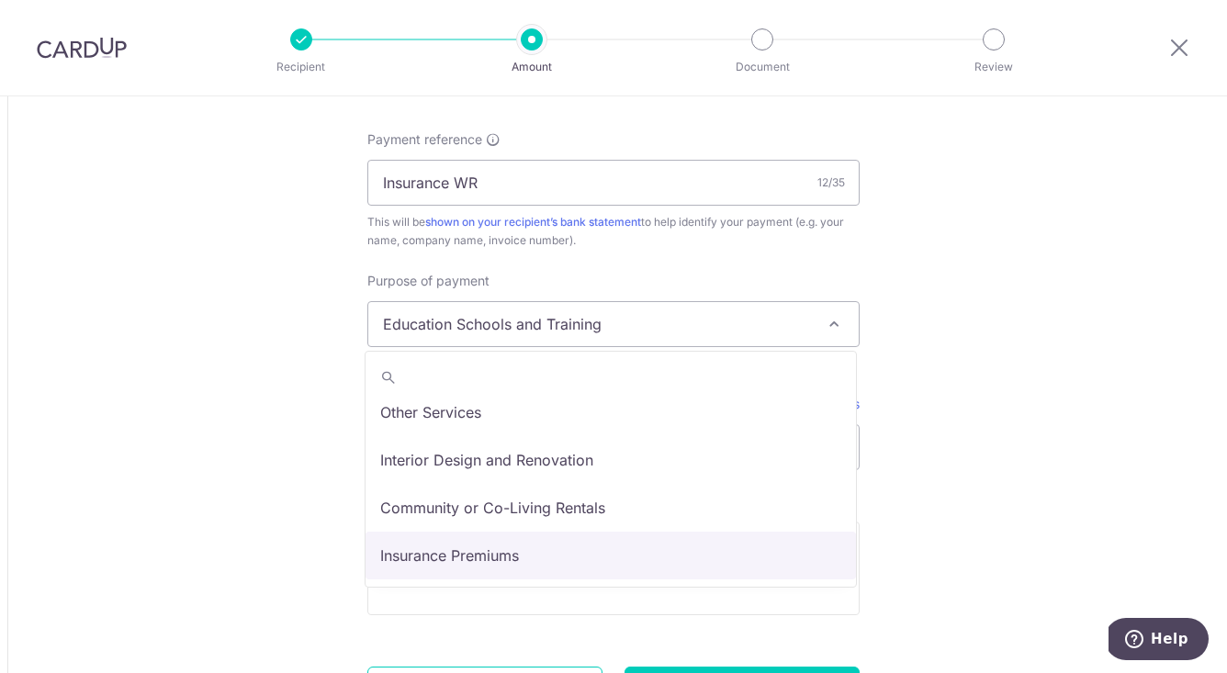
scroll to position [151, 0]
select select "Insurance Premiums"
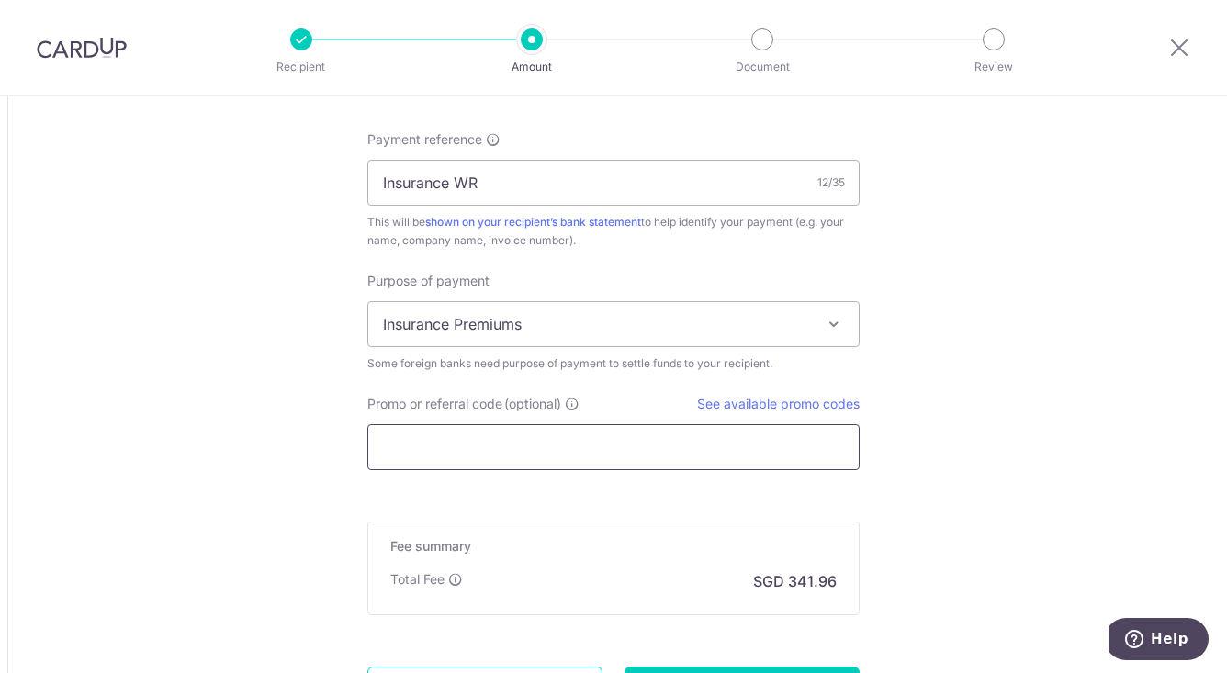
click at [504, 449] on input "Promo or referral code (optional)" at bounding box center [613, 447] width 492 height 46
paste input "BOFF185"
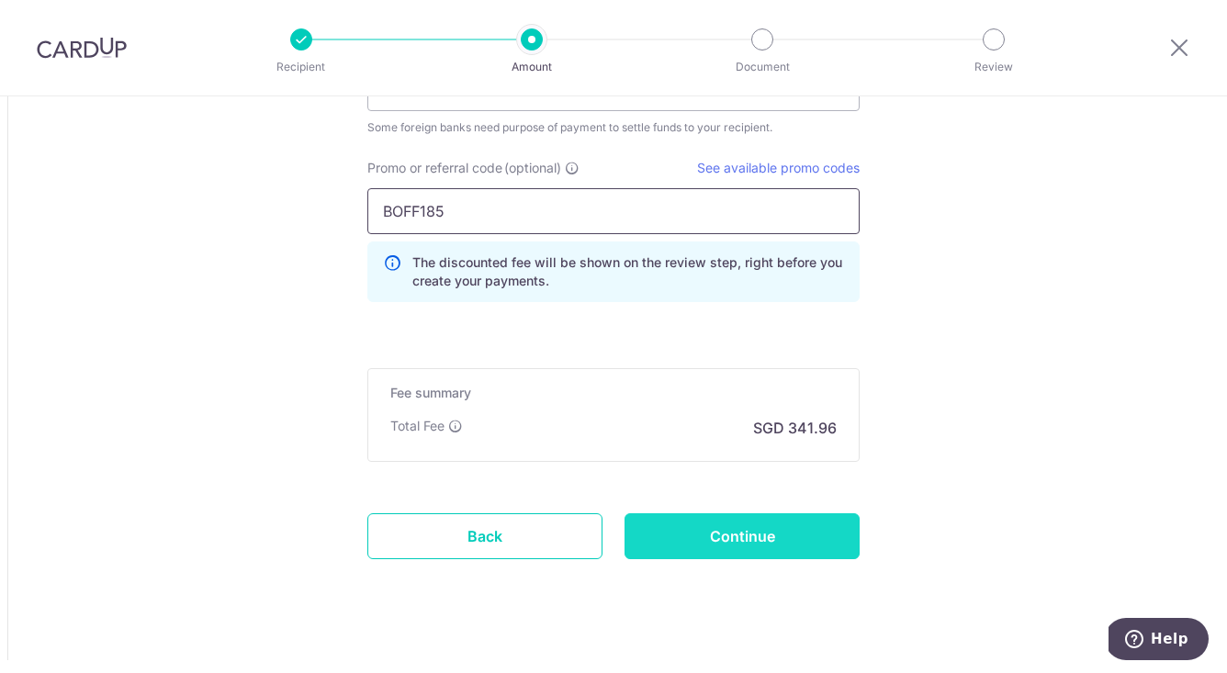
scroll to position [1708, 0]
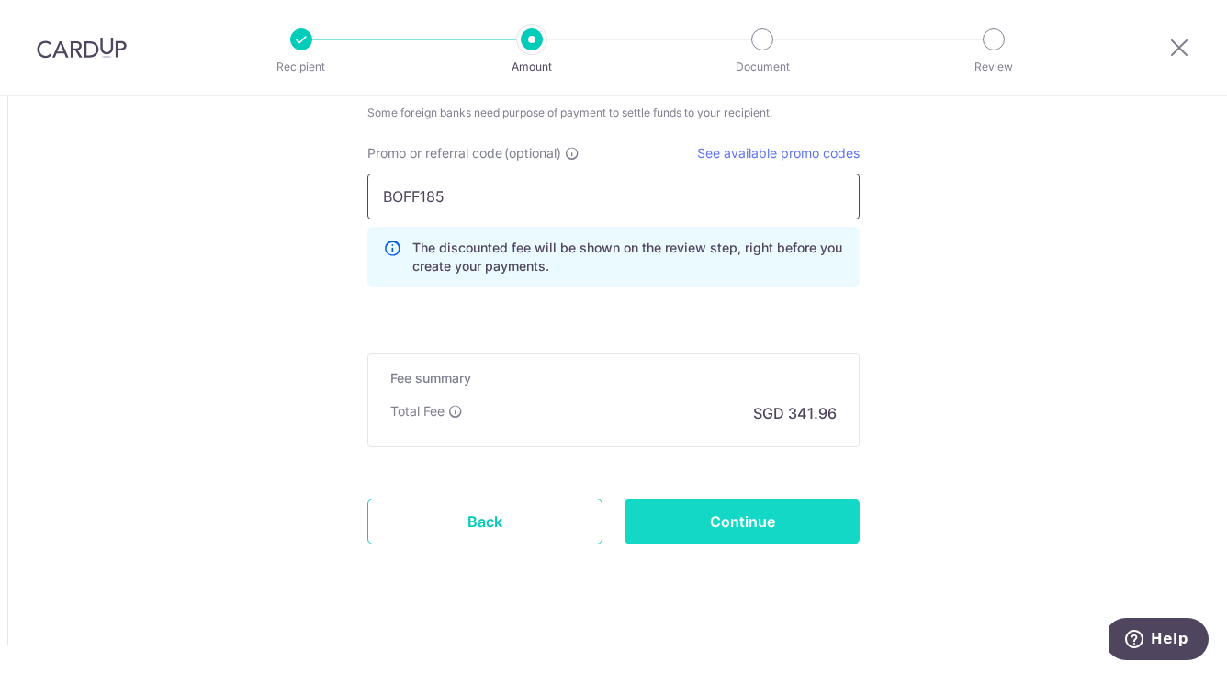
type input "BOFF185"
click at [758, 526] on input "Continue" at bounding box center [742, 522] width 235 height 46
type input "Create Schedule"
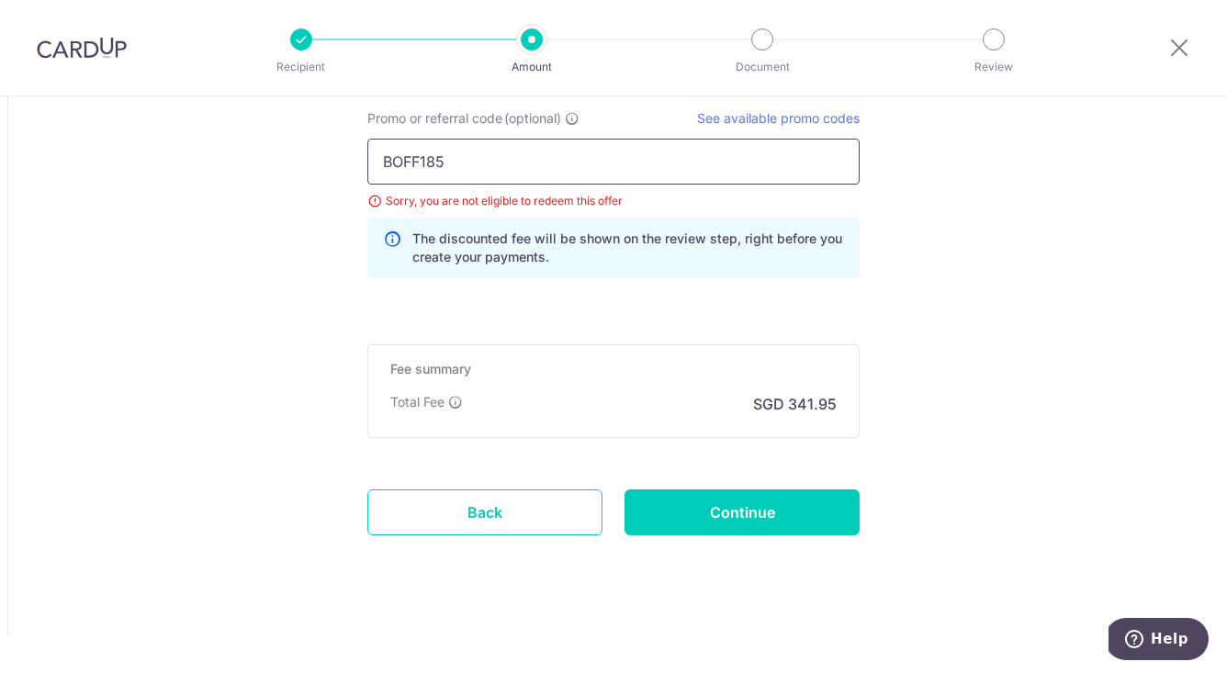
click at [488, 164] on input "BOFF185" at bounding box center [613, 162] width 492 height 46
click at [751, 116] on link "See available promo codes" at bounding box center [778, 118] width 163 height 16
drag, startPoint x: 426, startPoint y: 162, endPoint x: 213, endPoint y: 161, distance: 213.1
paste input "GLOBE"
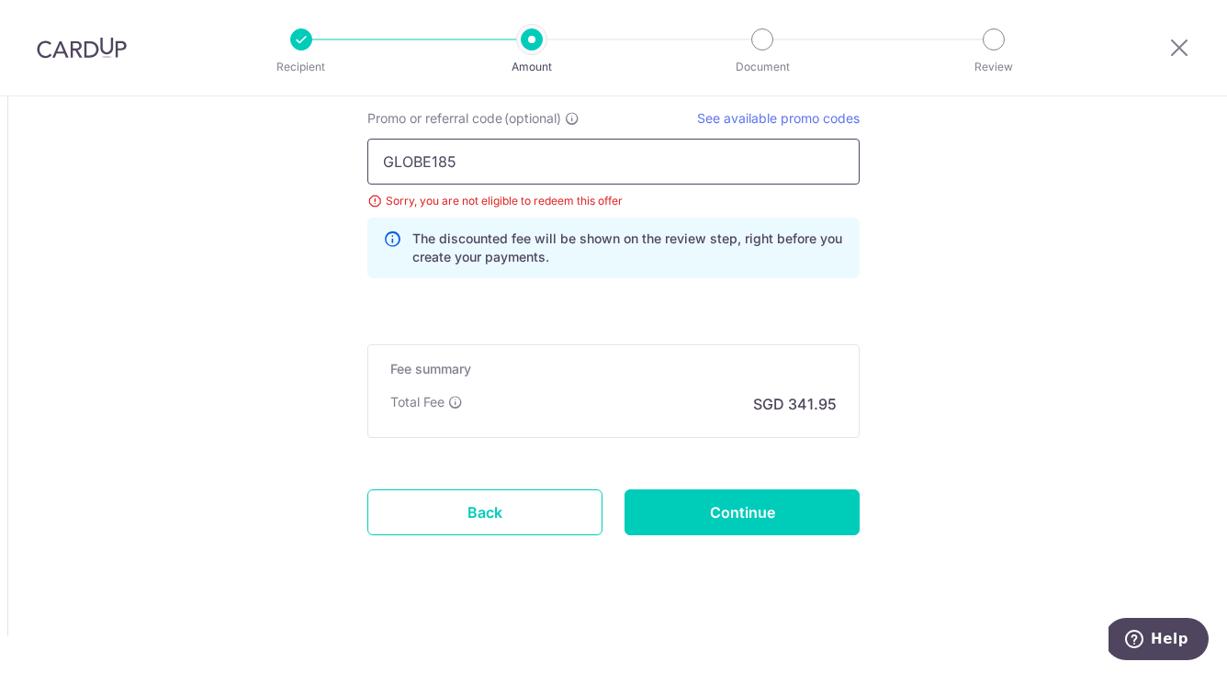
type input "GLOBE185"
click at [795, 520] on input "Continue" at bounding box center [742, 513] width 235 height 46
type input "Update Schedule"
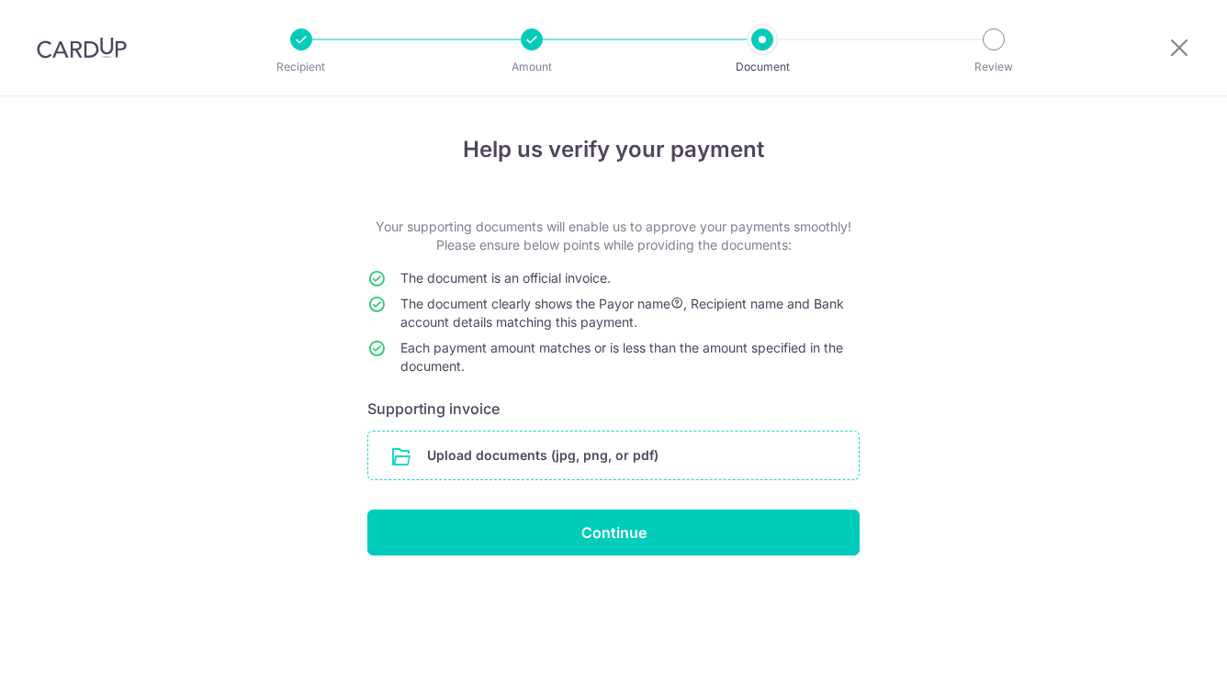
click at [601, 462] on input "file" at bounding box center [613, 456] width 490 height 48
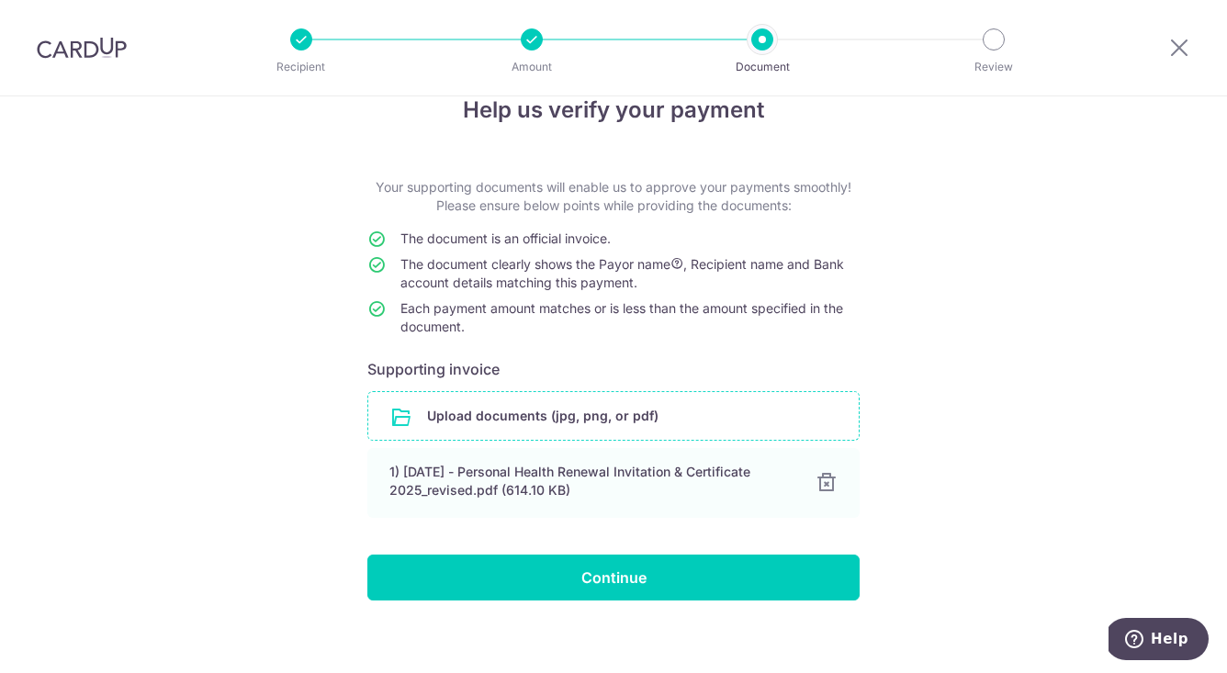
scroll to position [46, 0]
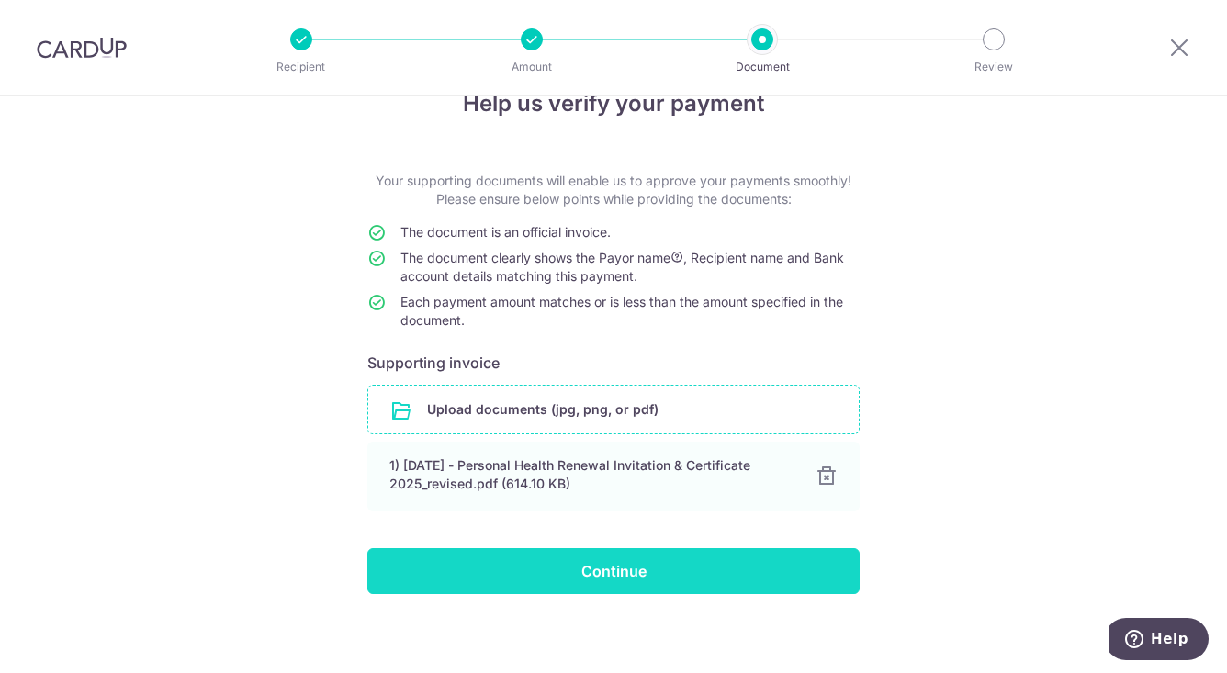
click at [559, 573] on input "Continue" at bounding box center [613, 571] width 492 height 46
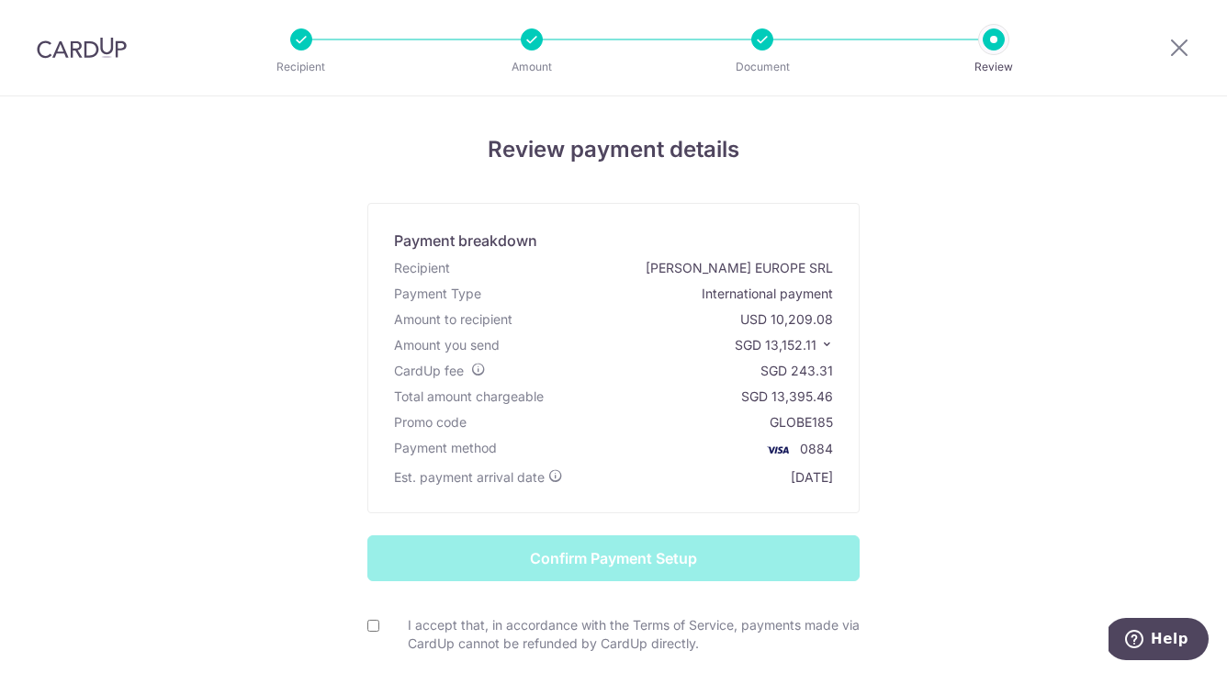
click at [368, 625] on input "I accept that, in accordance with the Terms of Service, payments made via CardU…" at bounding box center [373, 626] width 12 height 12
checkbox input "true"
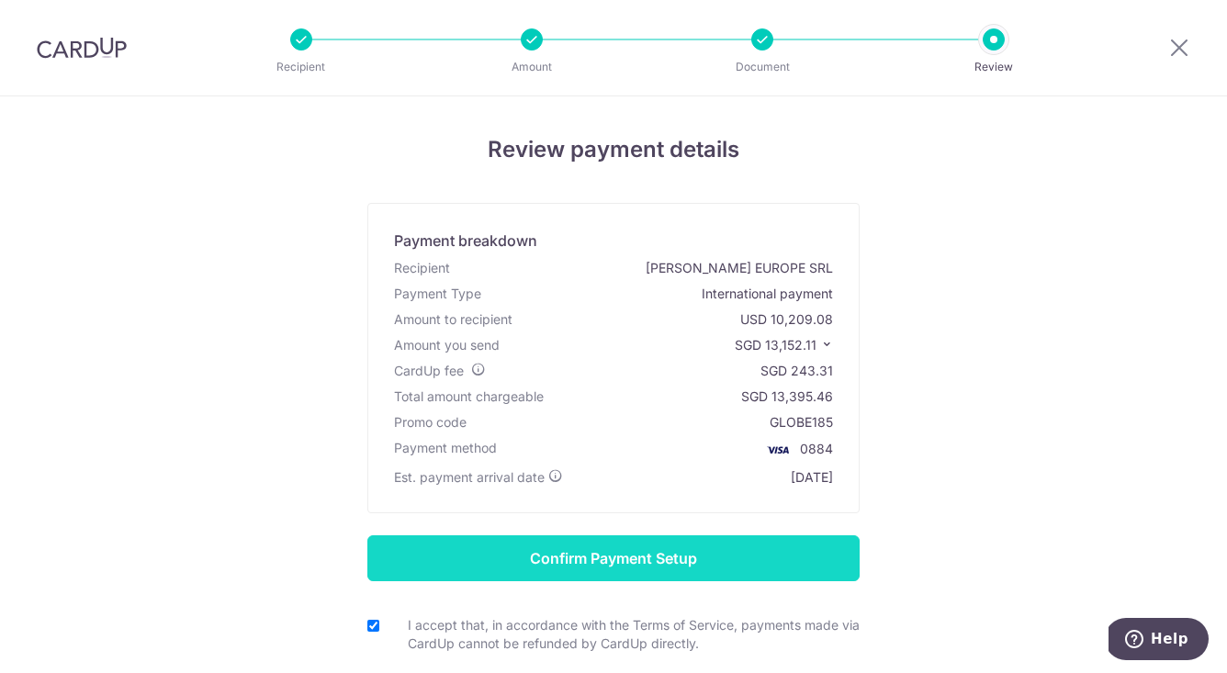
click at [569, 556] on input "Confirm Payment Setup" at bounding box center [613, 559] width 492 height 46
